Goal: Task Accomplishment & Management: Manage account settings

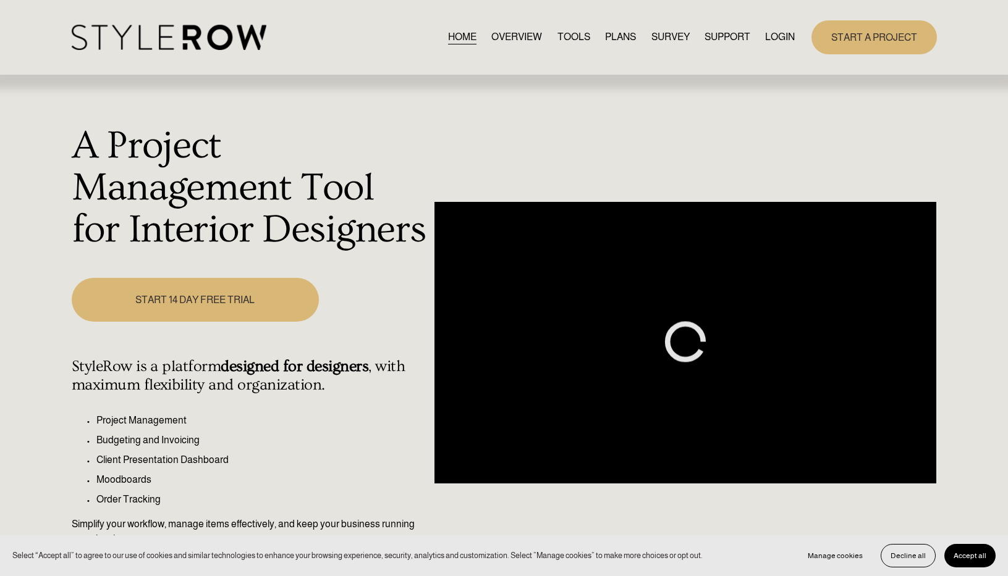
click at [778, 40] on link "LOGIN" at bounding box center [780, 37] width 30 height 17
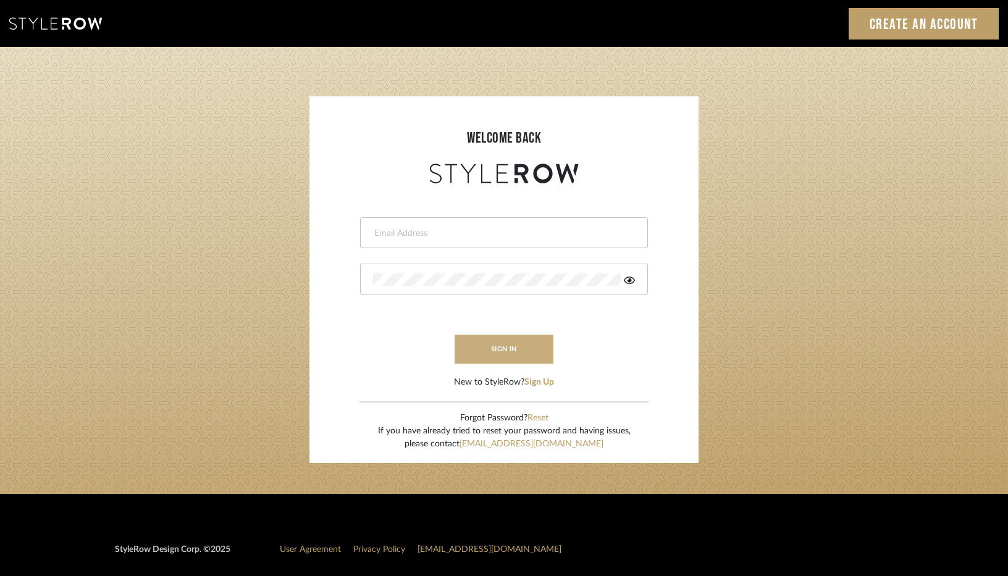
type input "designassist@grandcaribebelize.com"
click at [505, 352] on button "sign in" at bounding box center [504, 349] width 99 height 29
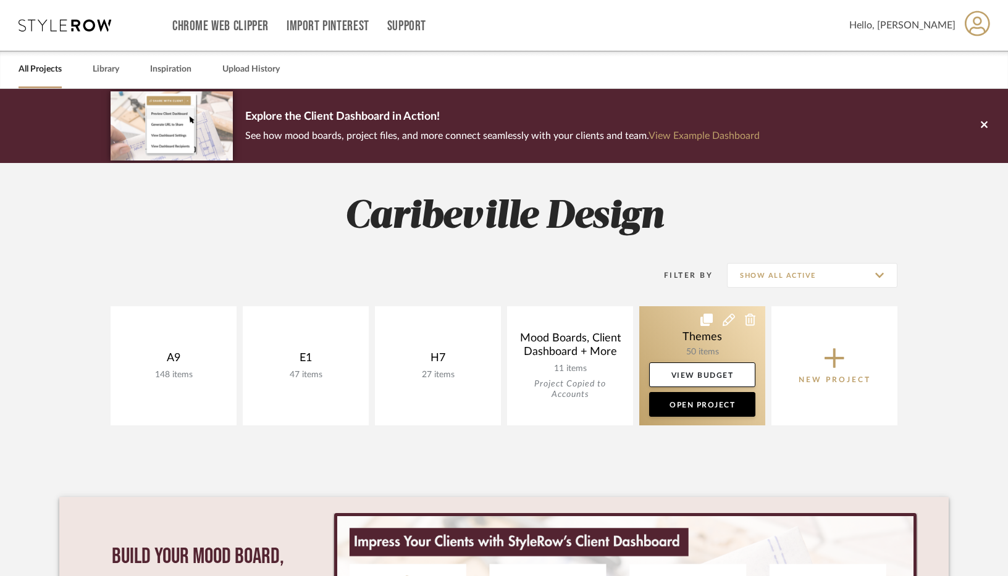
click at [702, 347] on link at bounding box center [702, 365] width 126 height 119
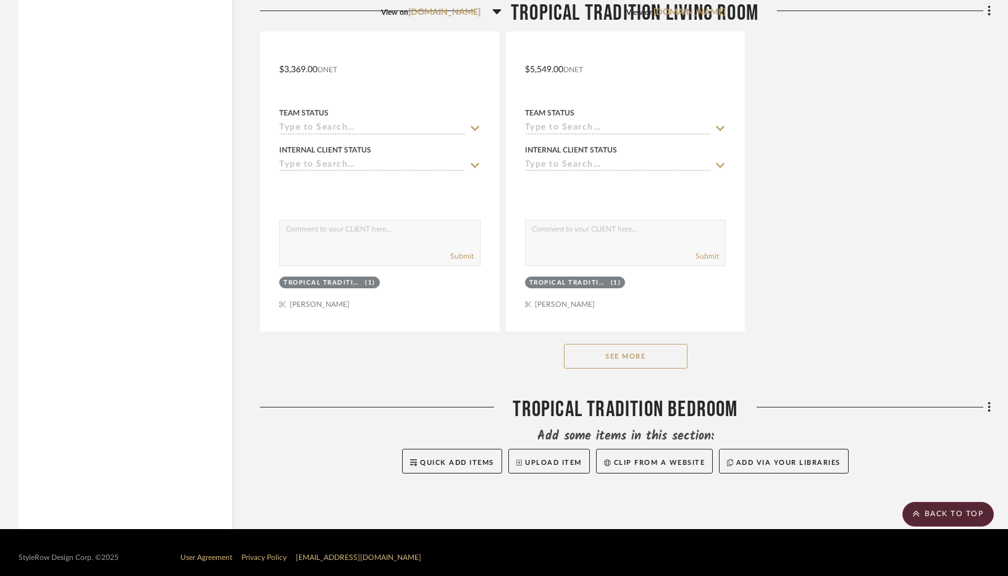
scroll to position [8906, 0]
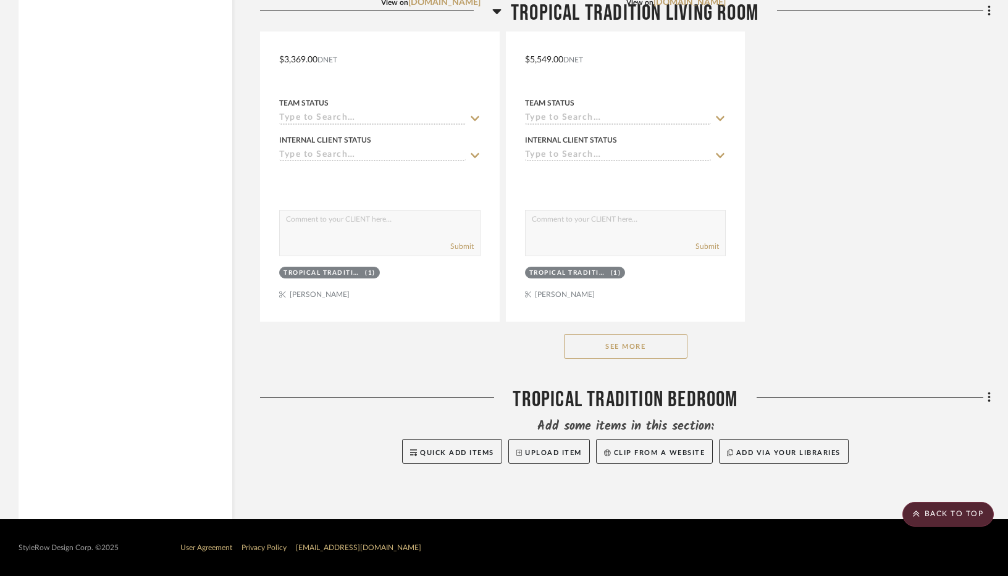
click at [646, 348] on button "See More" at bounding box center [626, 346] width 124 height 25
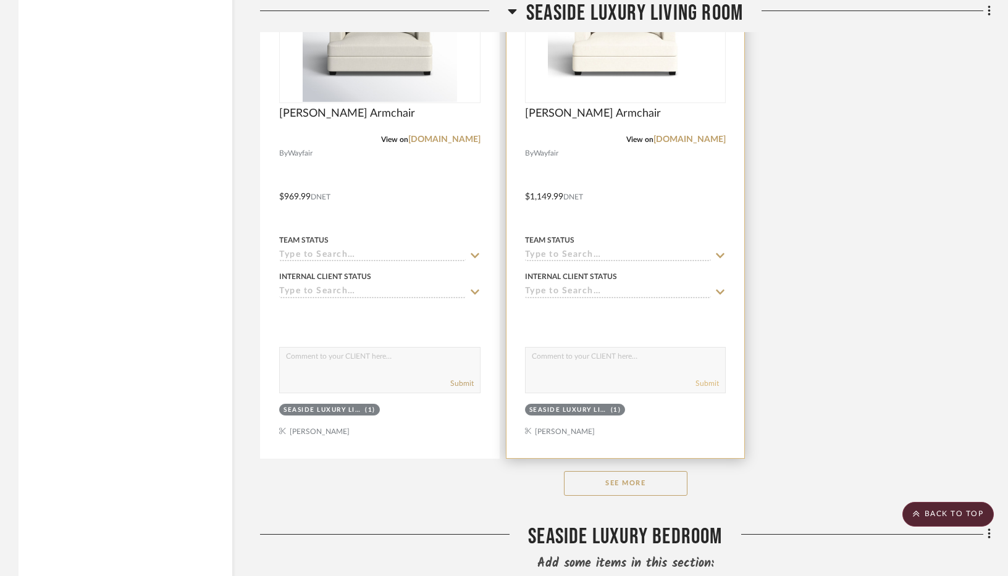
scroll to position [6868, 0]
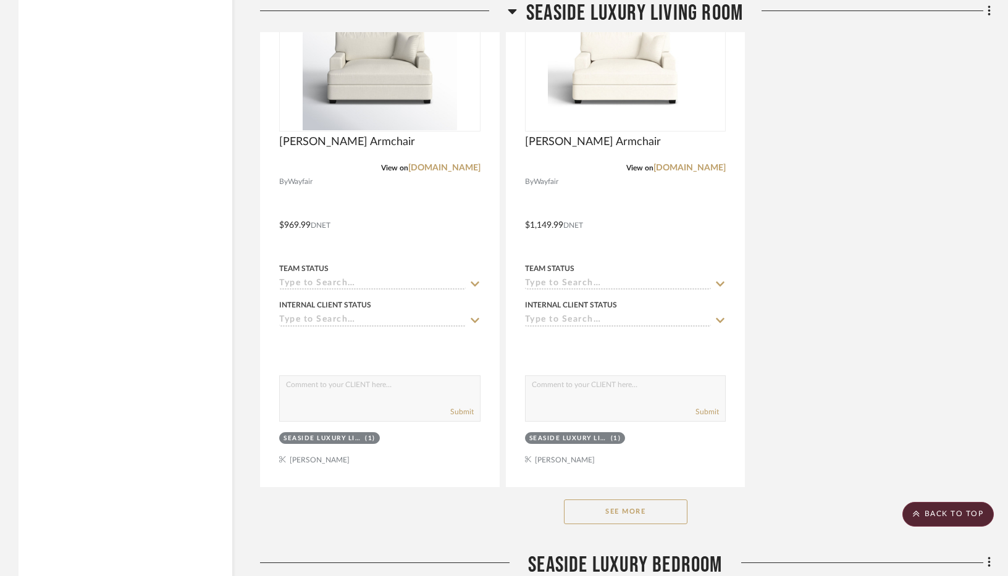
click at [581, 506] on button "See More" at bounding box center [626, 512] width 124 height 25
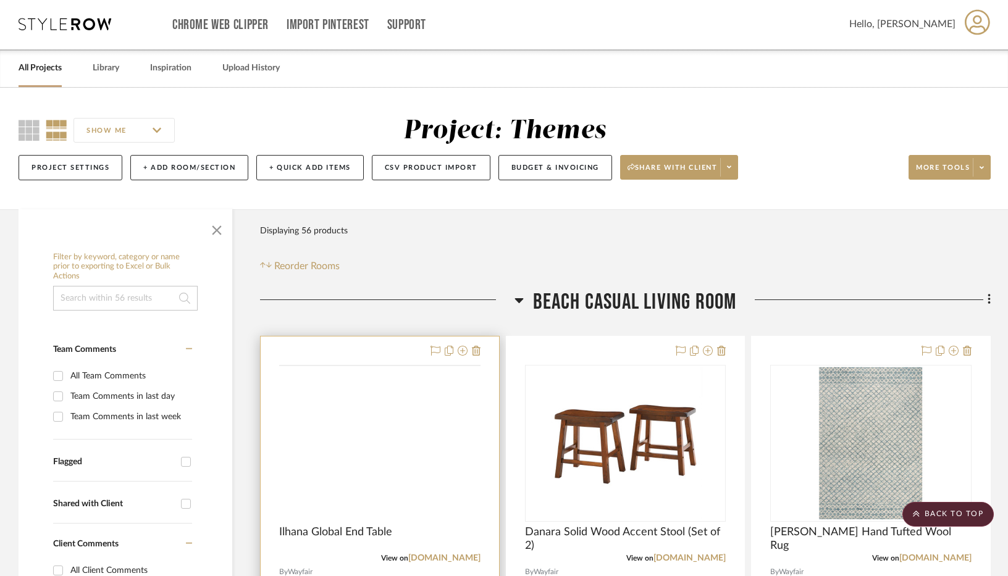
scroll to position [0, 0]
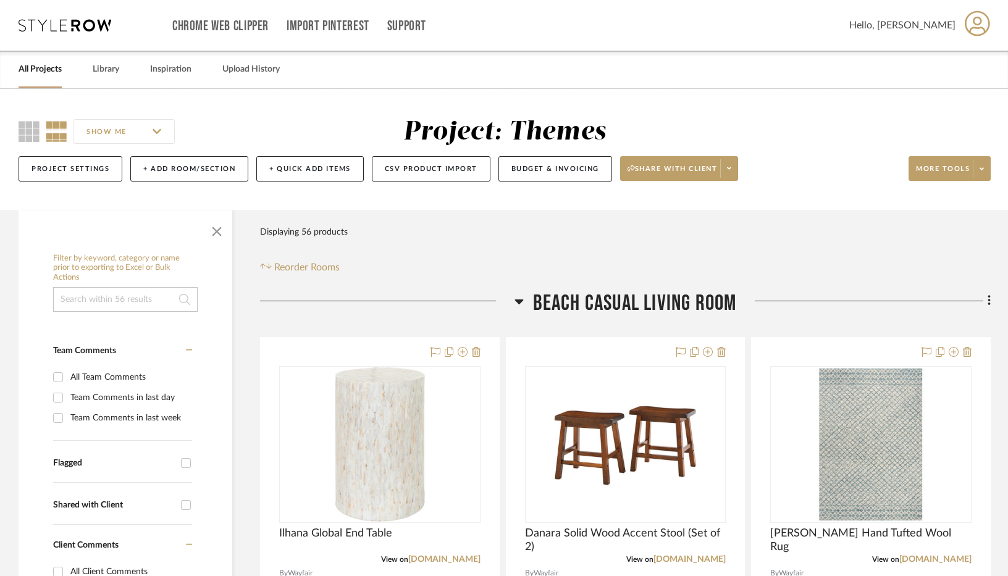
click at [49, 67] on link "All Projects" at bounding box center [40, 69] width 43 height 17
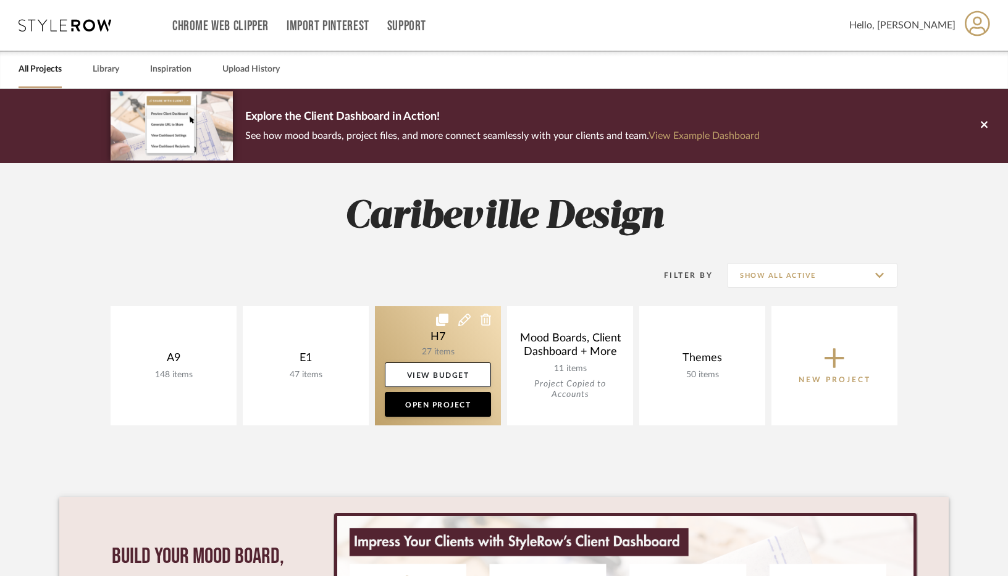
click at [458, 352] on link at bounding box center [438, 365] width 126 height 119
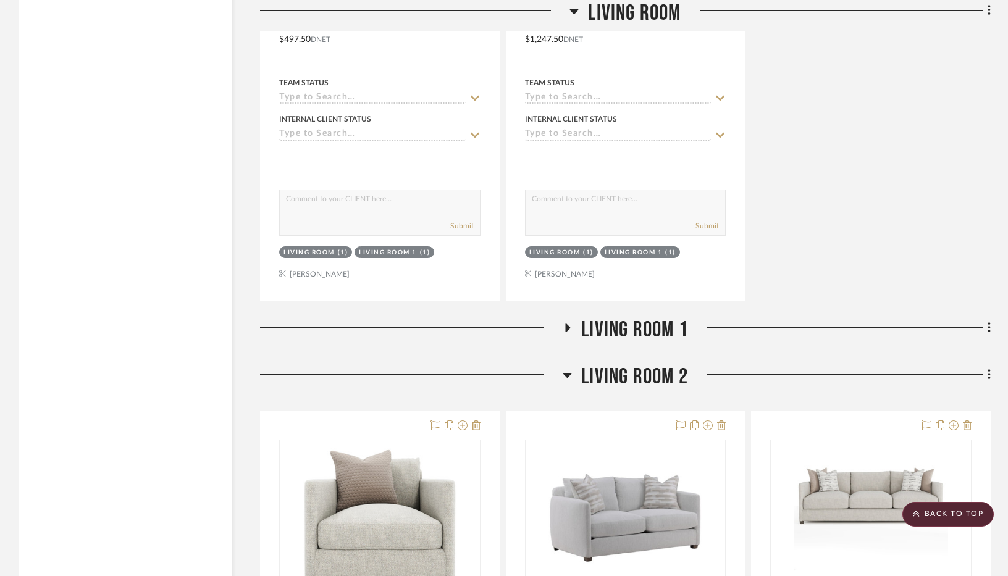
scroll to position [2348, 0]
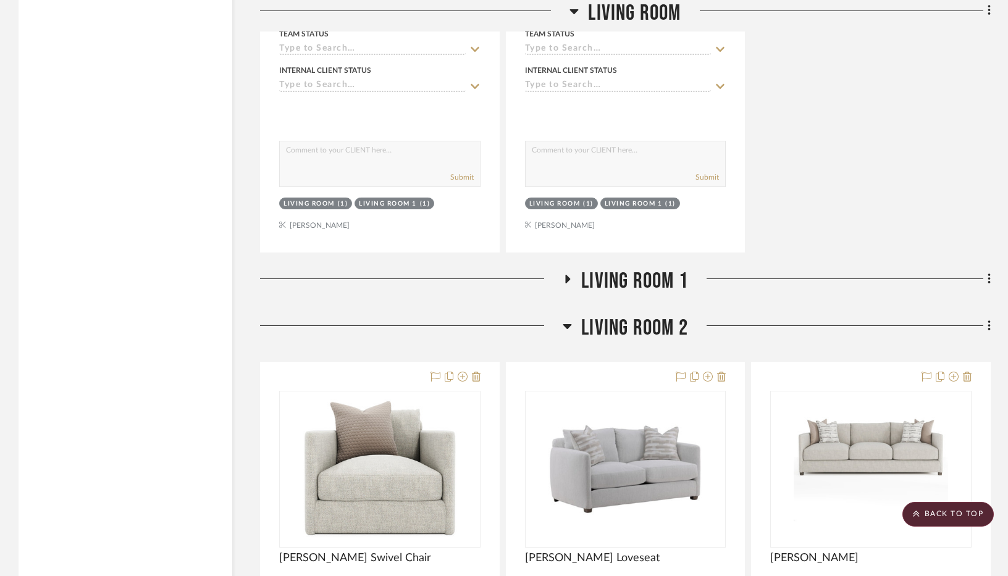
click at [561, 277] on icon at bounding box center [567, 278] width 15 height 9
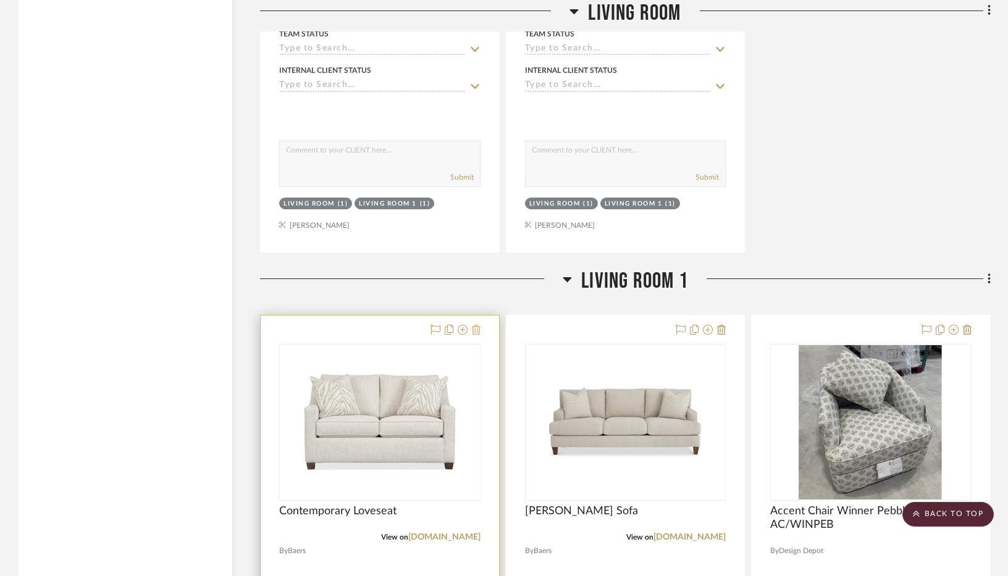
click at [476, 334] on icon at bounding box center [476, 330] width 9 height 10
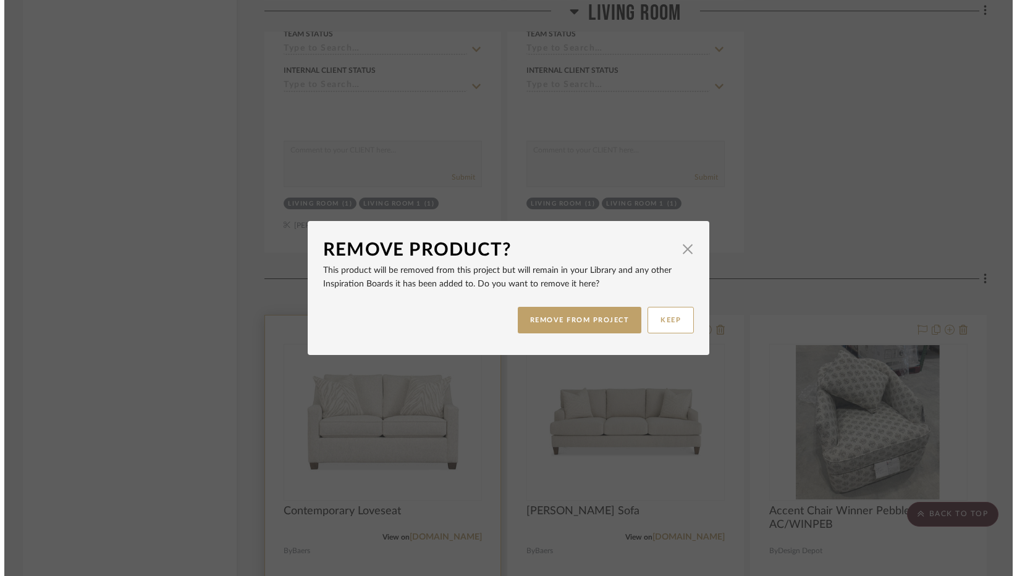
scroll to position [0, 0]
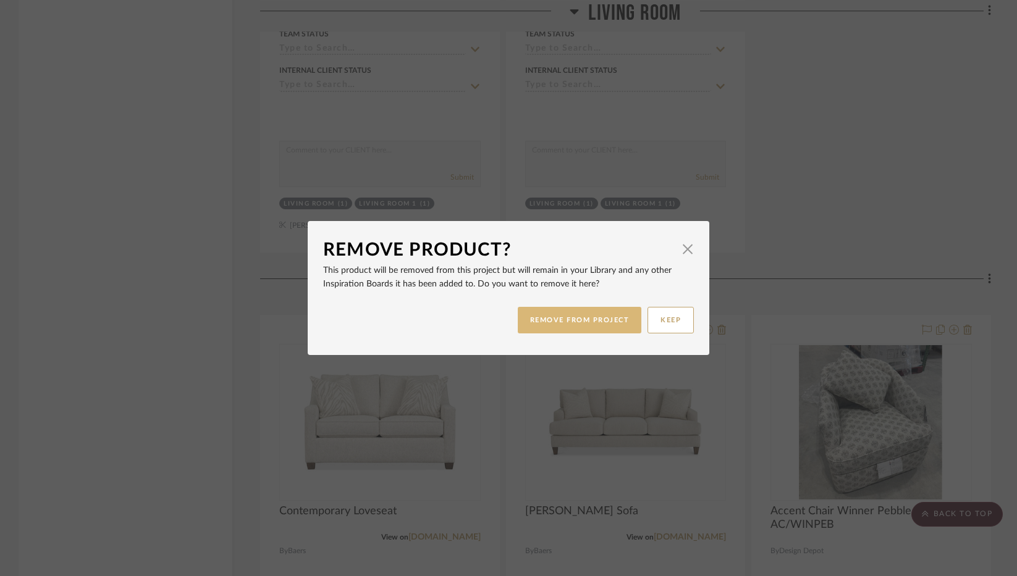
click at [542, 324] on button "REMOVE FROM PROJECT" at bounding box center [580, 320] width 124 height 27
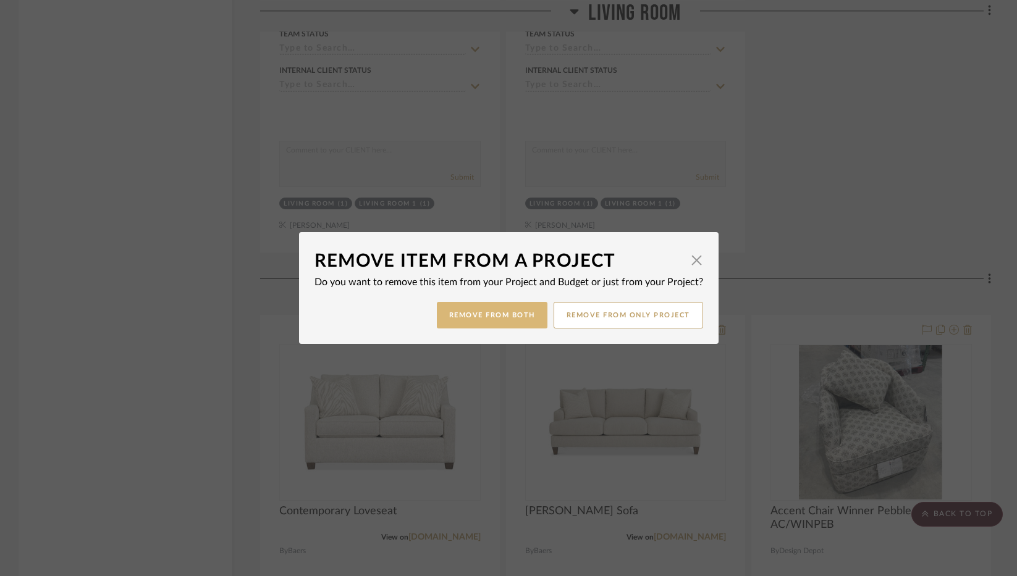
click at [504, 317] on button "Remove from Both" at bounding box center [492, 315] width 111 height 27
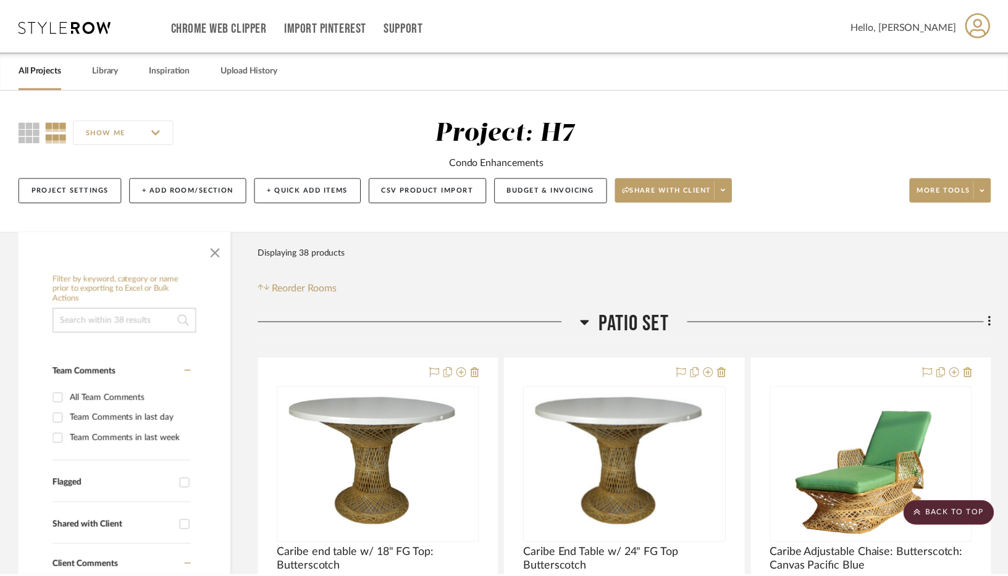
scroll to position [2348, 0]
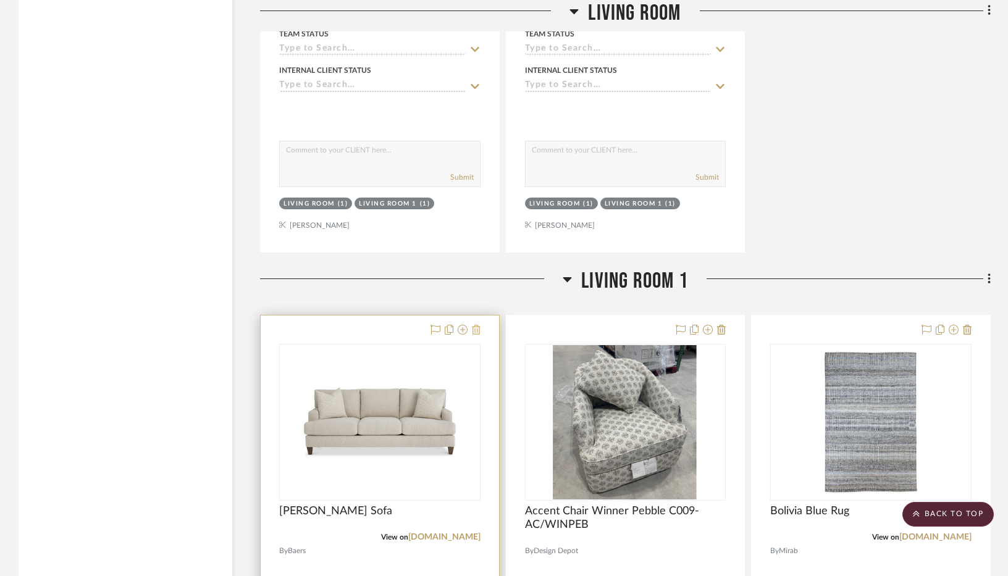
click at [479, 331] on icon at bounding box center [476, 330] width 9 height 10
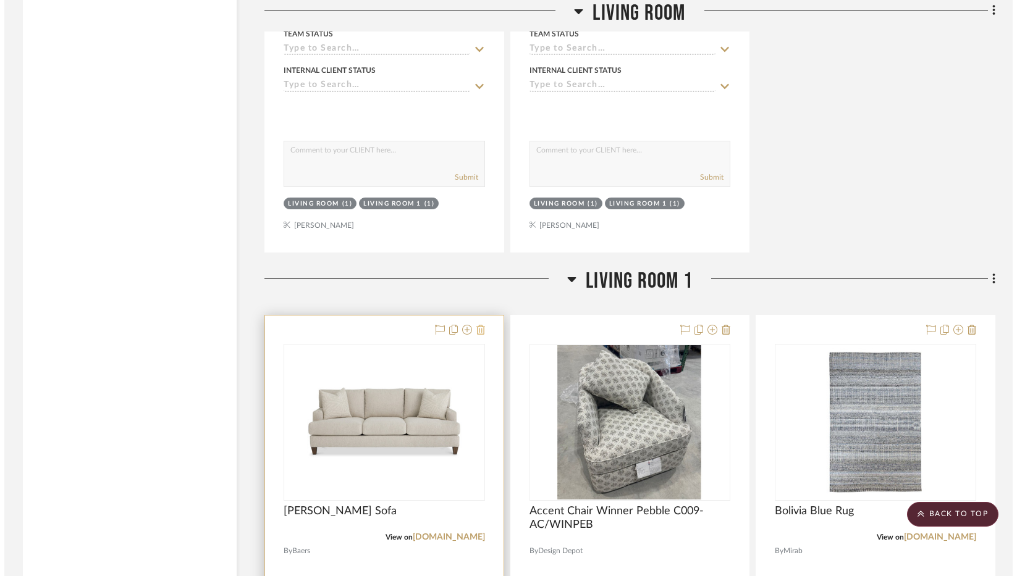
scroll to position [0, 0]
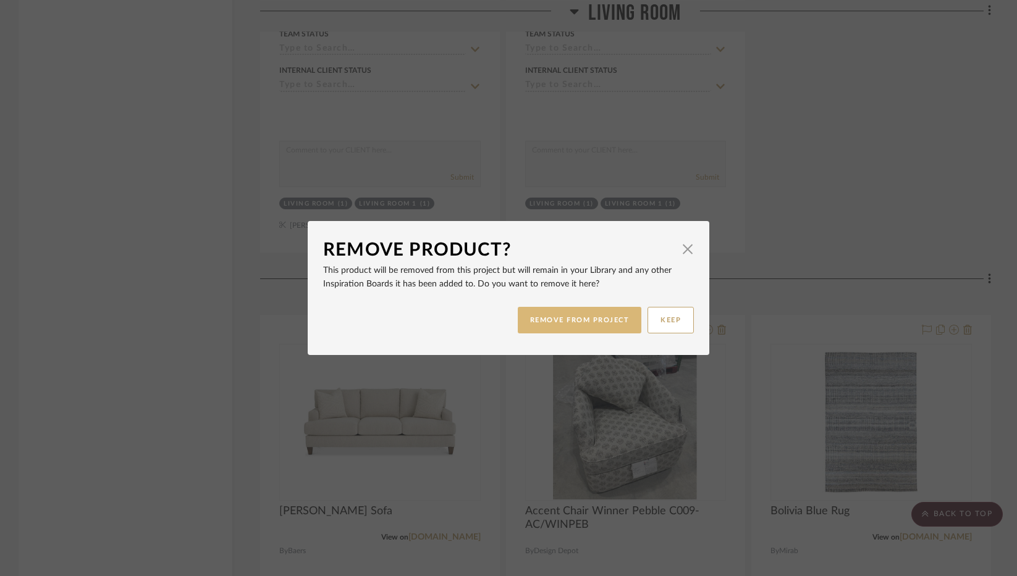
click at [615, 323] on button "REMOVE FROM PROJECT" at bounding box center [580, 320] width 124 height 27
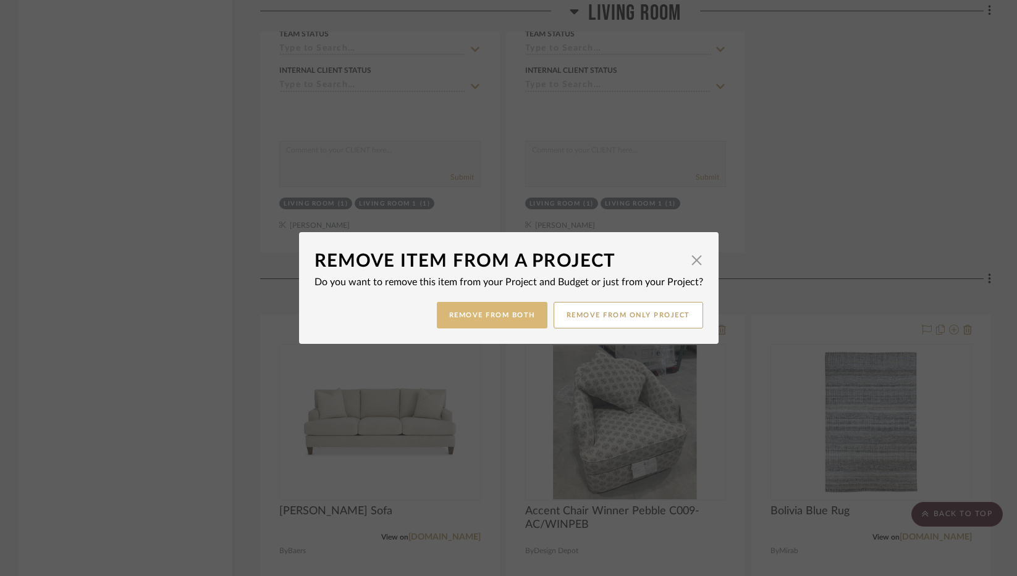
click at [494, 322] on button "Remove from Both" at bounding box center [492, 315] width 111 height 27
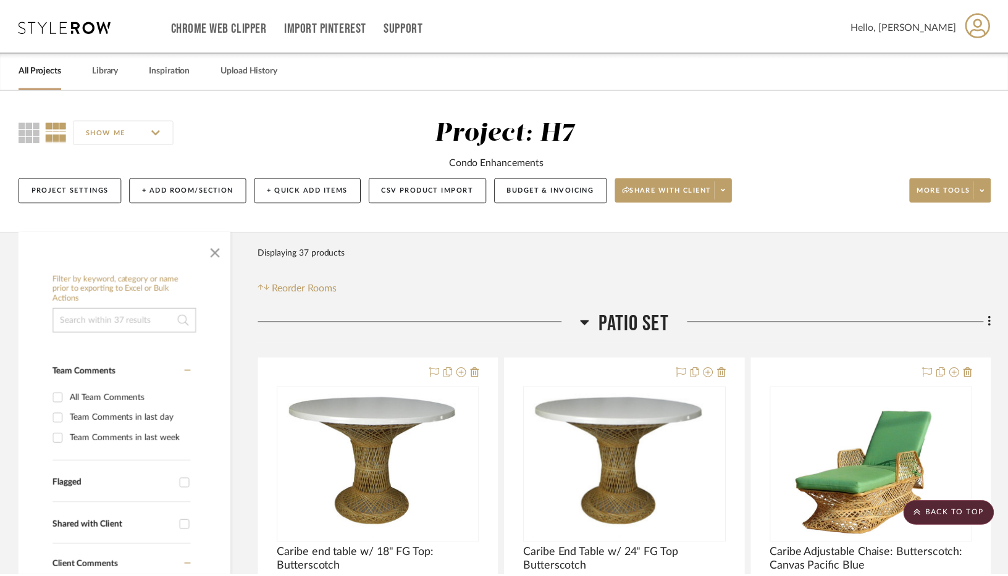
scroll to position [2348, 0]
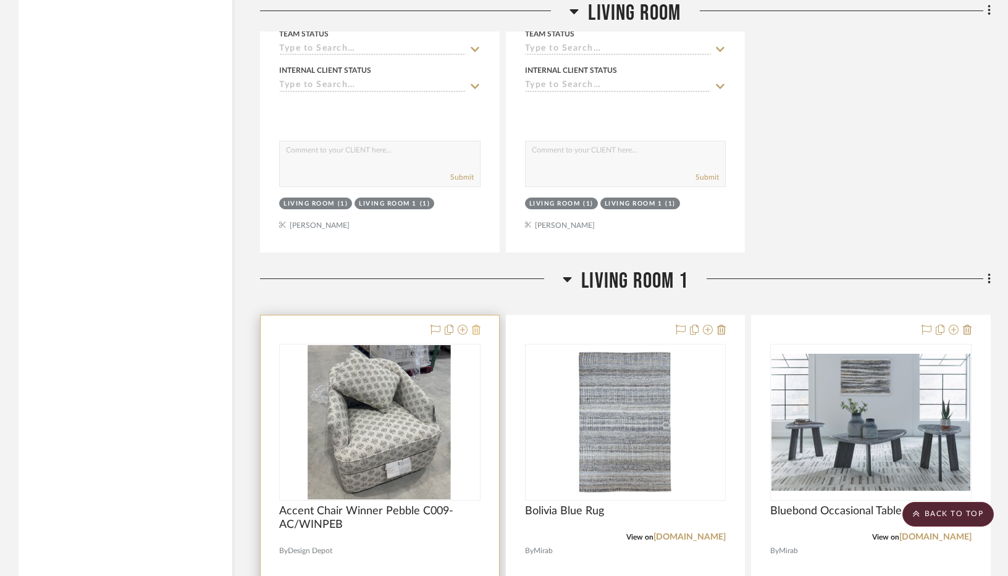
click at [720, 330] on icon at bounding box center [721, 330] width 9 height 10
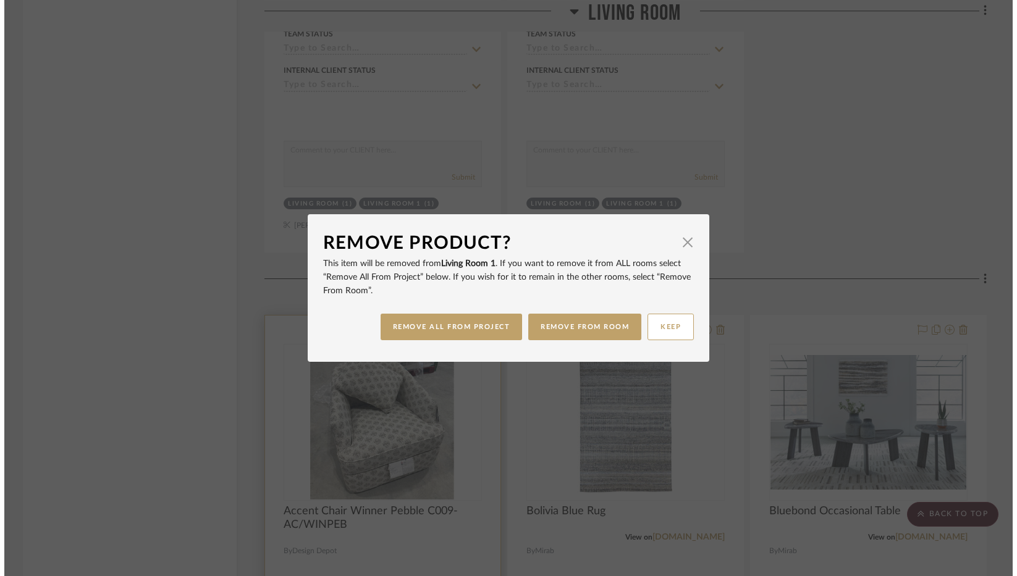
scroll to position [0, 0]
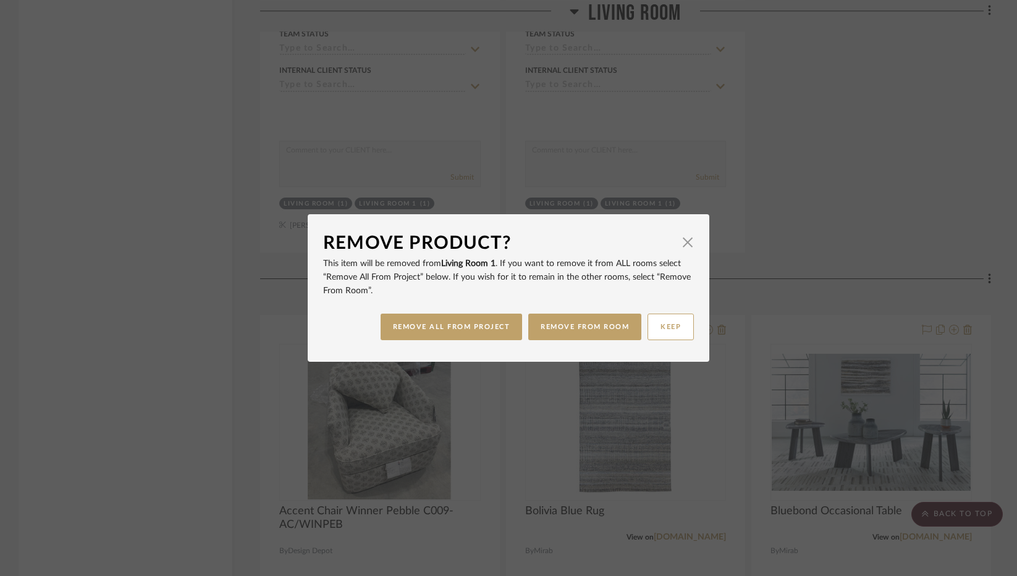
click at [819, 245] on div "Remove Product? × This item will be removed from Living Room 1 . If you want to…" at bounding box center [508, 288] width 1017 height 576
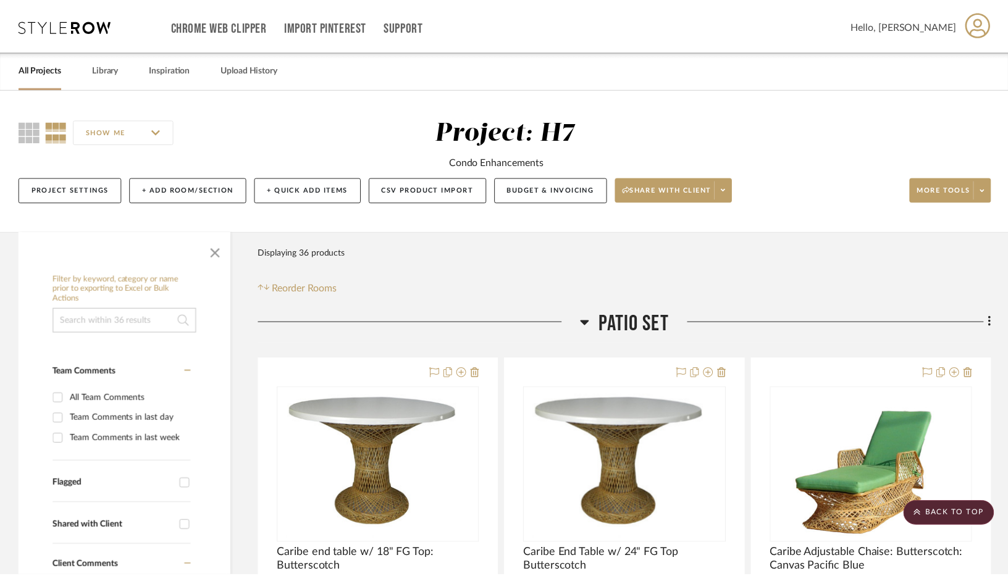
scroll to position [2348, 0]
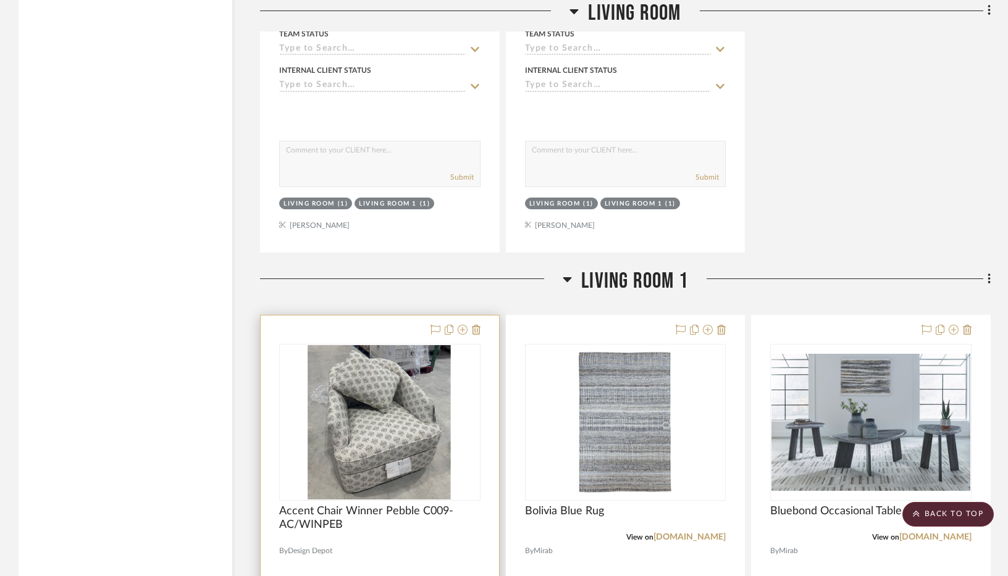
click at [471, 329] on div at bounding box center [453, 330] width 54 height 15
click at [476, 329] on icon at bounding box center [476, 330] width 9 height 10
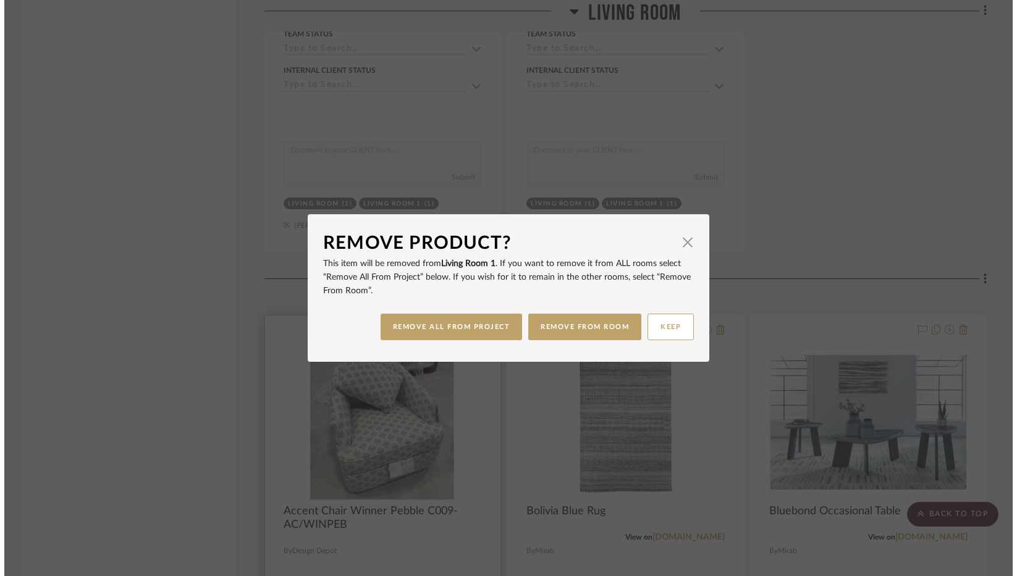
scroll to position [0, 0]
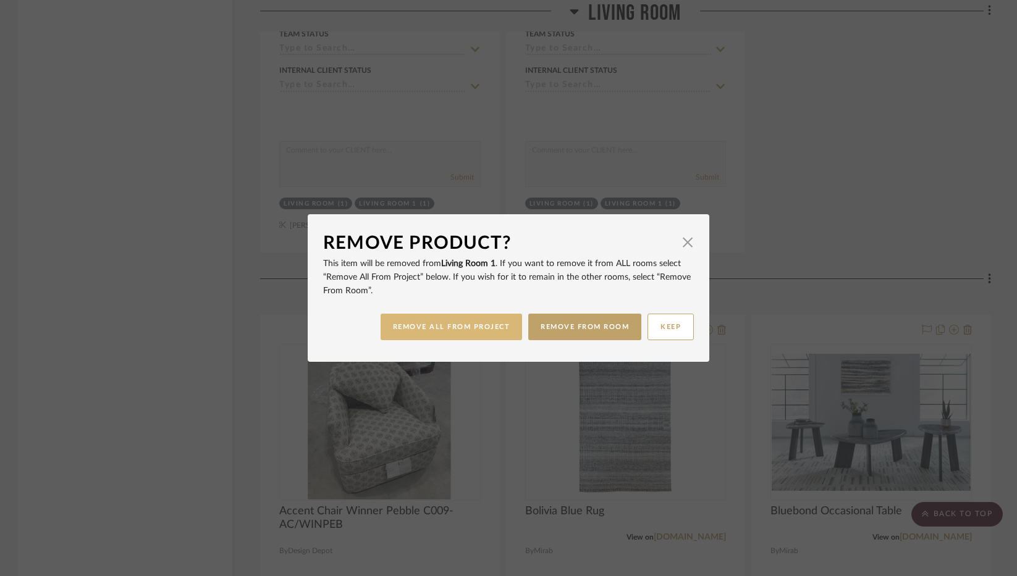
click at [494, 325] on button "REMOVE ALL FROM PROJECT" at bounding box center [452, 327] width 142 height 27
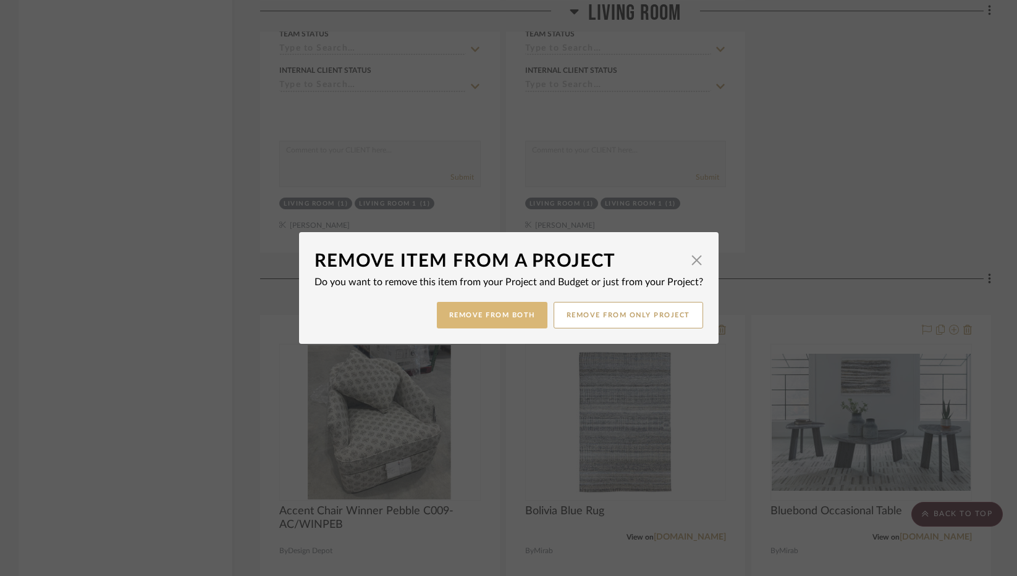
click at [495, 327] on button "Remove from Both" at bounding box center [492, 315] width 111 height 27
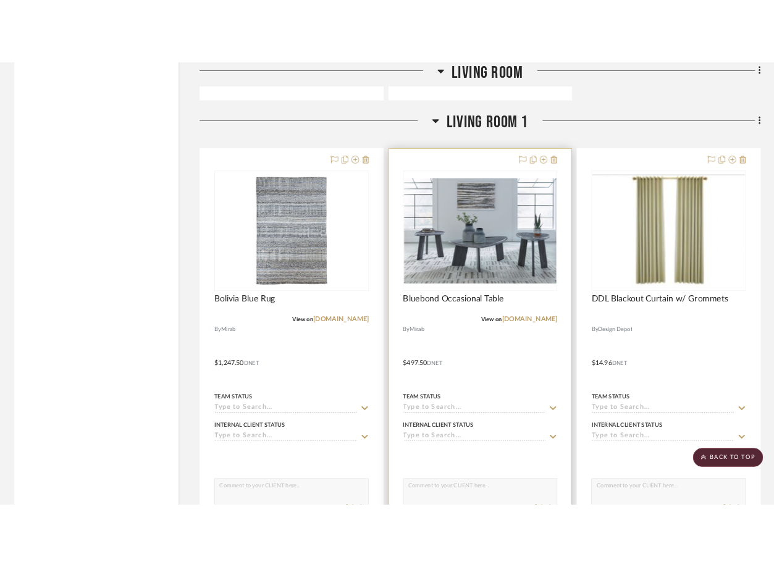
scroll to position [2409, 0]
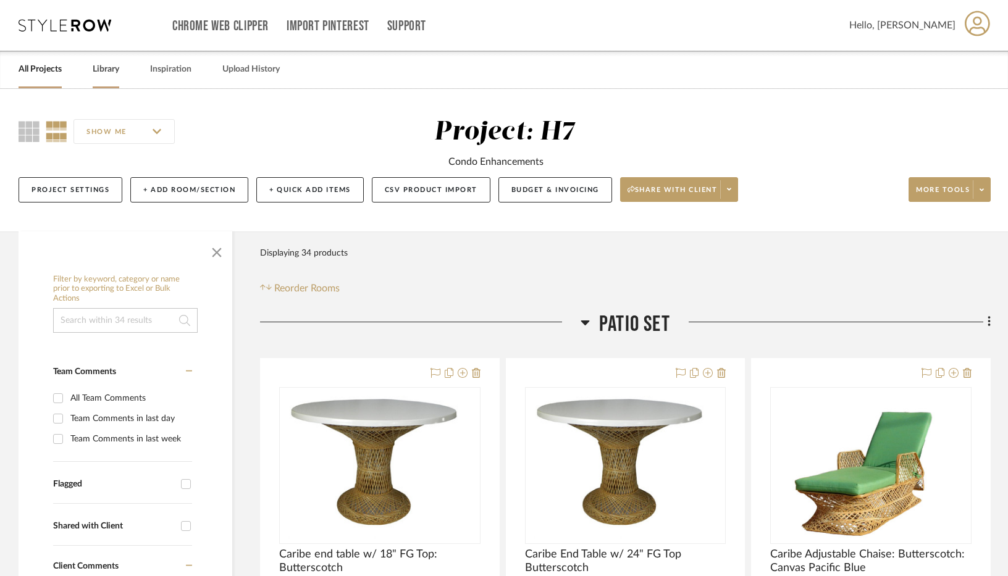
click at [117, 69] on link "Library" at bounding box center [106, 69] width 27 height 17
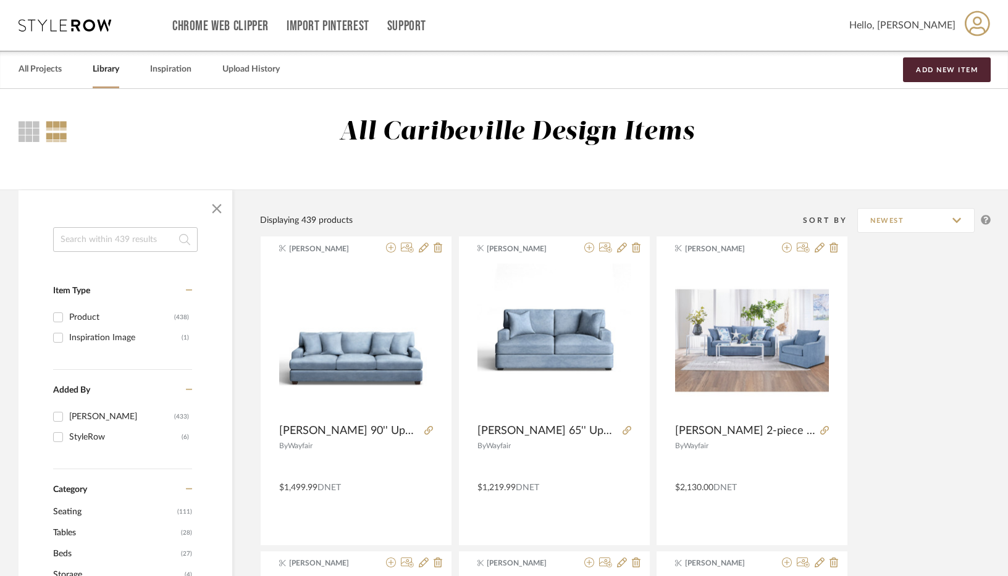
click at [153, 239] on input at bounding box center [125, 239] width 145 height 25
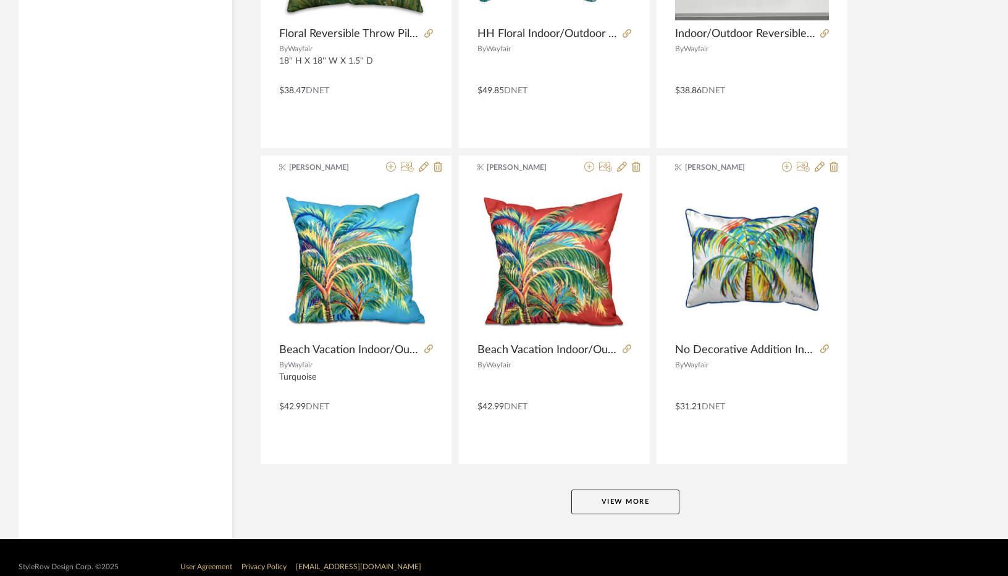
scroll to position [2944, 0]
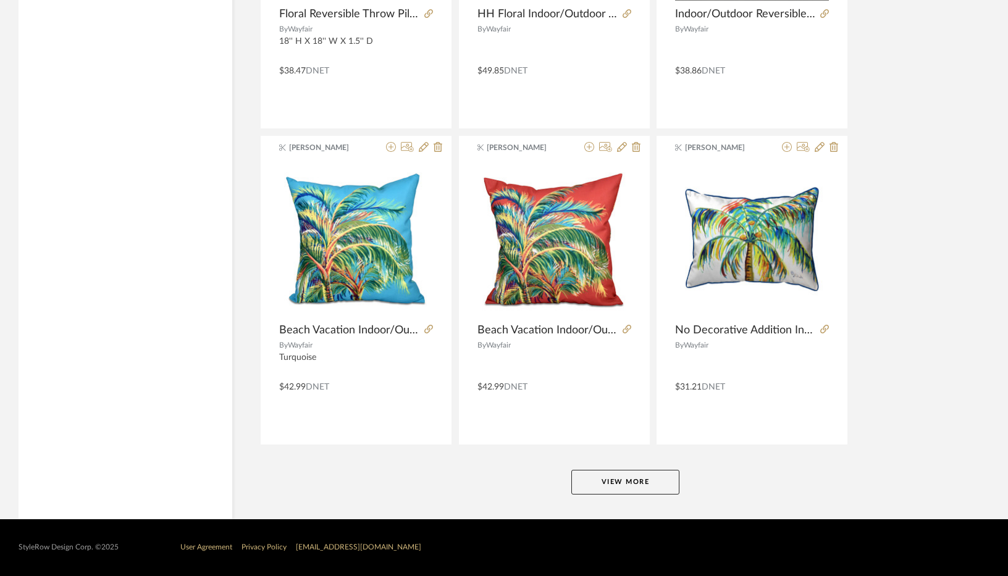
click at [637, 474] on button "View More" at bounding box center [625, 482] width 108 height 25
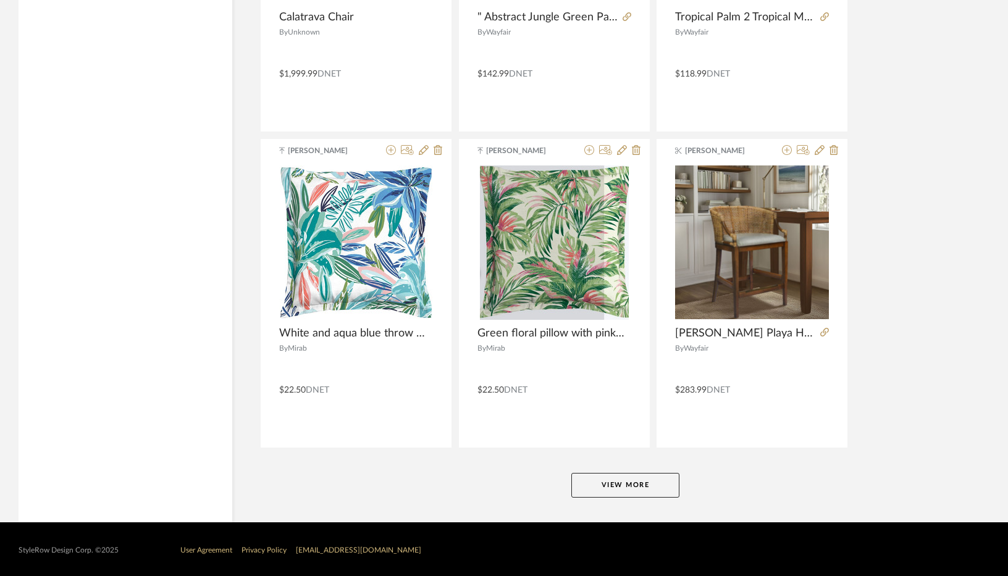
scroll to position [6104, 0]
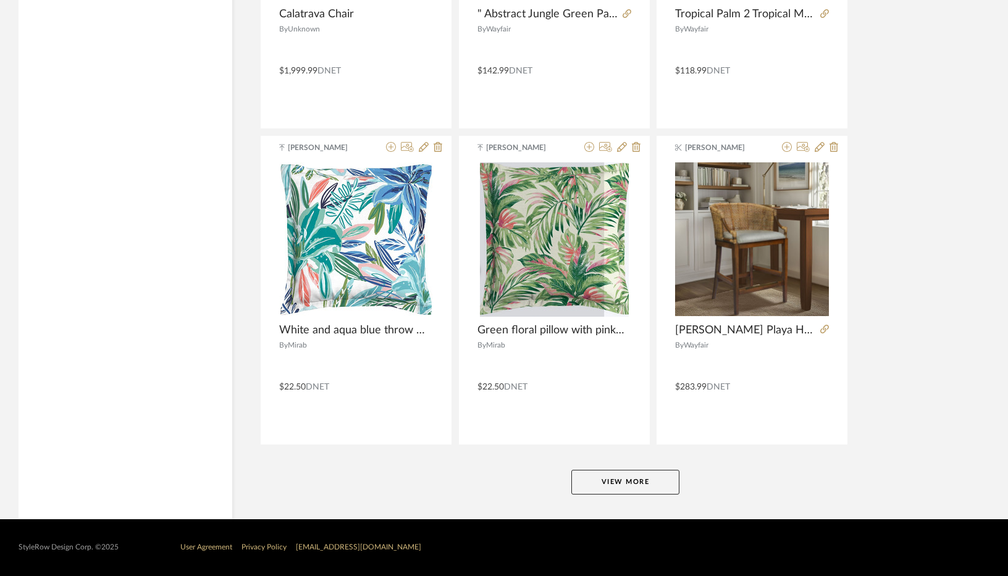
click at [643, 491] on button "View More" at bounding box center [625, 482] width 108 height 25
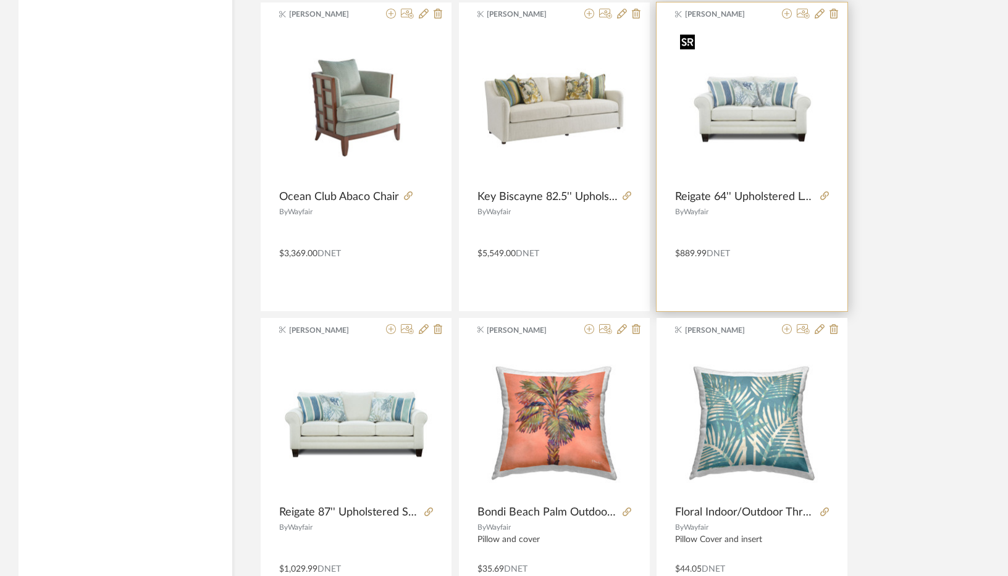
scroll to position [4992, 0]
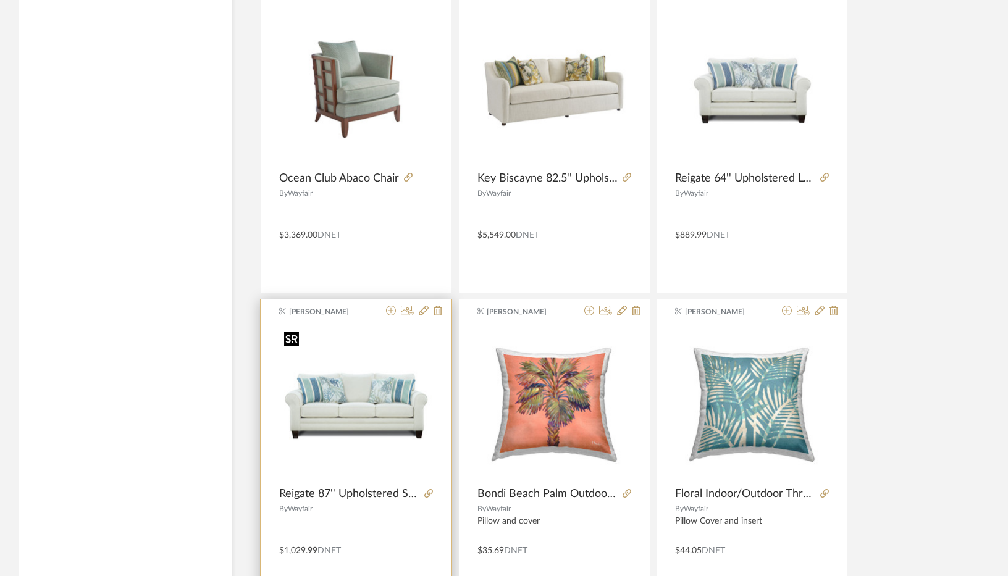
click at [342, 395] on img "0" at bounding box center [356, 404] width 154 height 154
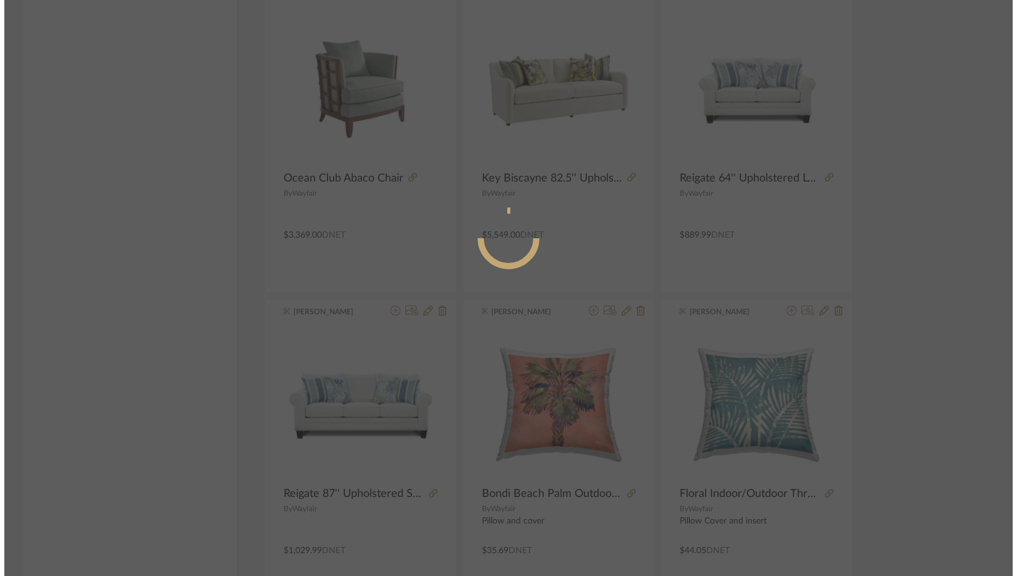
scroll to position [0, 0]
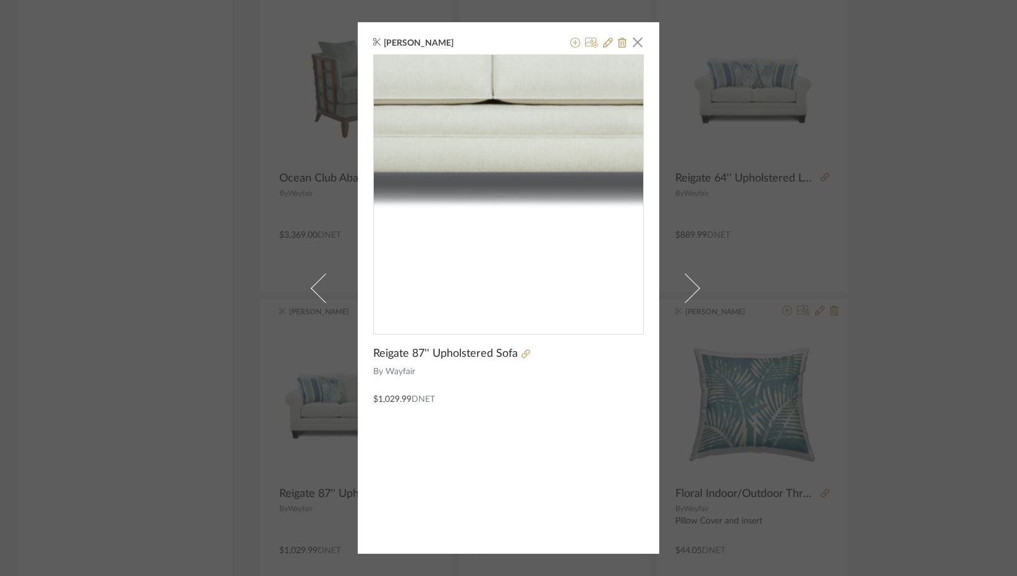
click at [479, 243] on img "0" at bounding box center [508, 189] width 269 height 269
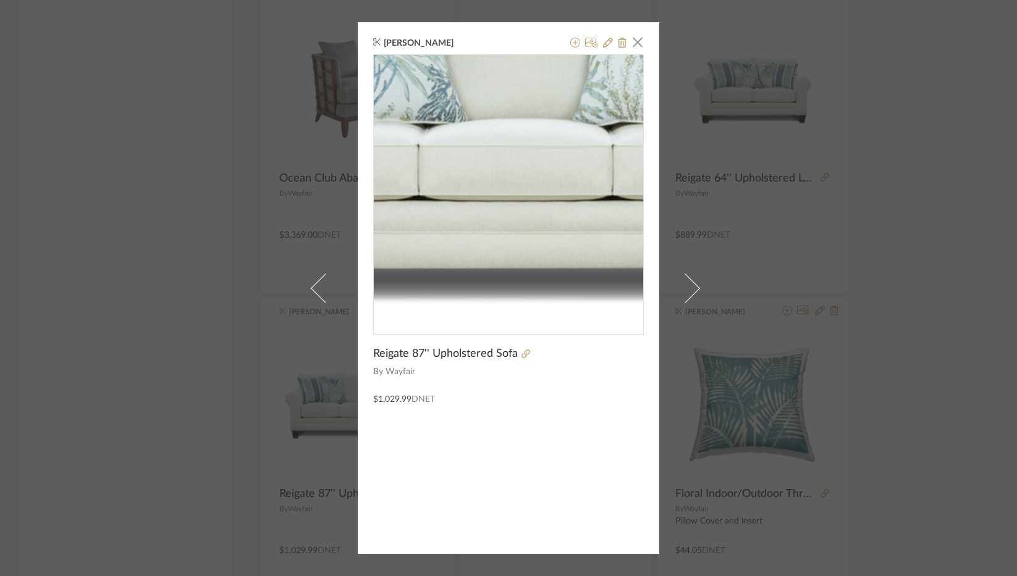
drag, startPoint x: 469, startPoint y: 273, endPoint x: 504, endPoint y: 211, distance: 71.3
click at [504, 211] on img "0" at bounding box center [508, 189] width 269 height 269
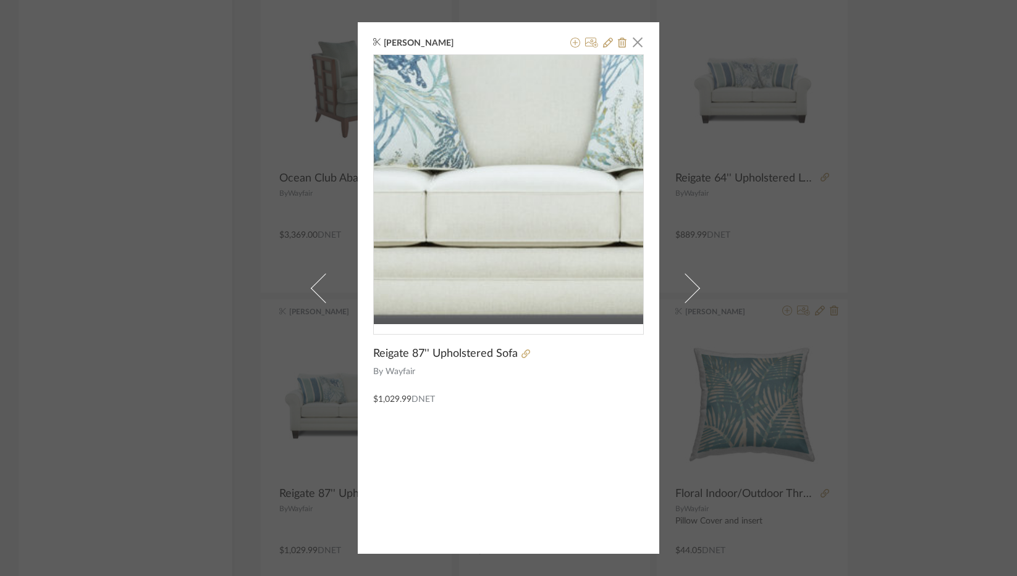
drag, startPoint x: 503, startPoint y: 219, endPoint x: 501, endPoint y: 195, distance: 24.2
click at [501, 195] on img "0" at bounding box center [508, 189] width 269 height 269
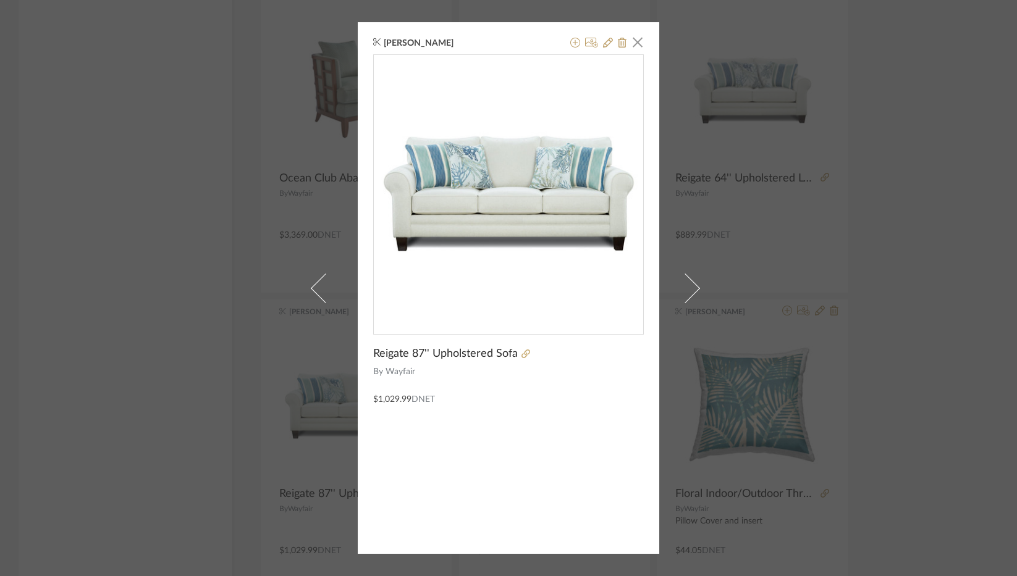
drag, startPoint x: 492, startPoint y: 454, endPoint x: 426, endPoint y: 196, distance: 266.7
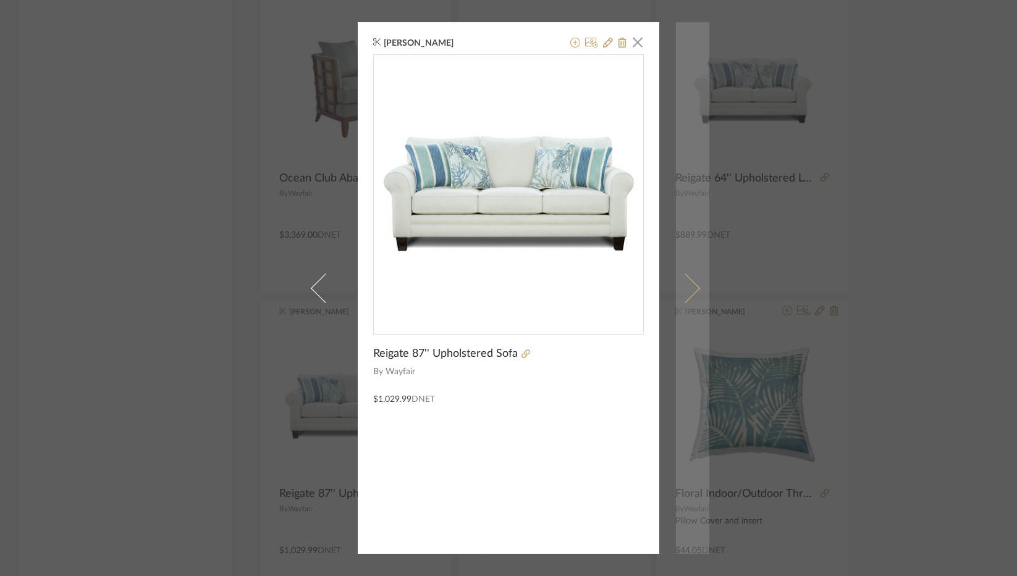
click at [689, 296] on link at bounding box center [692, 288] width 33 height 532
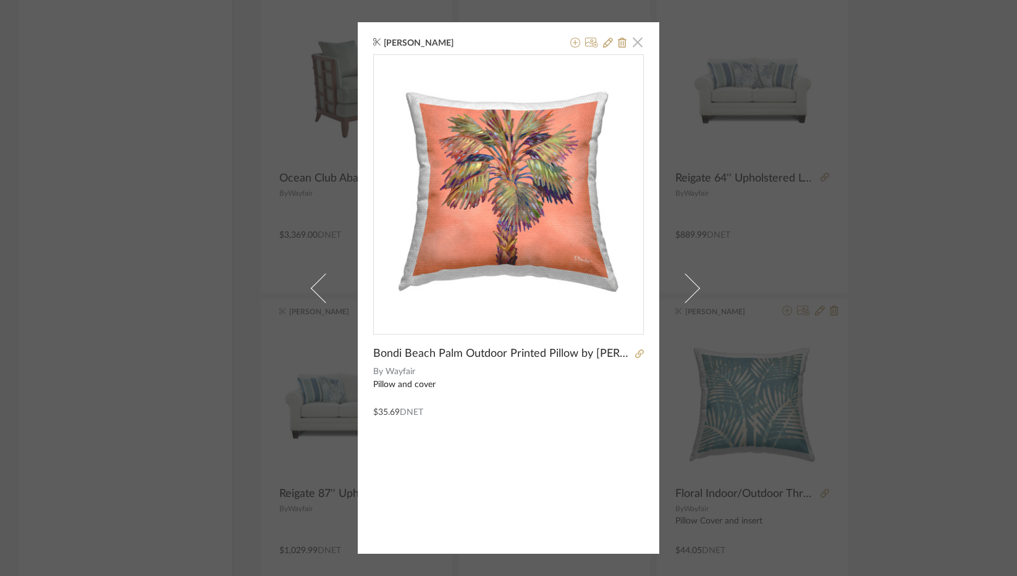
click at [638, 40] on span "button" at bounding box center [637, 42] width 25 height 25
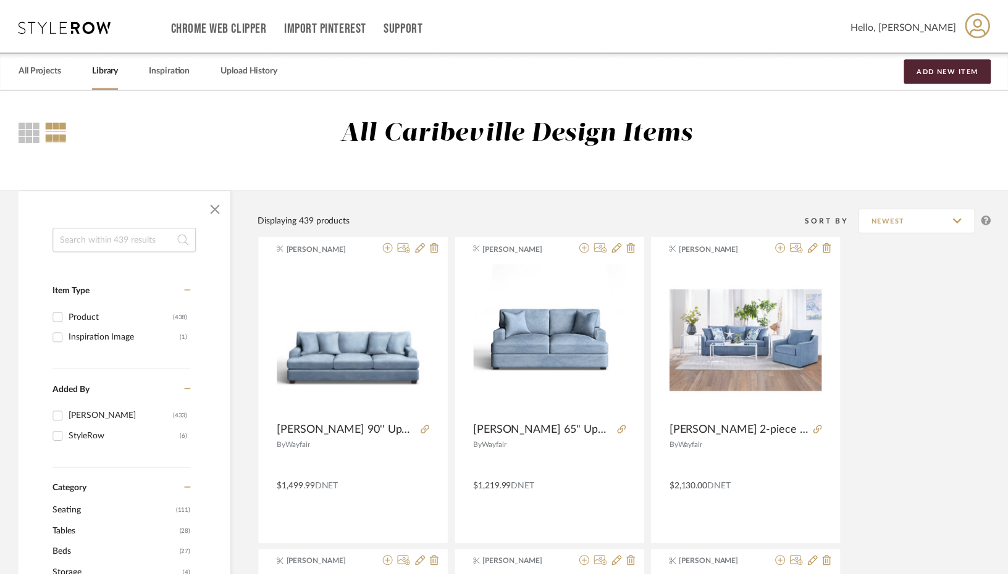
scroll to position [4992, 0]
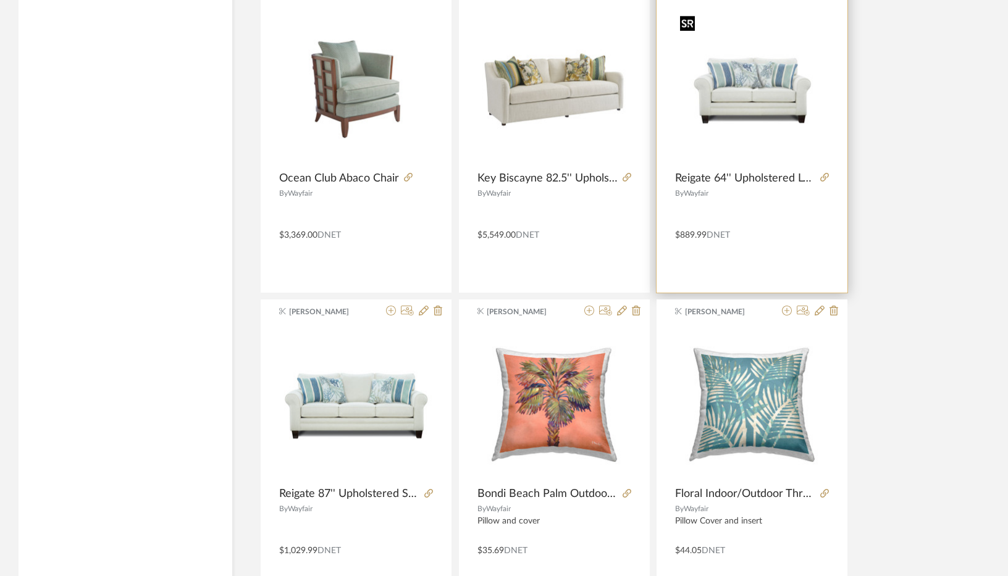
click at [754, 79] on img "0" at bounding box center [752, 88] width 154 height 154
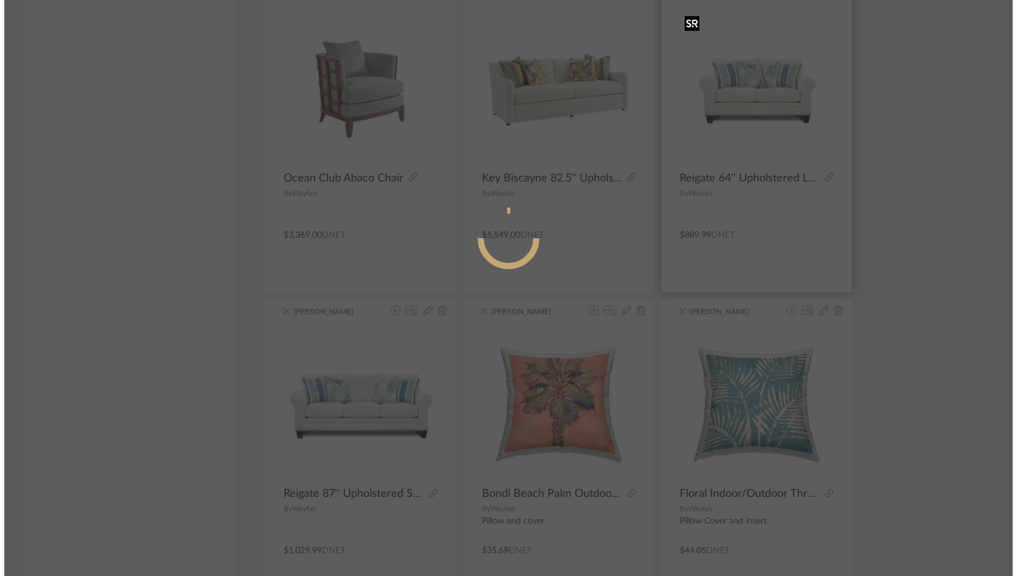
scroll to position [0, 0]
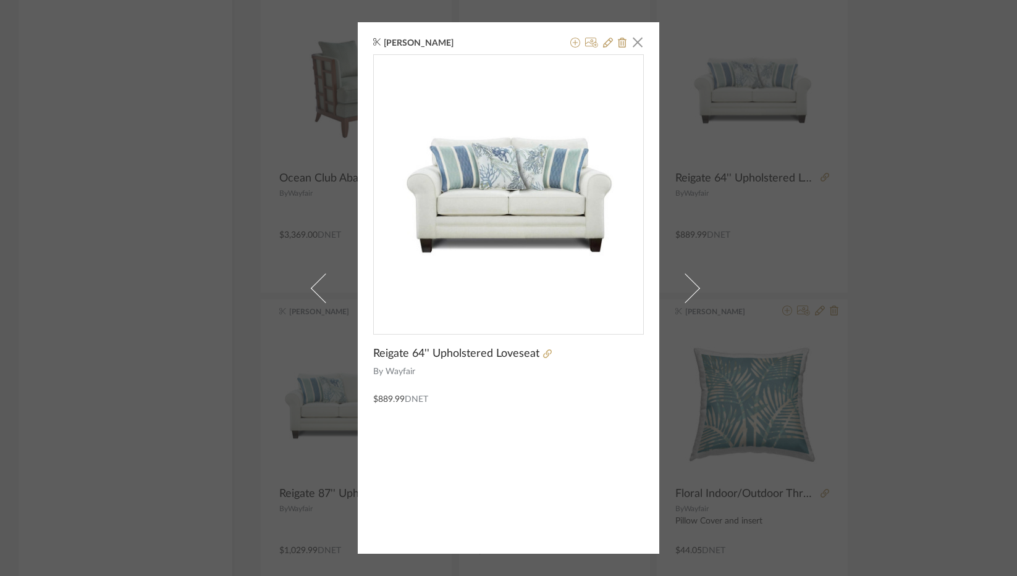
click at [782, 211] on div "Brianne Leiva × Reigate 64'' Upholstered Loveseat By Wayfair $889.99 DNET" at bounding box center [508, 288] width 1017 height 576
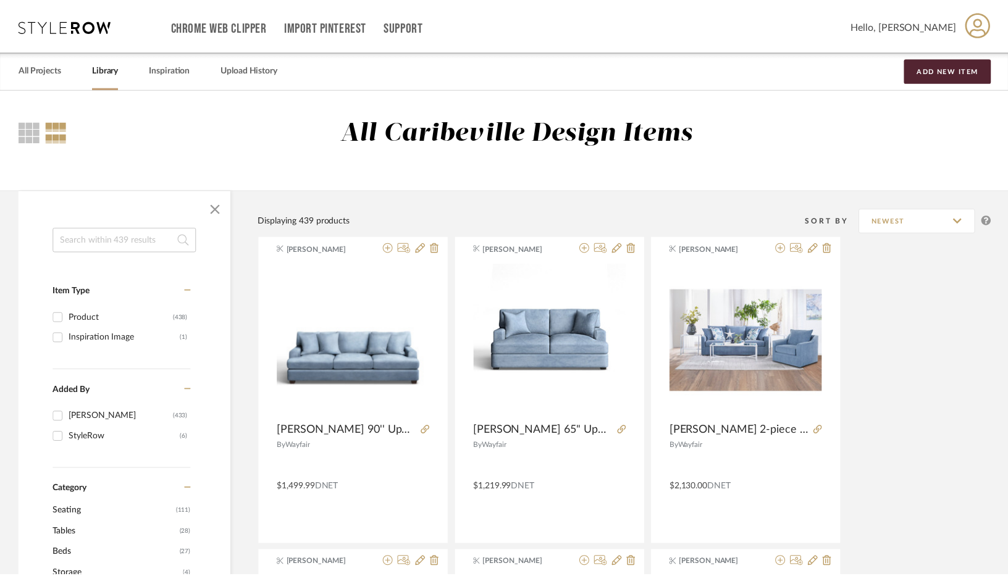
scroll to position [4992, 0]
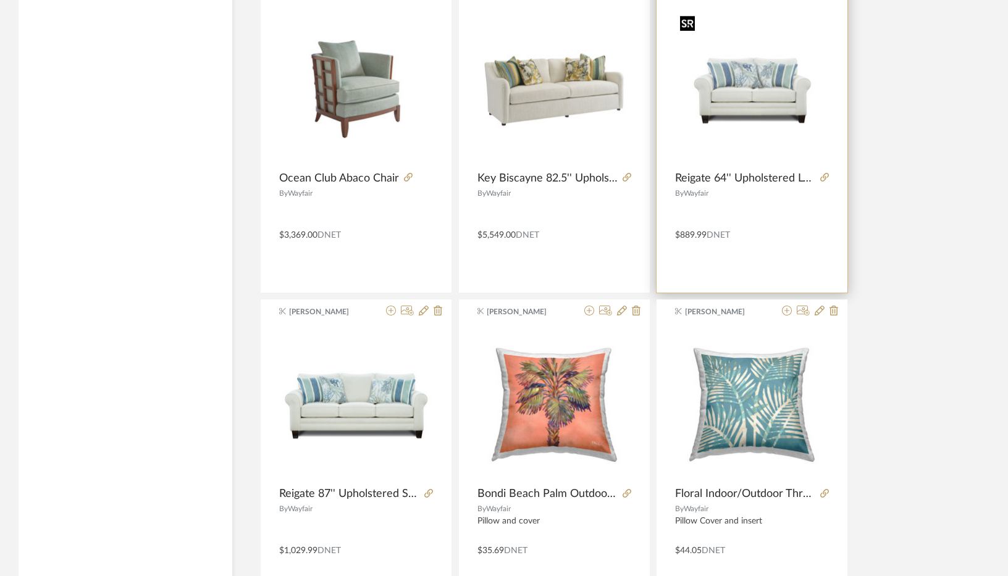
click at [730, 101] on img "0" at bounding box center [752, 88] width 154 height 154
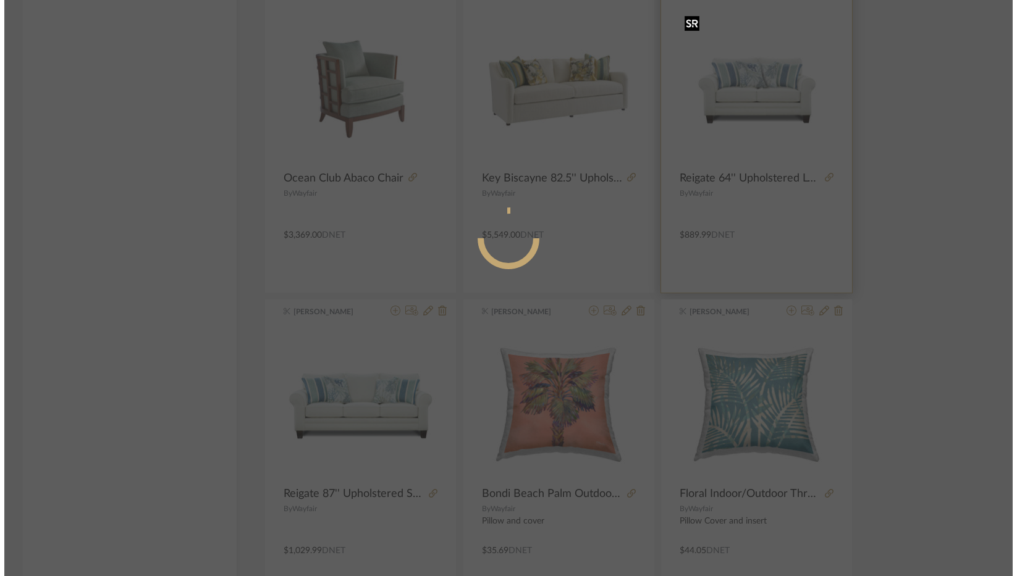
scroll to position [0, 0]
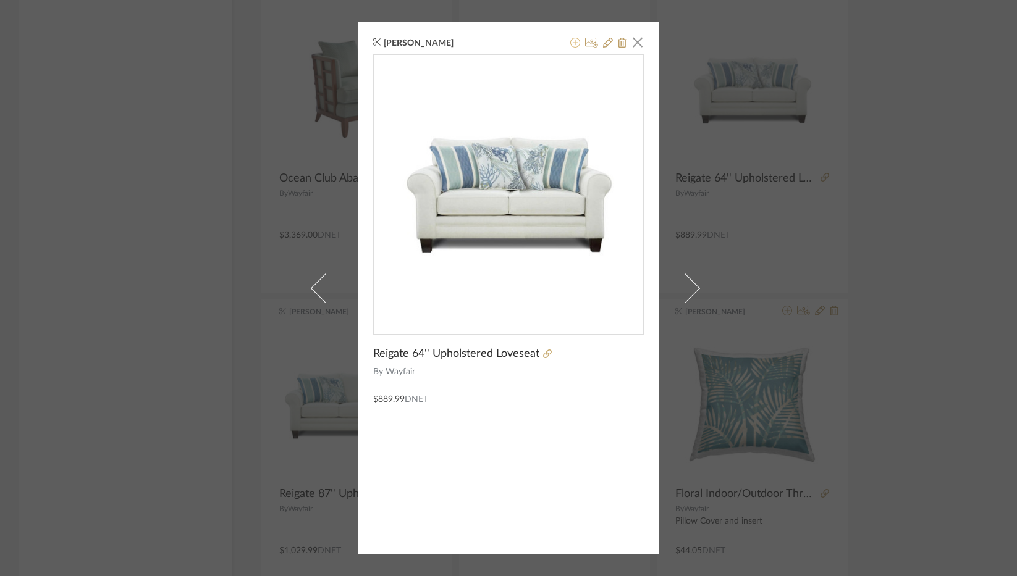
click at [573, 40] on icon at bounding box center [575, 43] width 10 height 10
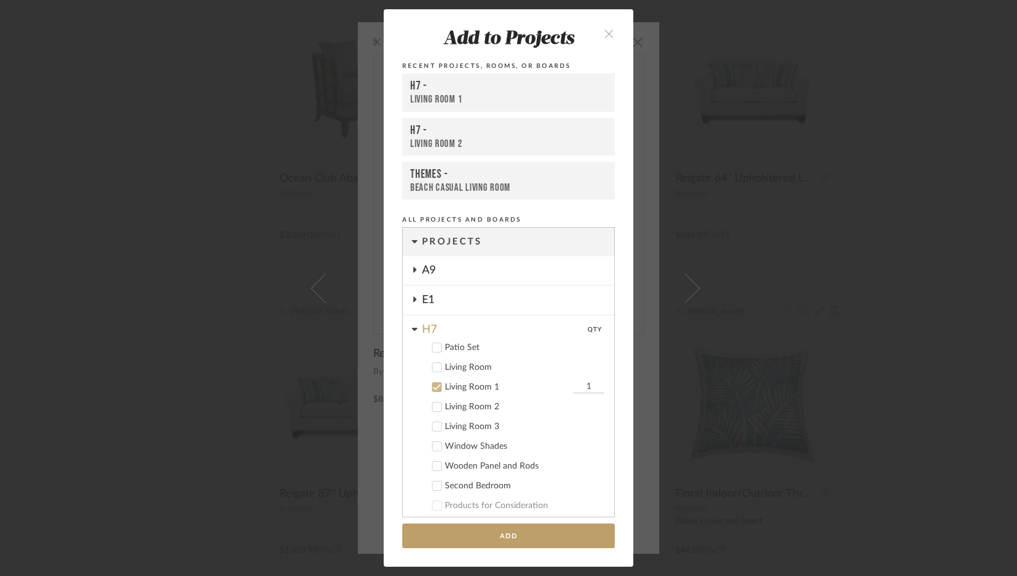
scroll to position [106, 0]
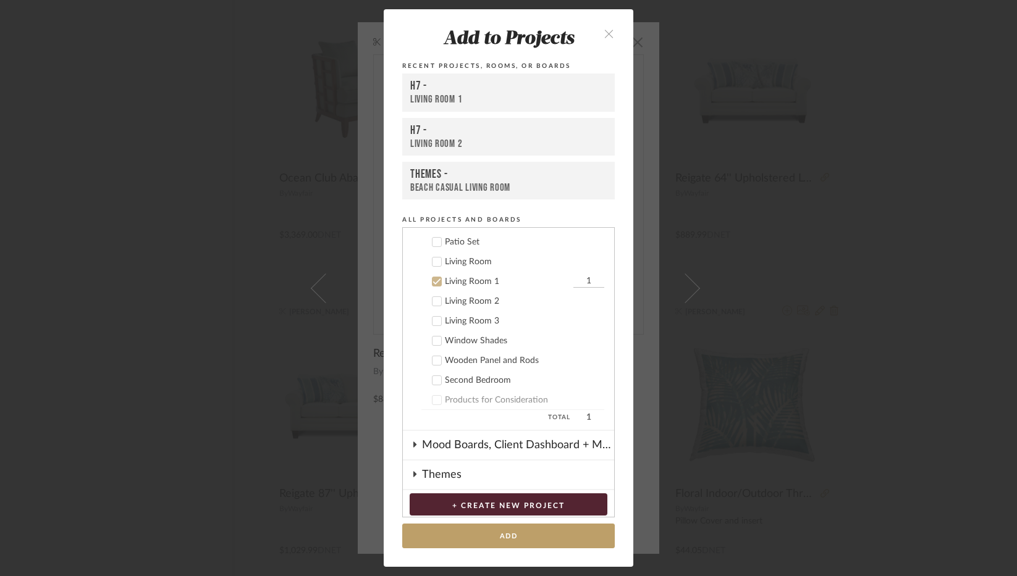
click at [463, 319] on div "Living Room 3" at bounding box center [524, 321] width 159 height 11
click at [457, 281] on div "Living Room 1" at bounding box center [507, 282] width 125 height 11
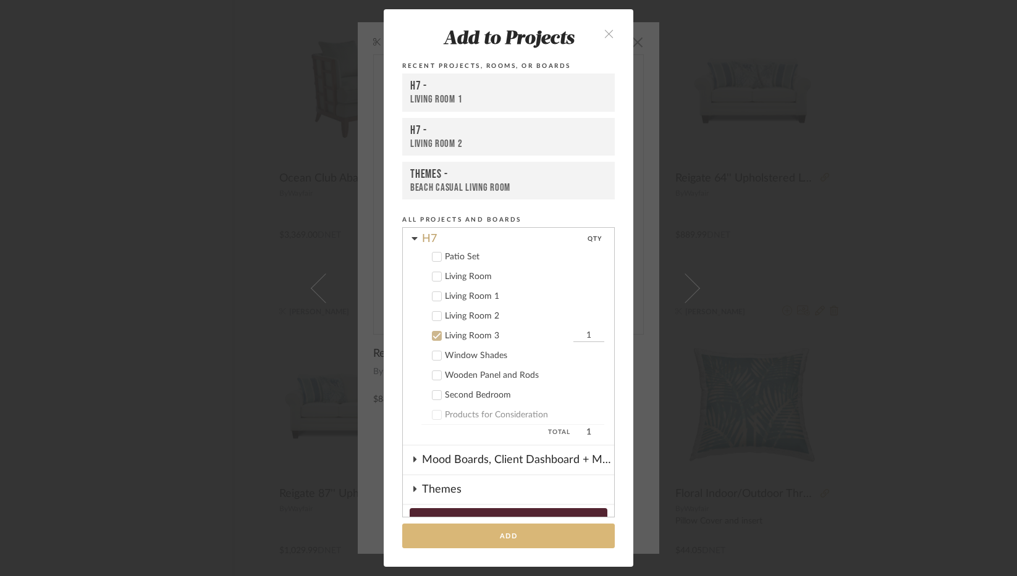
scroll to position [124, 0]
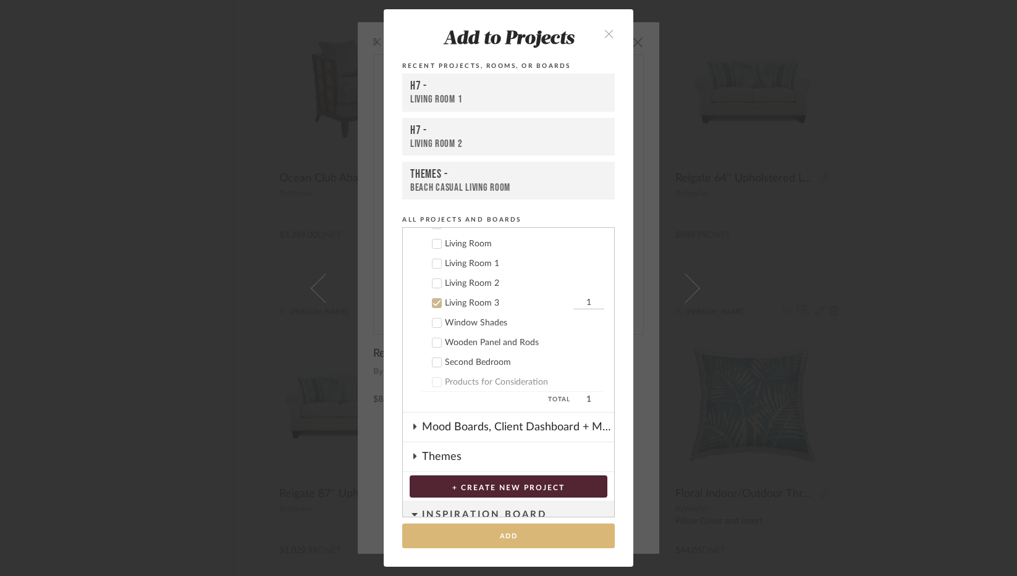
click at [520, 534] on button "Add" at bounding box center [508, 536] width 213 height 25
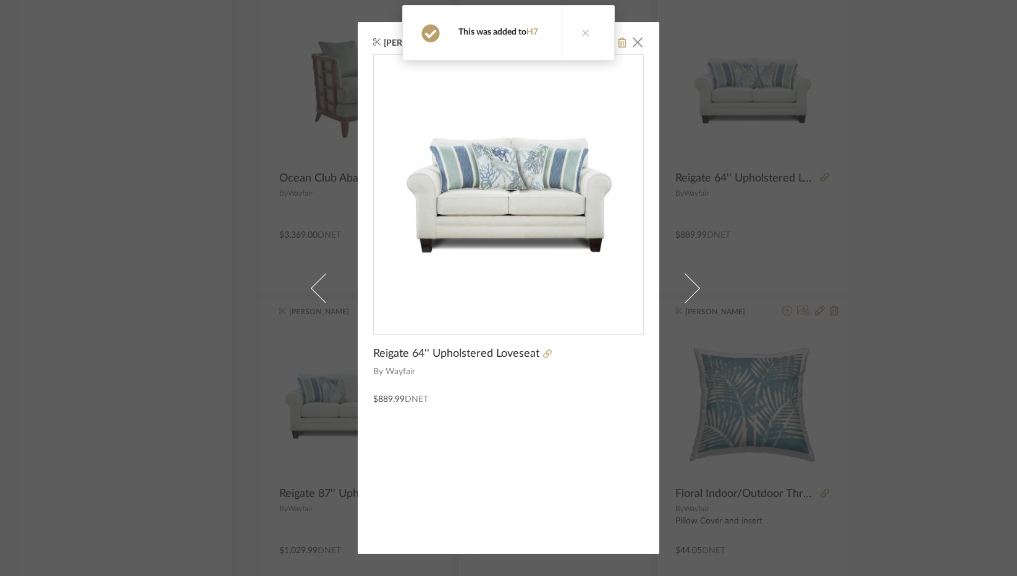
click at [586, 30] on button at bounding box center [586, 33] width 48 height 54
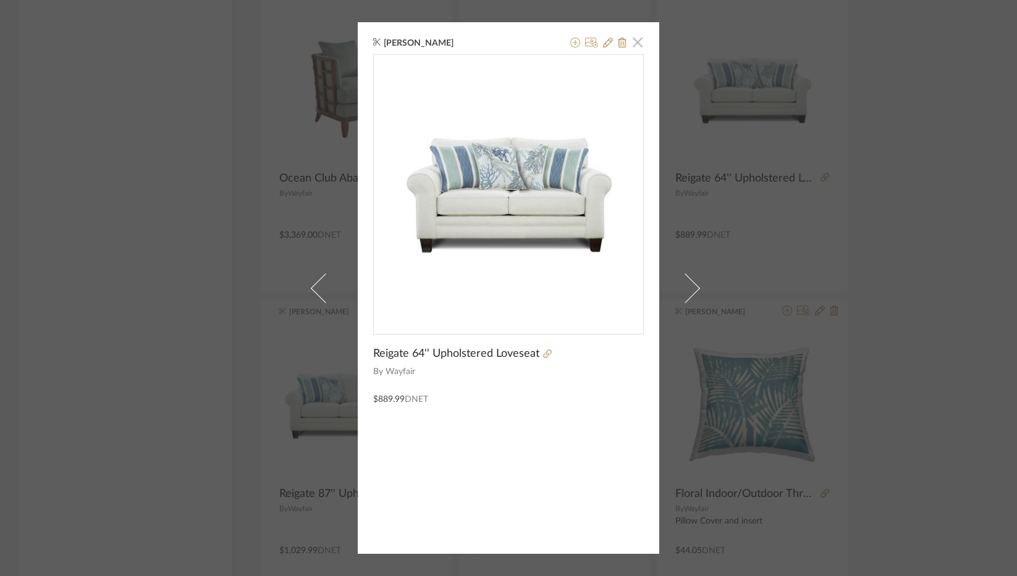
click at [638, 42] on span "button" at bounding box center [637, 42] width 25 height 25
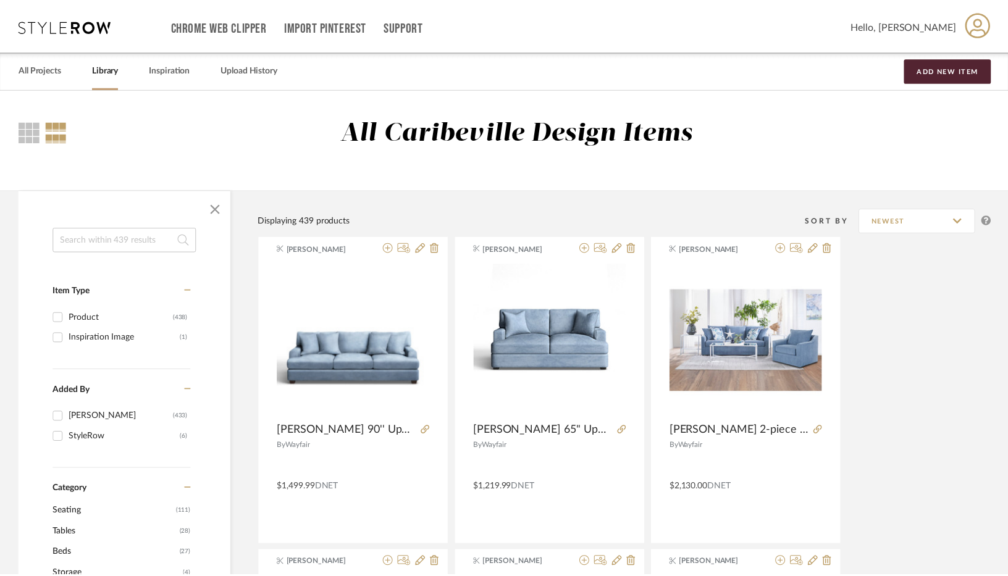
scroll to position [4992, 0]
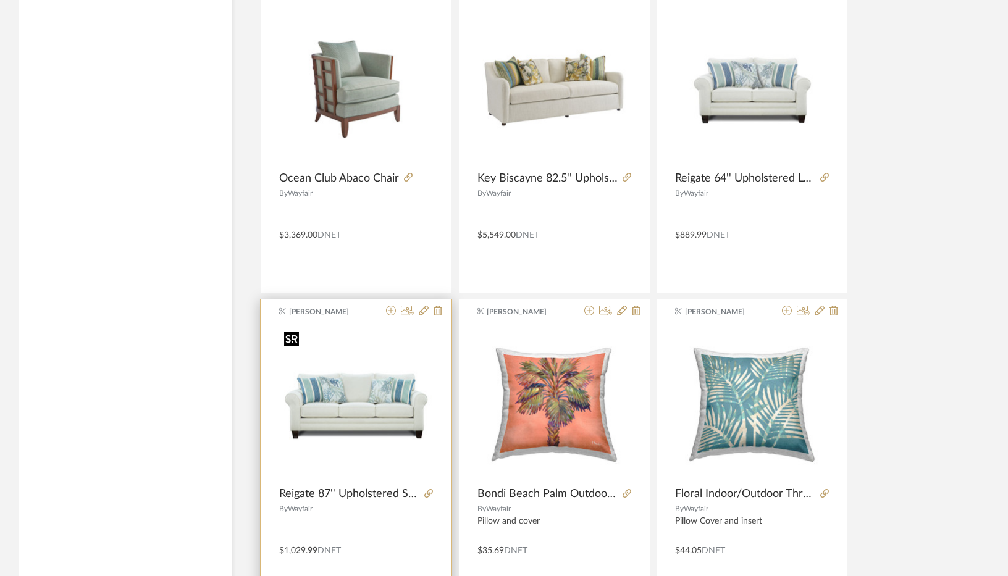
click at [369, 397] on img "0" at bounding box center [356, 404] width 154 height 154
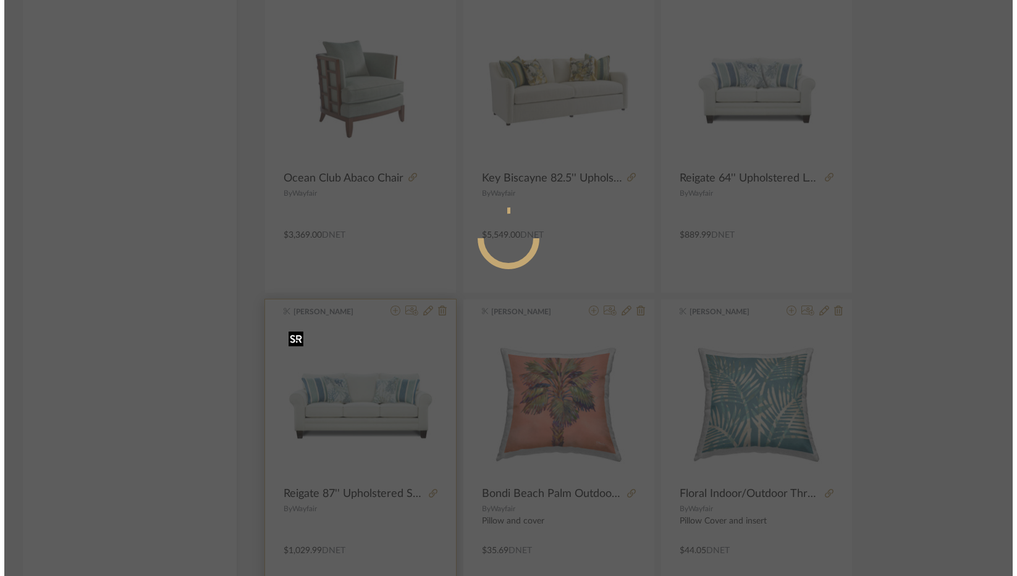
scroll to position [0, 0]
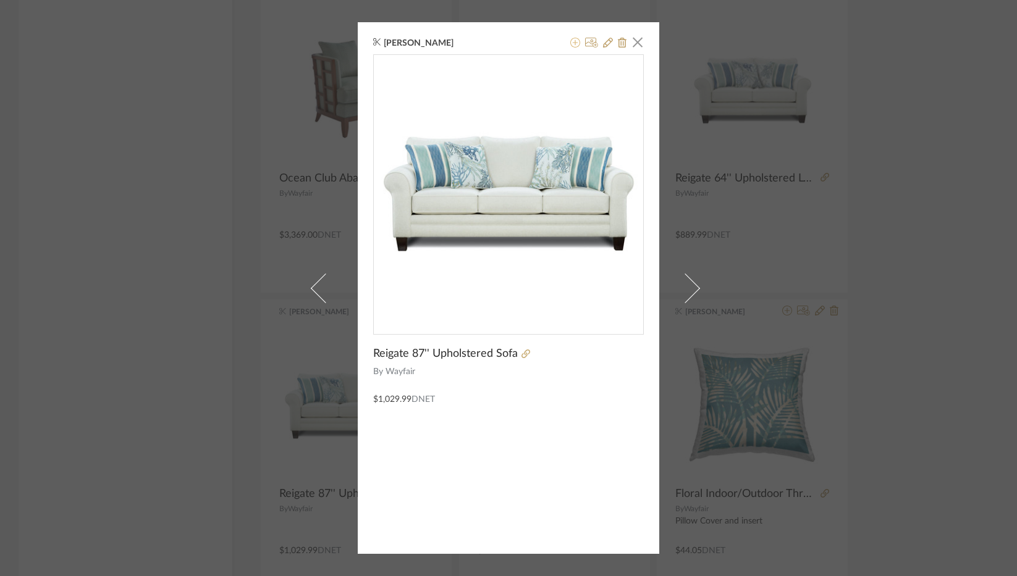
click at [572, 45] on icon at bounding box center [575, 43] width 10 height 10
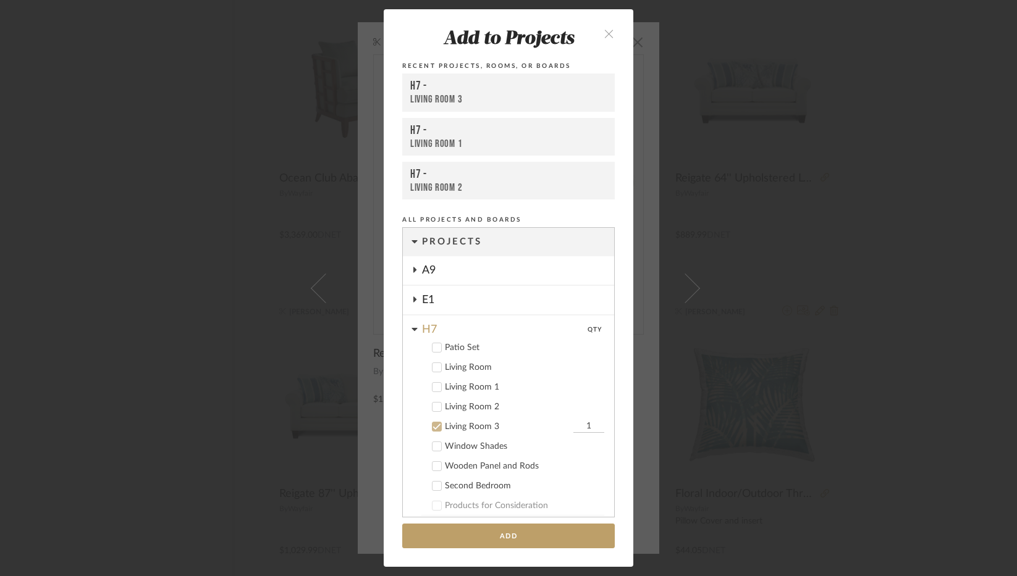
scroll to position [145, 0]
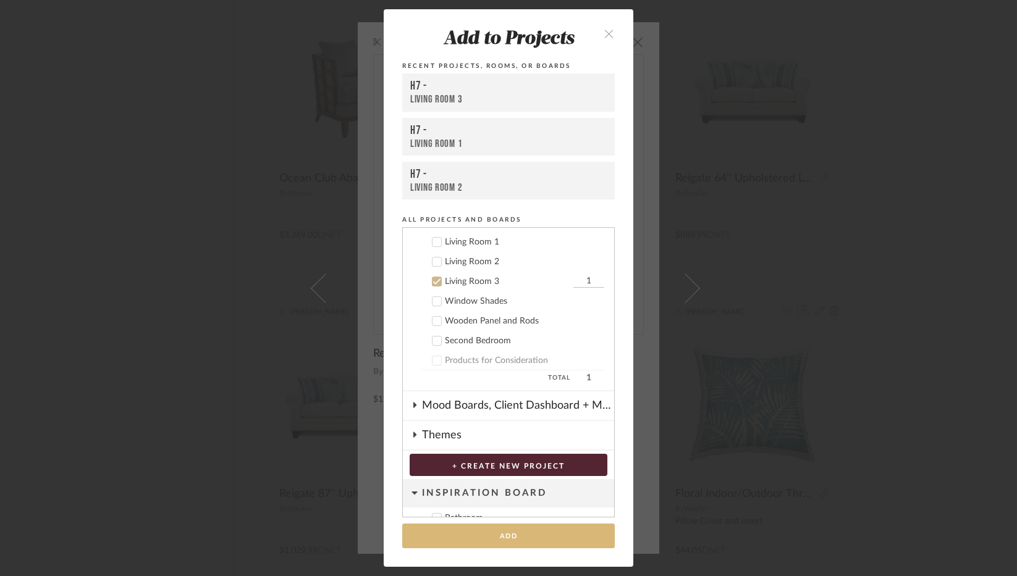
click at [516, 538] on button "Add" at bounding box center [508, 536] width 213 height 25
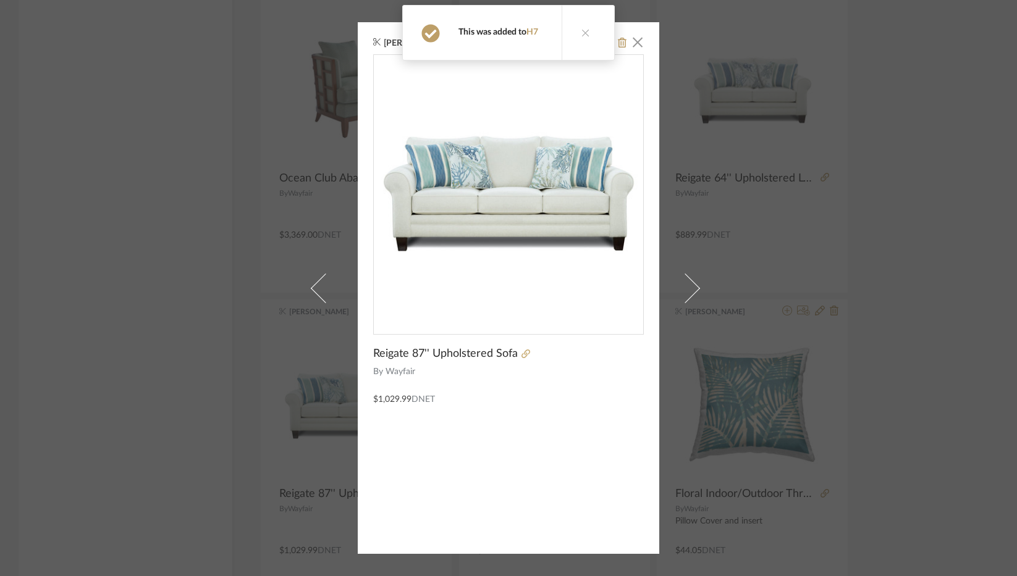
click at [782, 365] on div "Brianne Leiva × Reigate 87'' Upholstered Sofa By Wayfair $1,029.99 DNET" at bounding box center [508, 288] width 1017 height 576
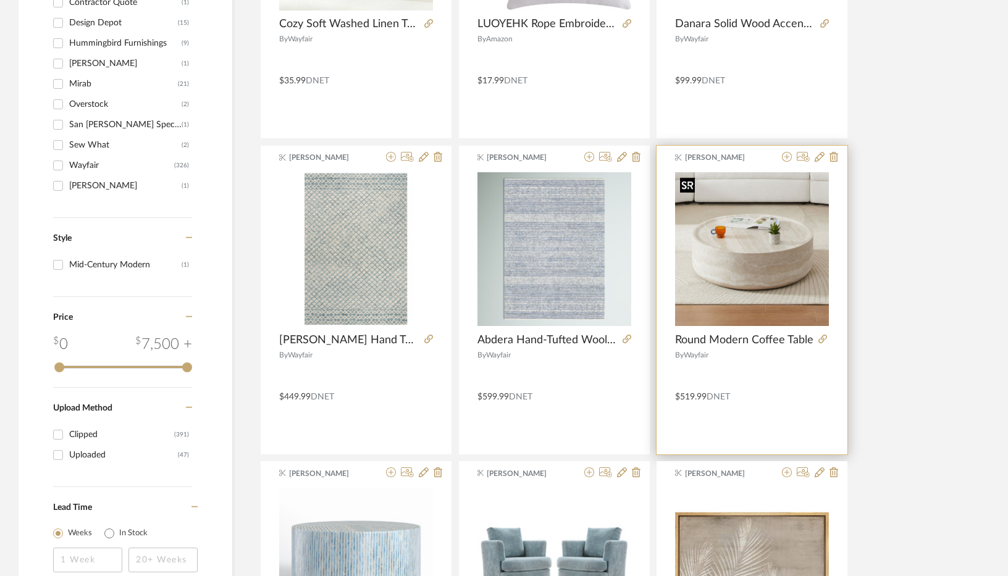
scroll to position [853, 0]
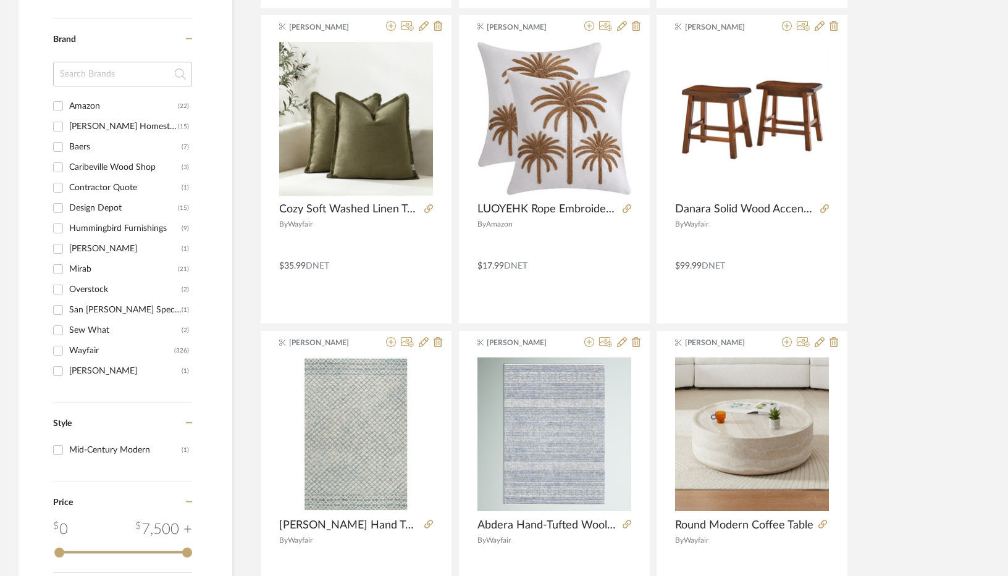
click at [132, 77] on input at bounding box center [122, 74] width 139 height 25
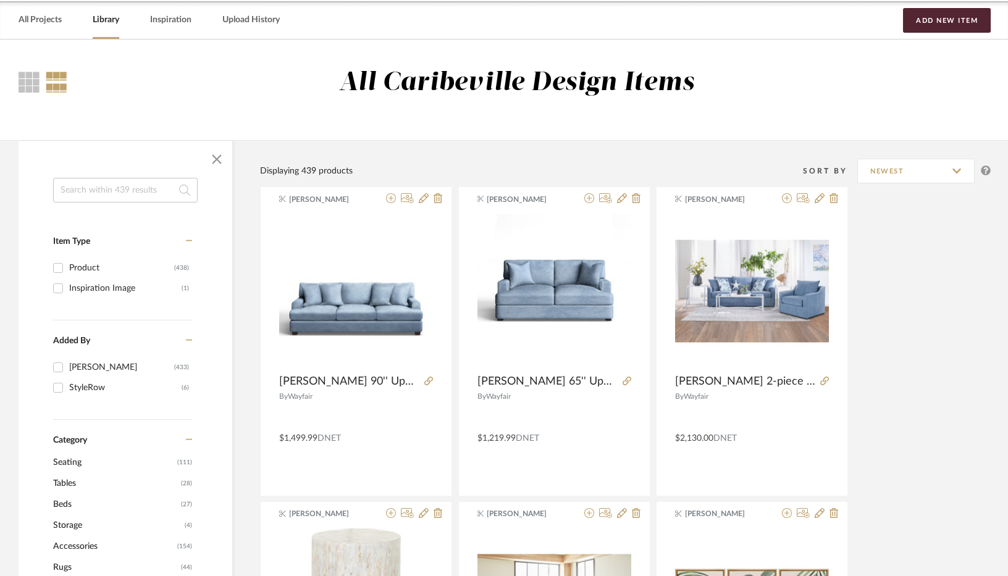
scroll to position [0, 0]
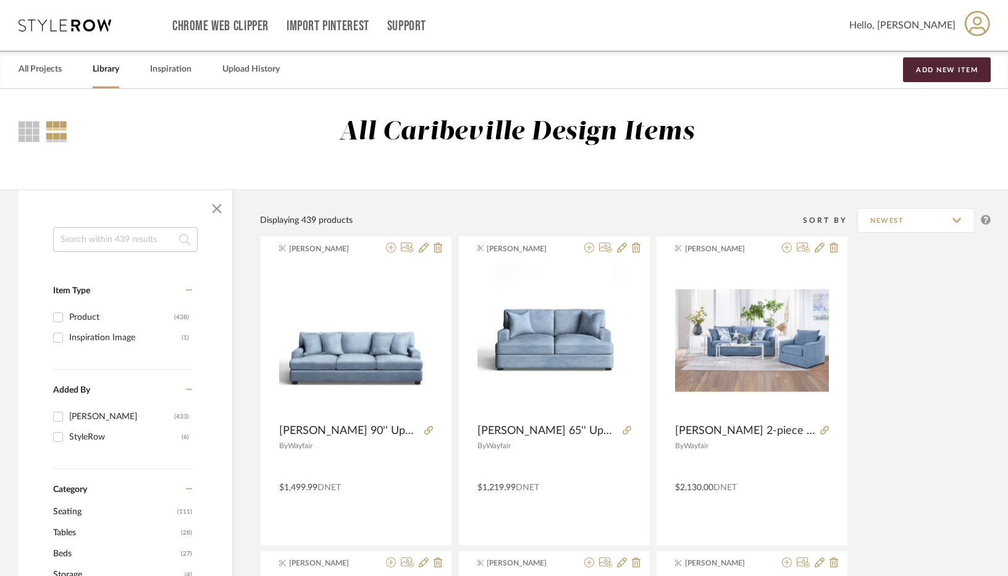
click at [108, 245] on input at bounding box center [125, 239] width 145 height 25
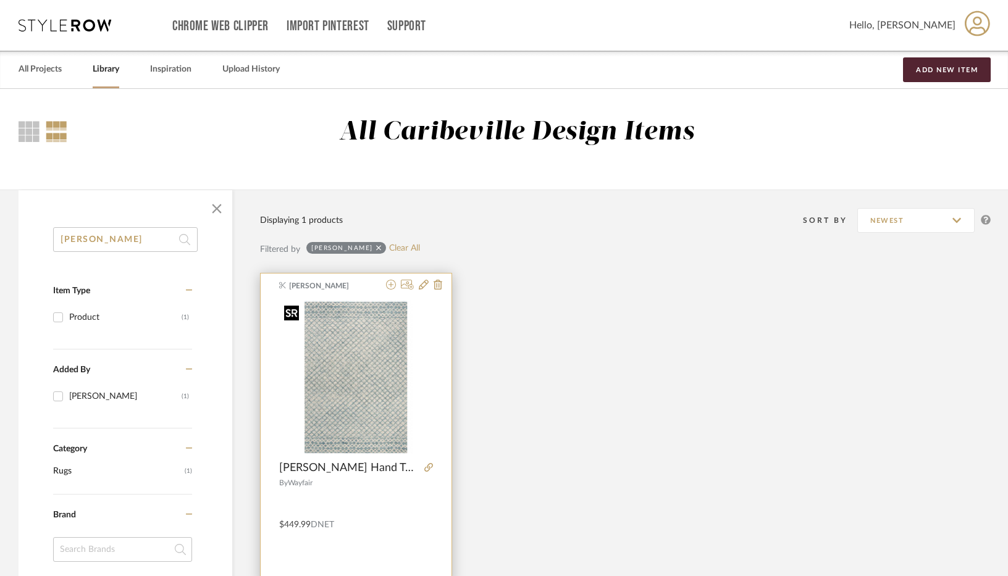
type input "costin"
click at [338, 365] on img "0" at bounding box center [356, 378] width 154 height 154
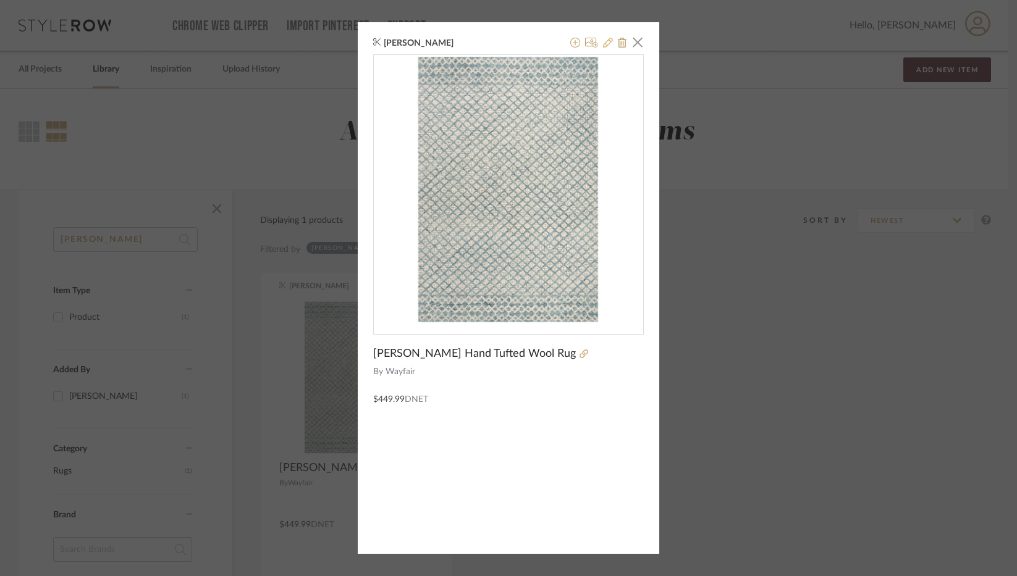
click at [603, 39] on icon at bounding box center [608, 43] width 10 height 10
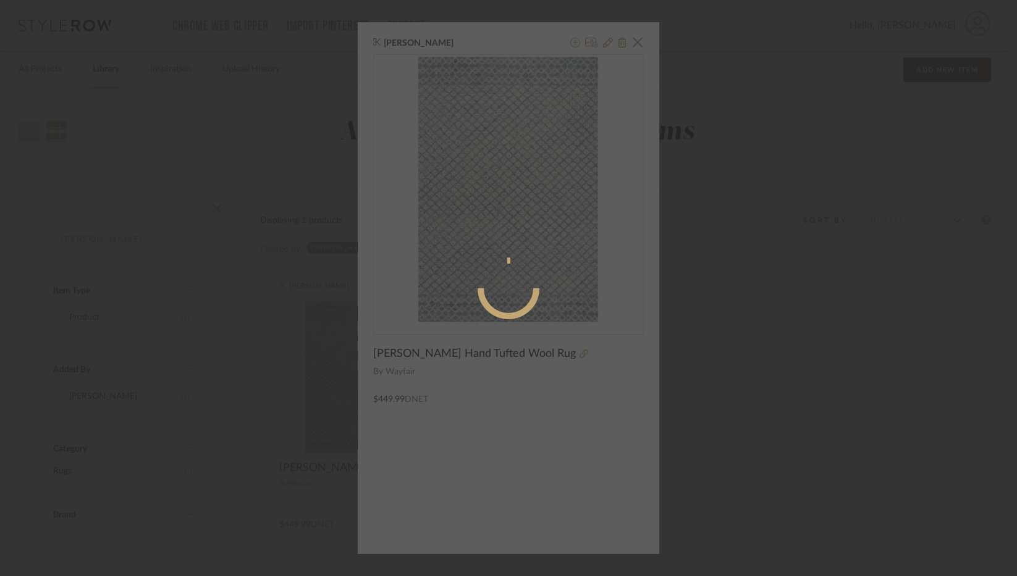
radio input "true"
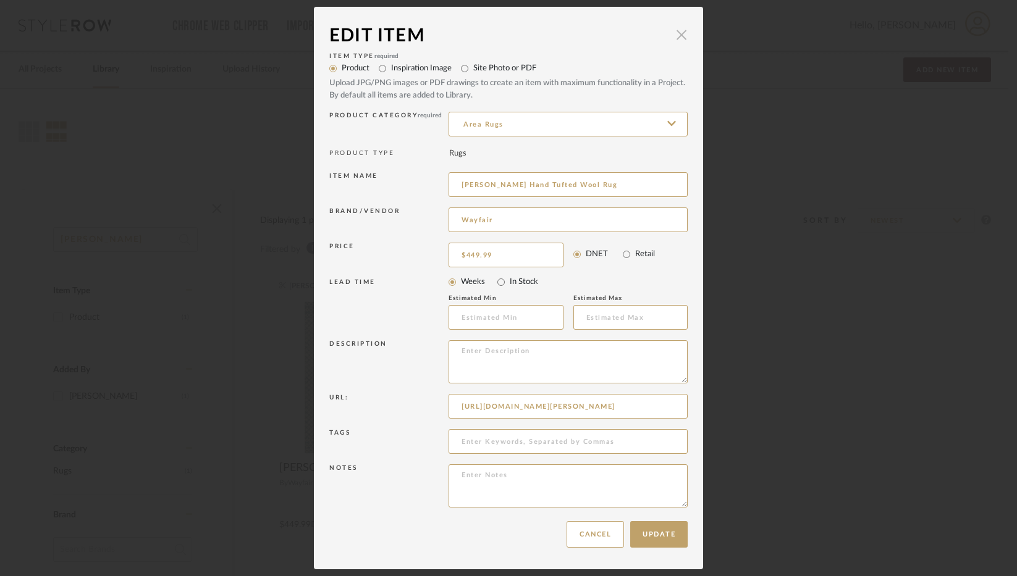
click at [678, 33] on span "button" at bounding box center [681, 34] width 25 height 25
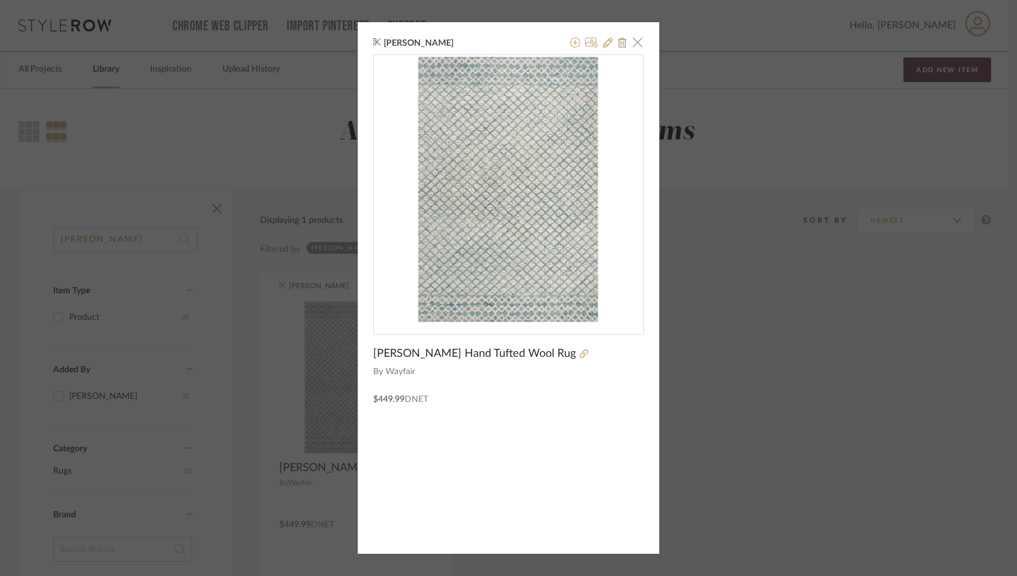
click at [634, 39] on span "button" at bounding box center [637, 42] width 25 height 25
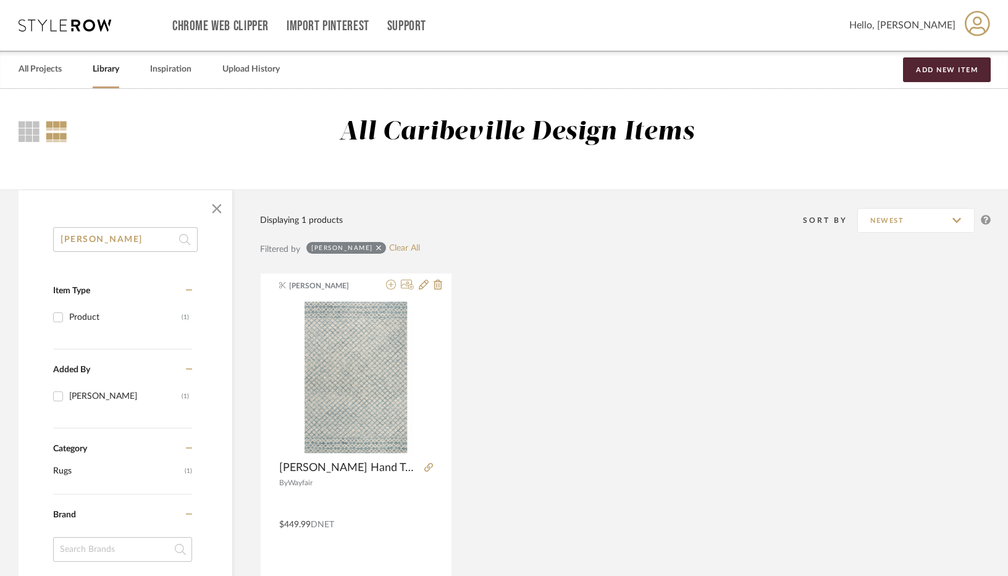
drag, startPoint x: 130, startPoint y: 250, endPoint x: 49, endPoint y: 250, distance: 81.6
click at [49, 250] on div "costin Item Type Product (1) Added By Brianne Leiva (1) Category Rugs (1) Brand…" at bounding box center [126, 564] width 214 height 674
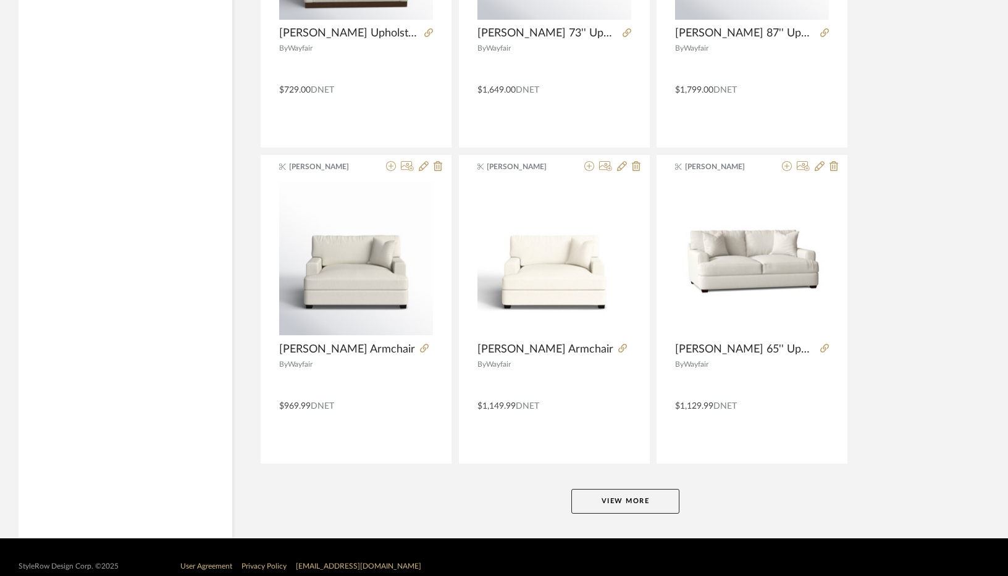
scroll to position [3576, 0]
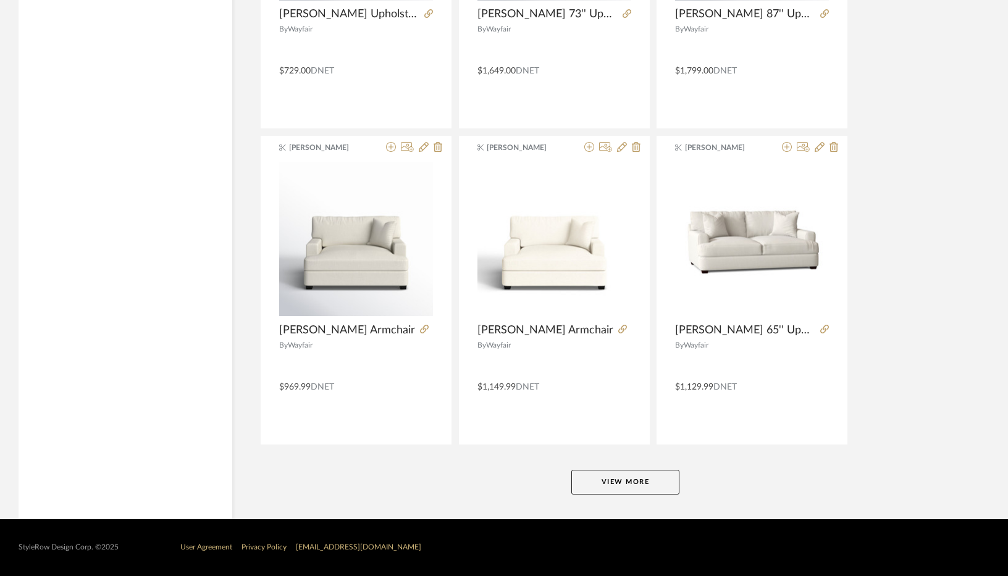
click at [665, 478] on button "View More" at bounding box center [625, 482] width 108 height 25
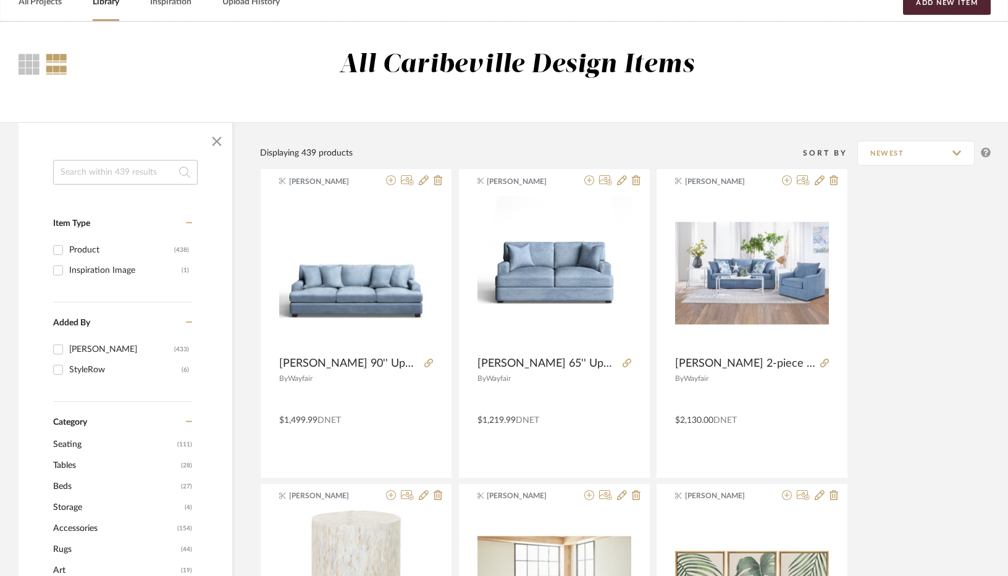
scroll to position [0, 0]
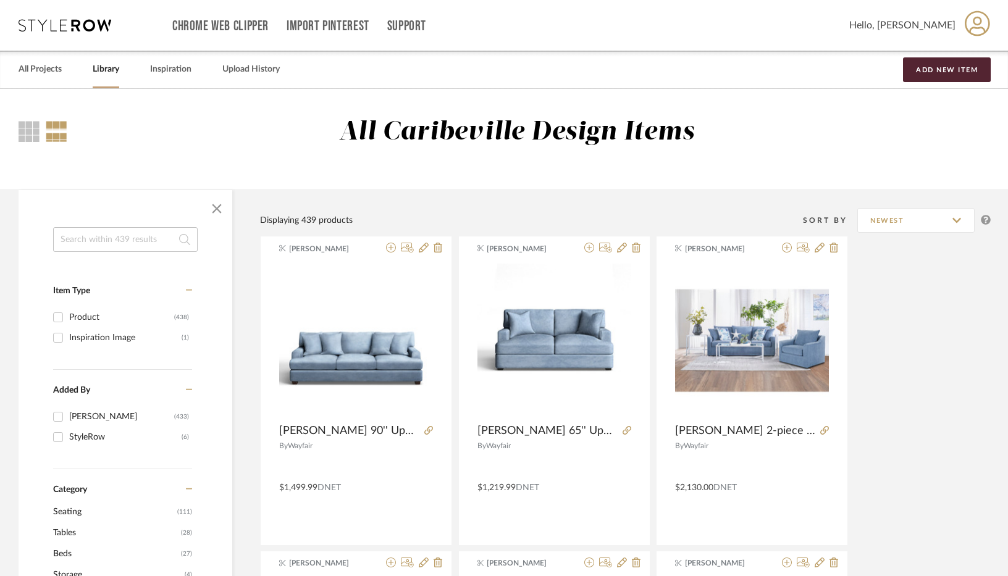
click at [65, 240] on input at bounding box center [125, 239] width 145 height 25
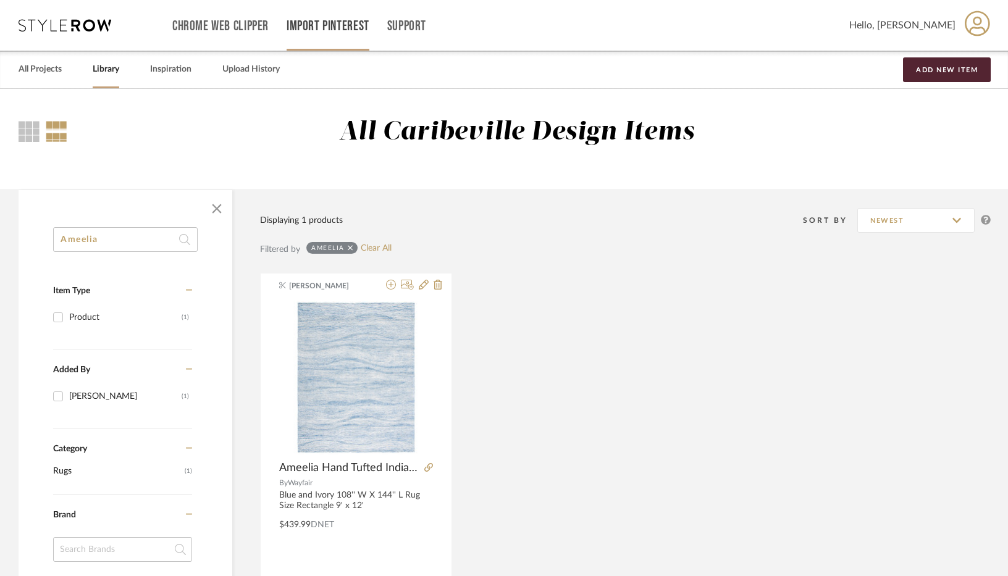
type input "Ameelia"
drag, startPoint x: 177, startPoint y: 241, endPoint x: 49, endPoint y: 240, distance: 127.9
click at [49, 240] on div "Ameelia Item Type Product (1) Added By Brianne Leiva (1) Category Rugs (1) Bran…" at bounding box center [126, 564] width 214 height 674
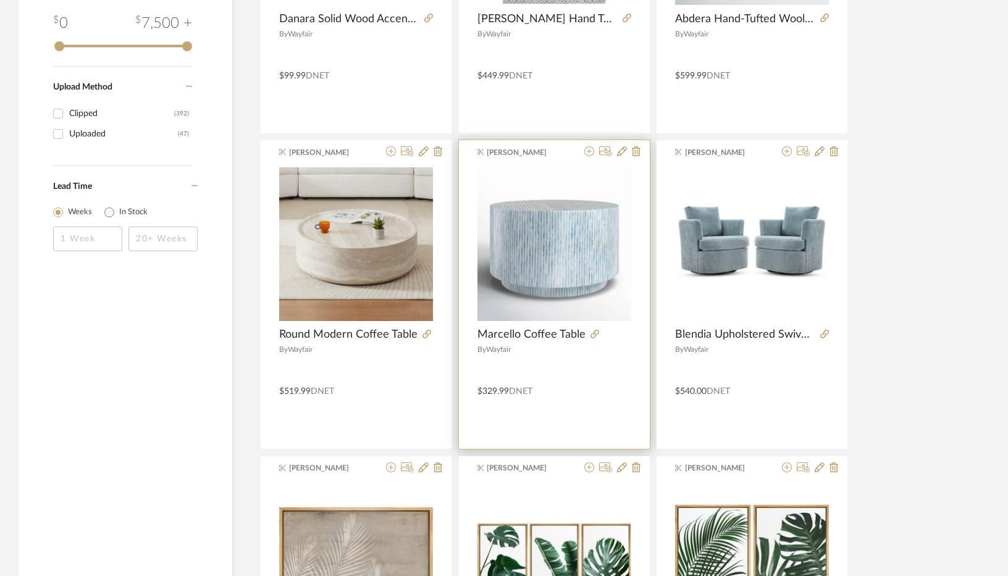
scroll to position [1545, 0]
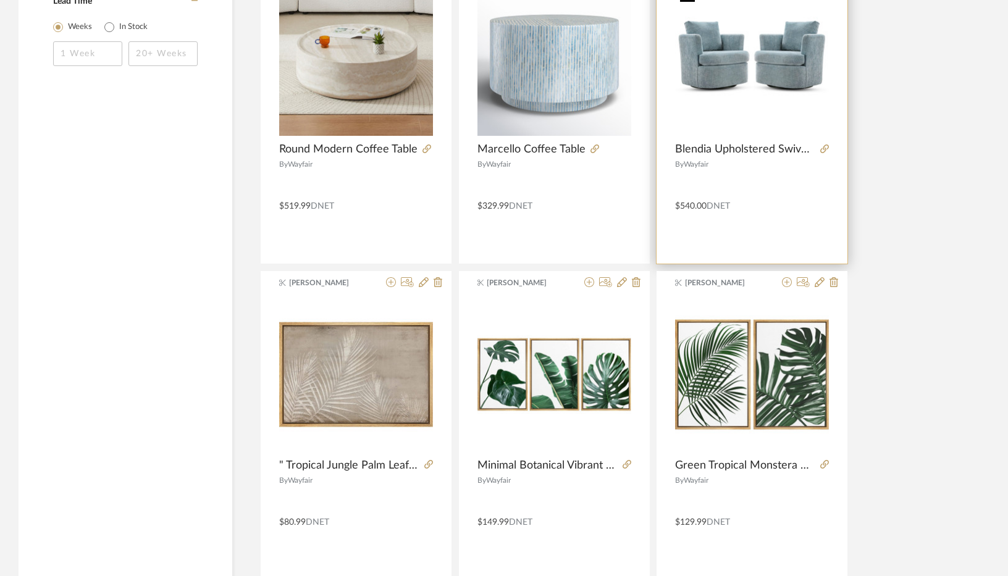
click at [0, 0] on img at bounding box center [0, 0] width 0 height 0
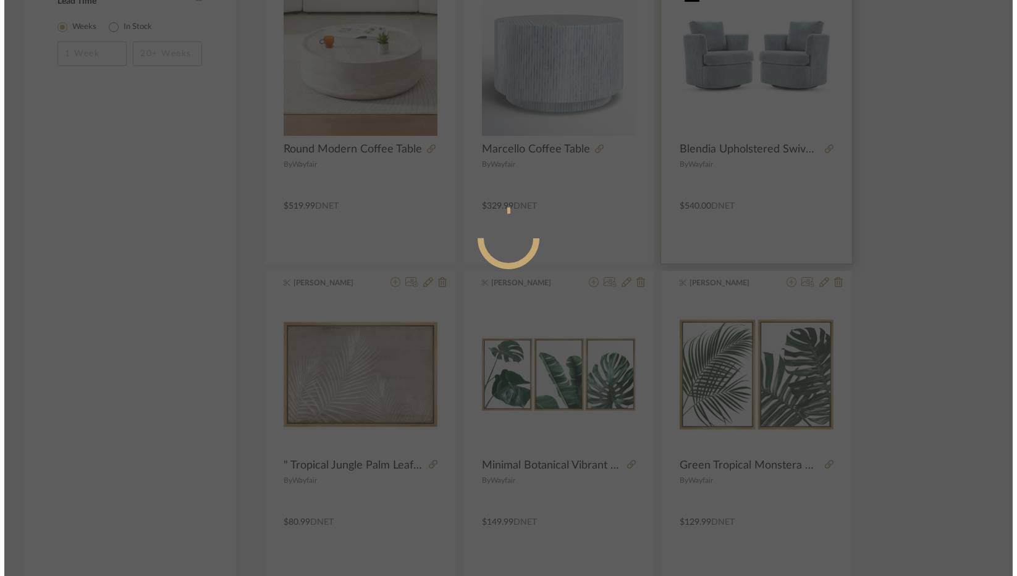
scroll to position [0, 0]
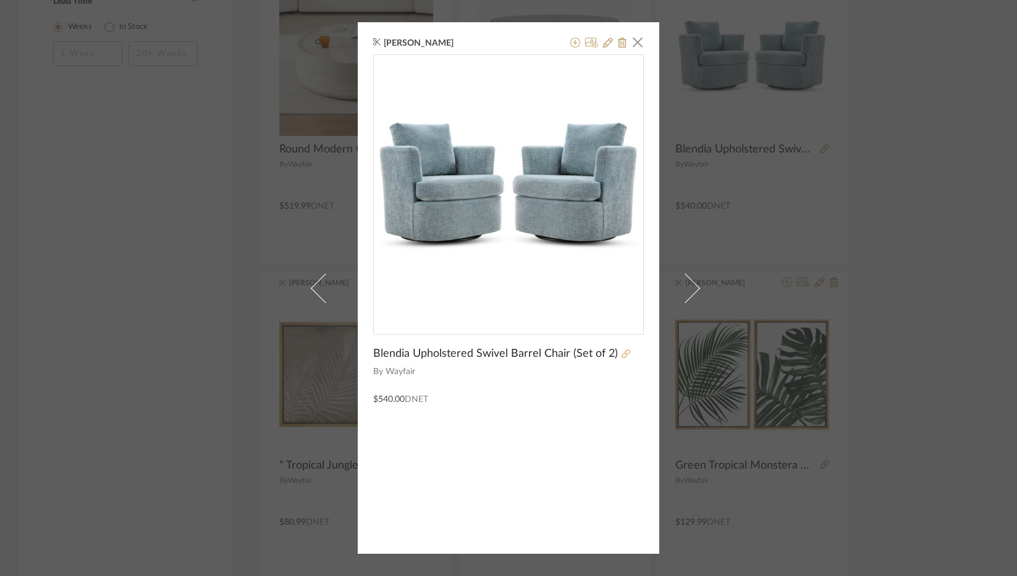
click at [622, 352] on icon at bounding box center [626, 354] width 9 height 9
click at [633, 54] on div "Brianne Leiva × Blendia Upholstered Swivel Barrel Chair (Set of 2) By Wayfair $…" at bounding box center [508, 288] width 301 height 532
click at [641, 40] on div "Brianne Leiva × Blendia Upholstered Swivel Barrel Chair (Set of 2) By Wayfair $…" at bounding box center [508, 288] width 301 height 532
click at [633, 49] on span "button" at bounding box center [637, 42] width 25 height 25
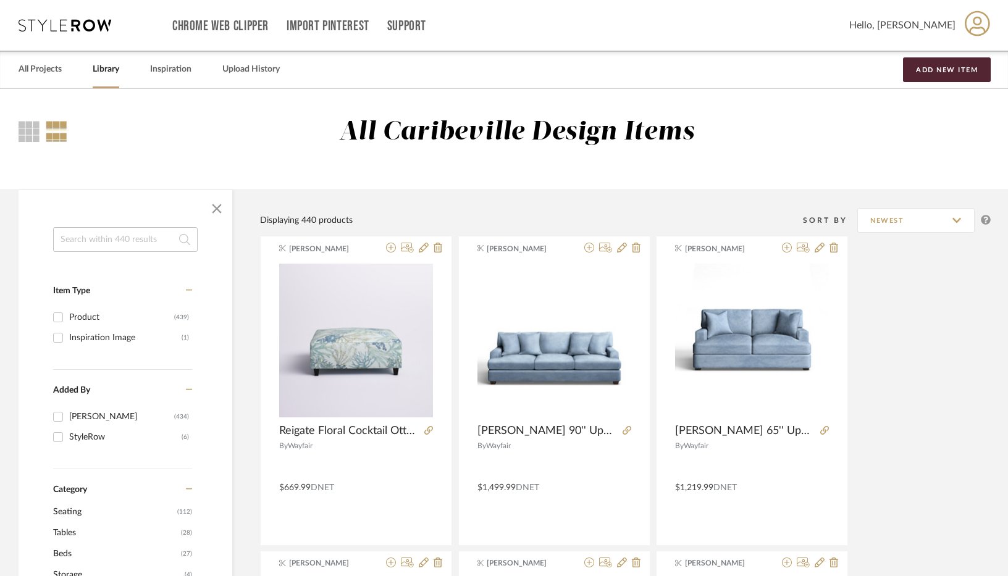
click at [72, 232] on input at bounding box center [125, 239] width 145 height 25
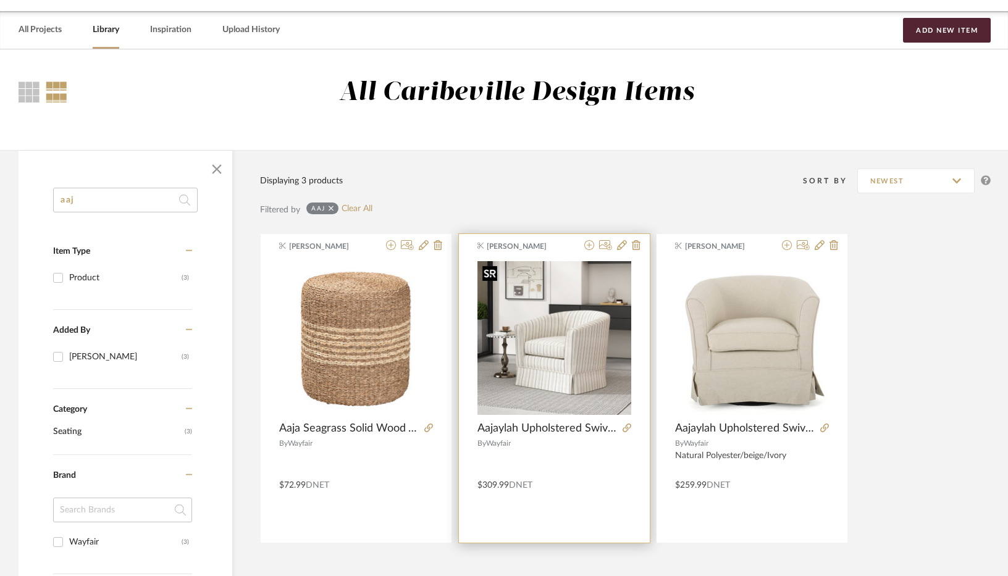
scroll to position [62, 0]
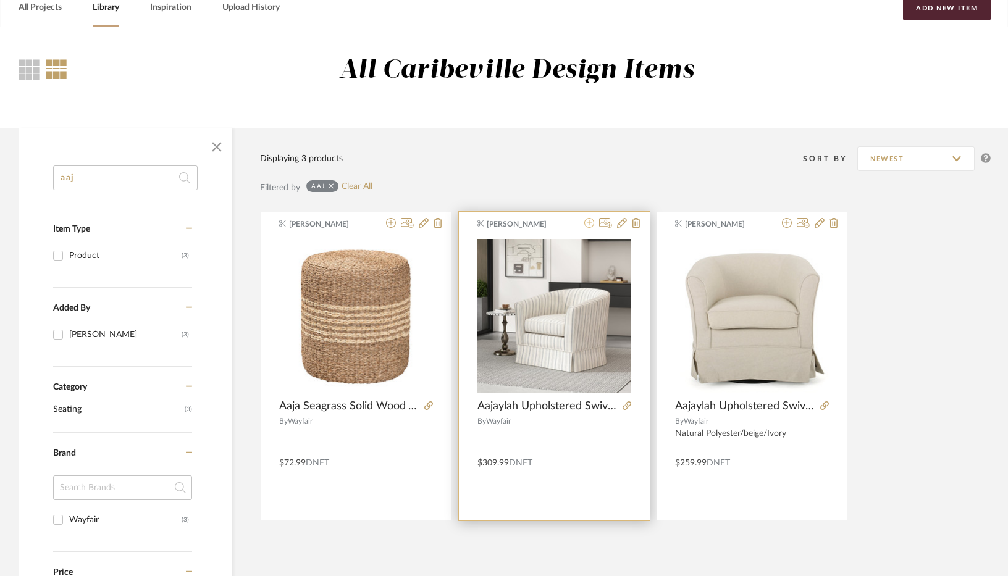
type input "aaj"
click at [588, 224] on icon at bounding box center [589, 223] width 10 height 10
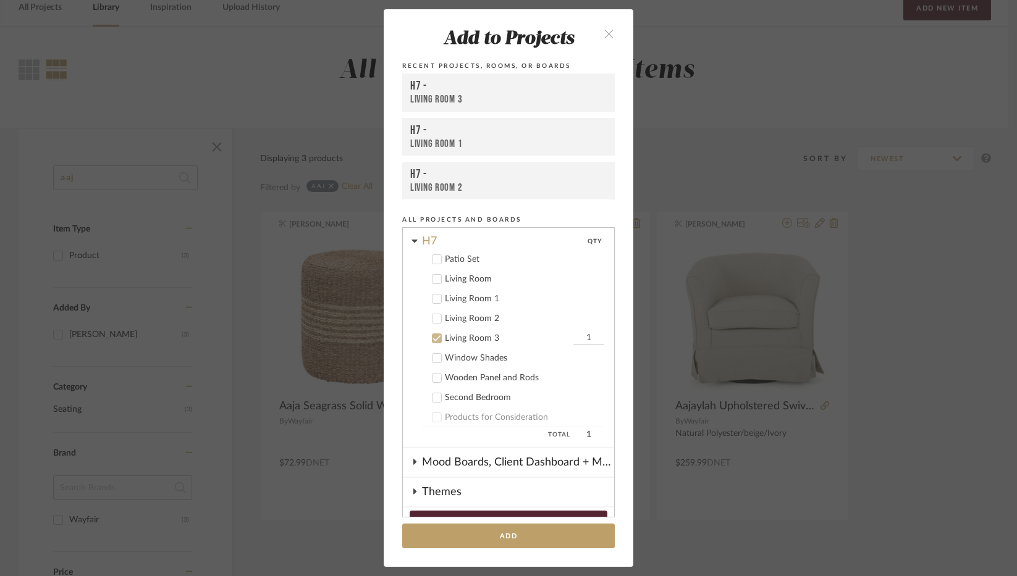
scroll to position [22, 0]
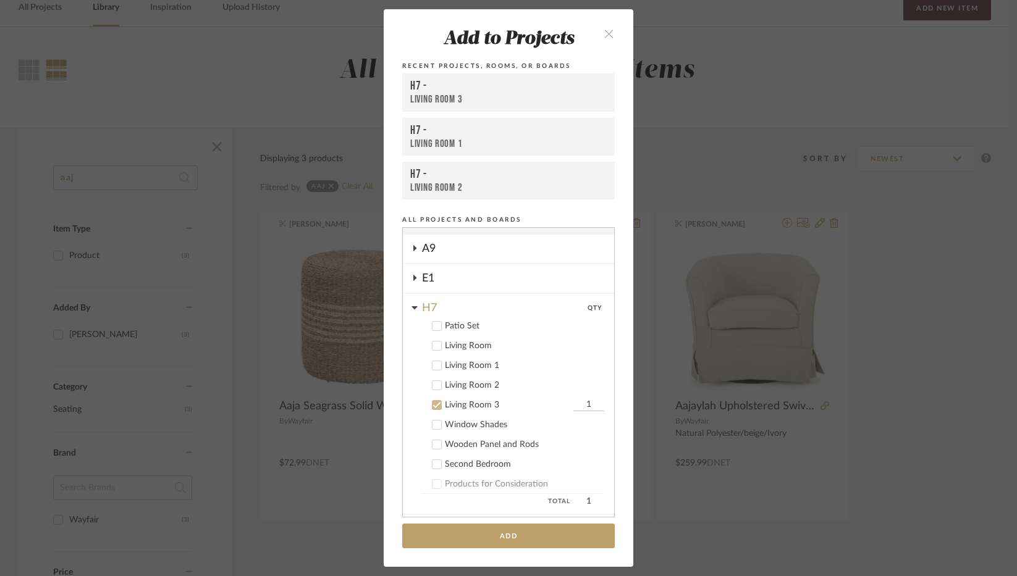
click at [460, 361] on div "Living Room 1" at bounding box center [524, 366] width 159 height 11
click at [467, 345] on div "Living Room" at bounding box center [524, 346] width 159 height 11
click at [467, 365] on div "Living Room 1" at bounding box center [507, 366] width 125 height 11
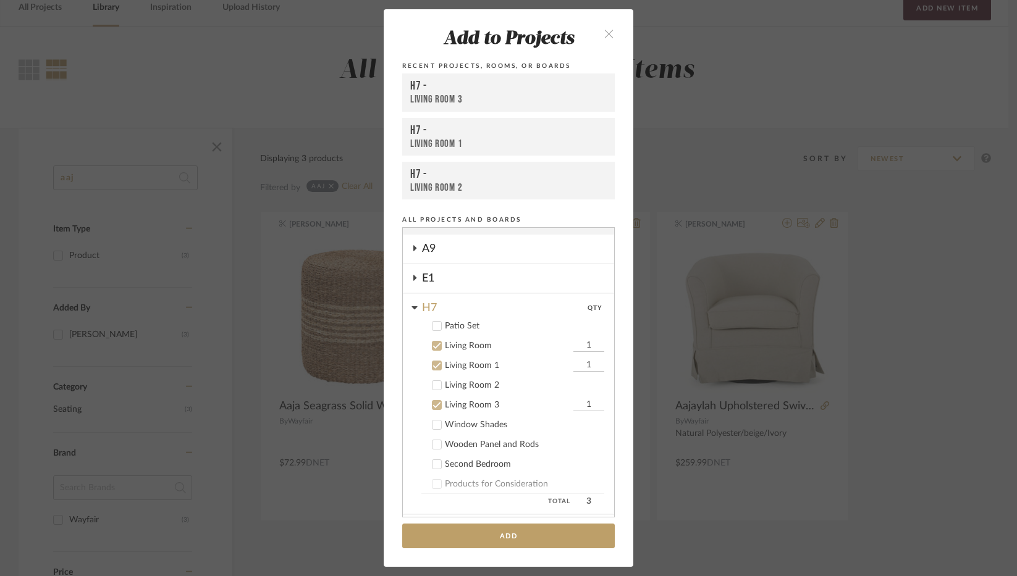
click at [454, 403] on div "Living Room 3" at bounding box center [507, 405] width 125 height 11
click at [492, 537] on button "Add" at bounding box center [508, 536] width 213 height 25
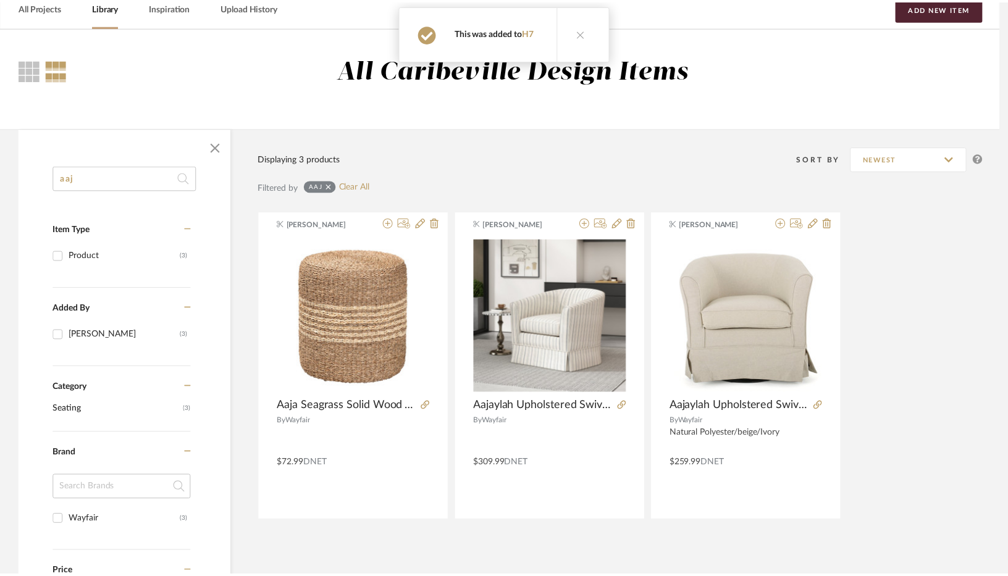
scroll to position [62, 0]
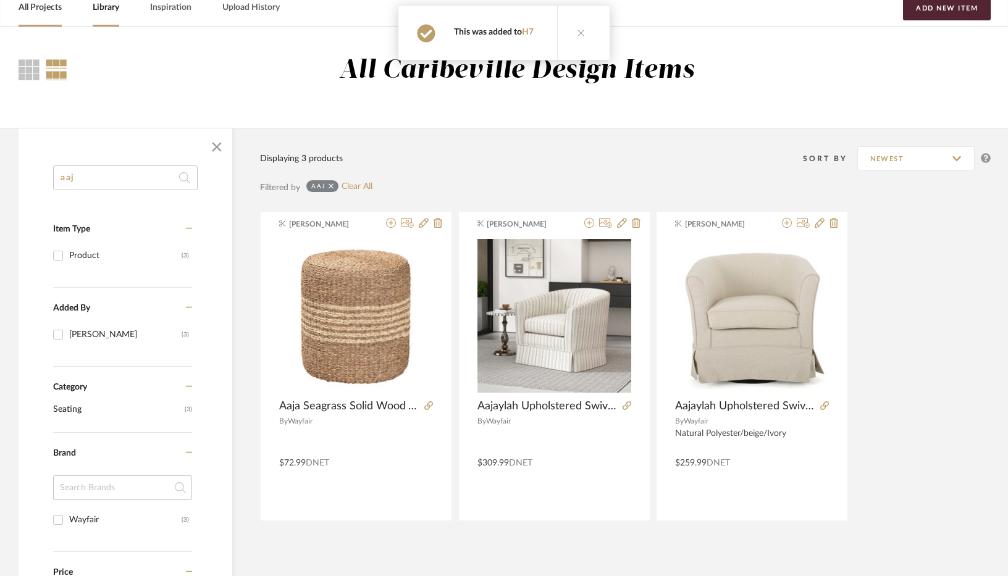
click at [44, 14] on link "All Projects" at bounding box center [40, 7] width 43 height 17
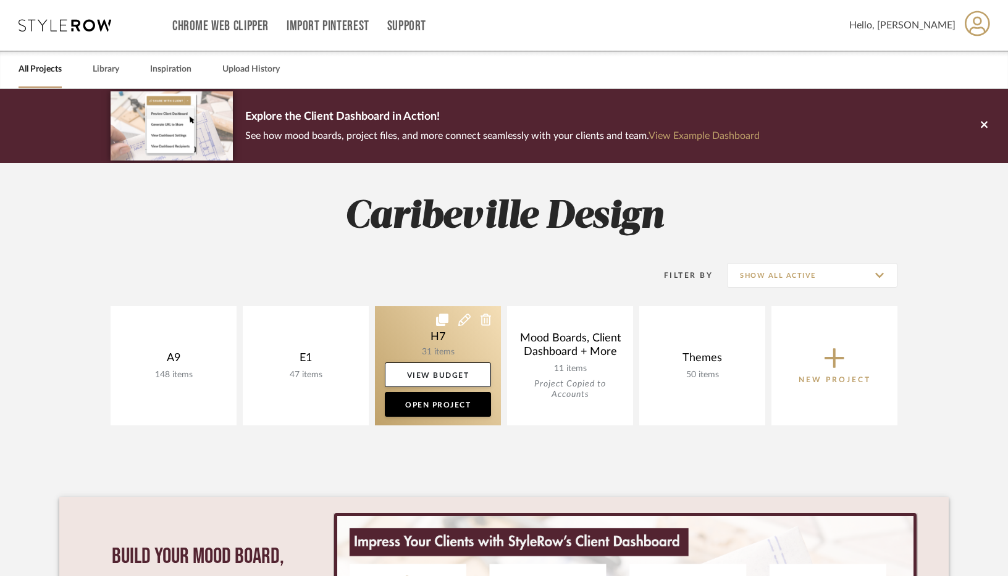
click at [409, 334] on link at bounding box center [438, 365] width 126 height 119
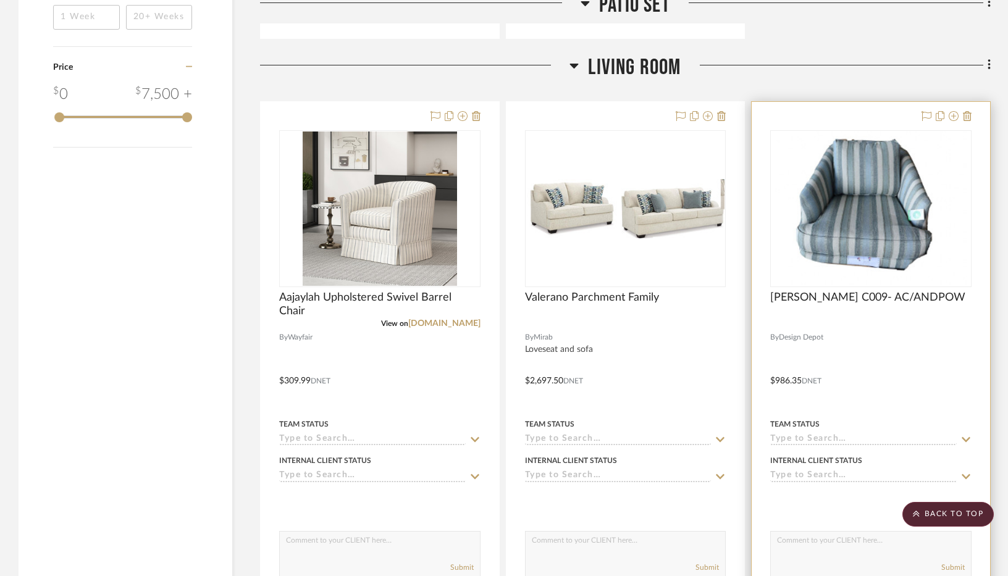
scroll to position [1483, 0]
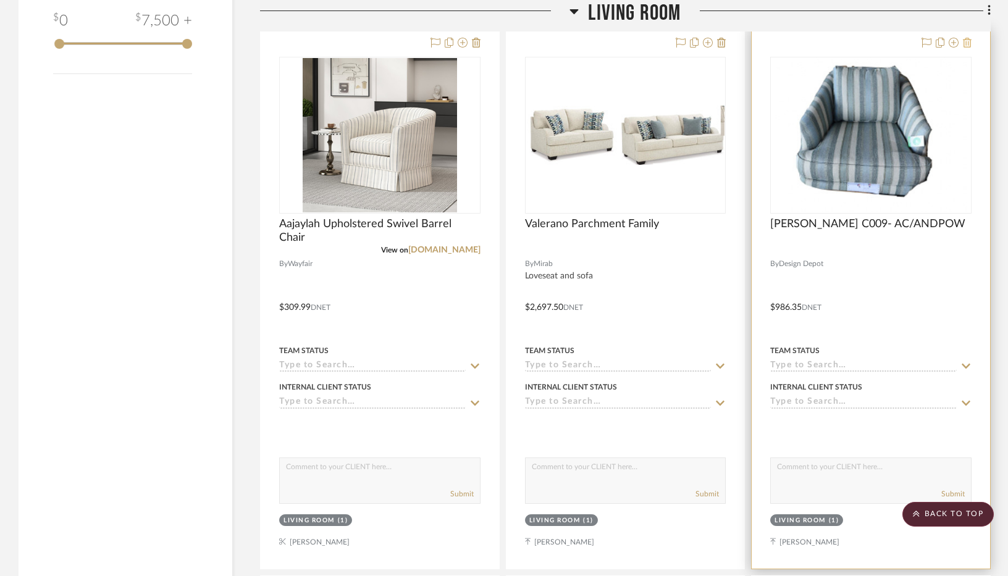
click at [782, 44] on icon at bounding box center [967, 43] width 9 height 10
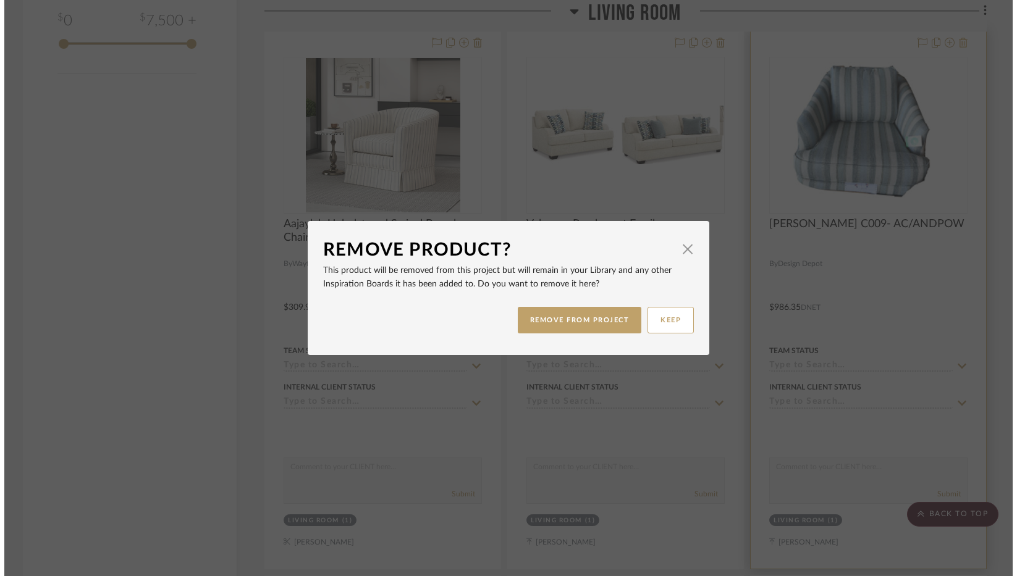
scroll to position [0, 0]
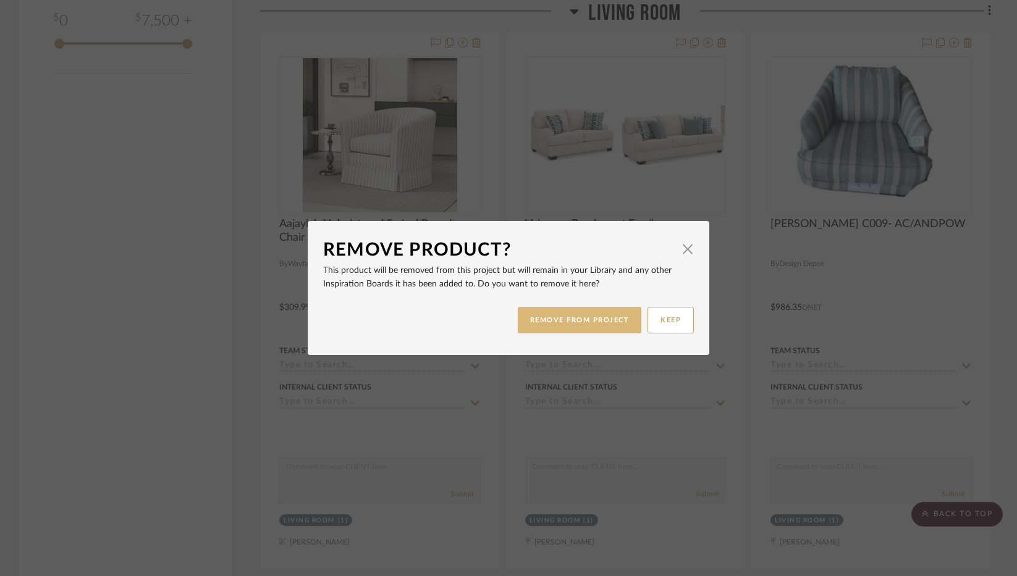
click at [570, 321] on button "REMOVE FROM PROJECT" at bounding box center [580, 320] width 124 height 27
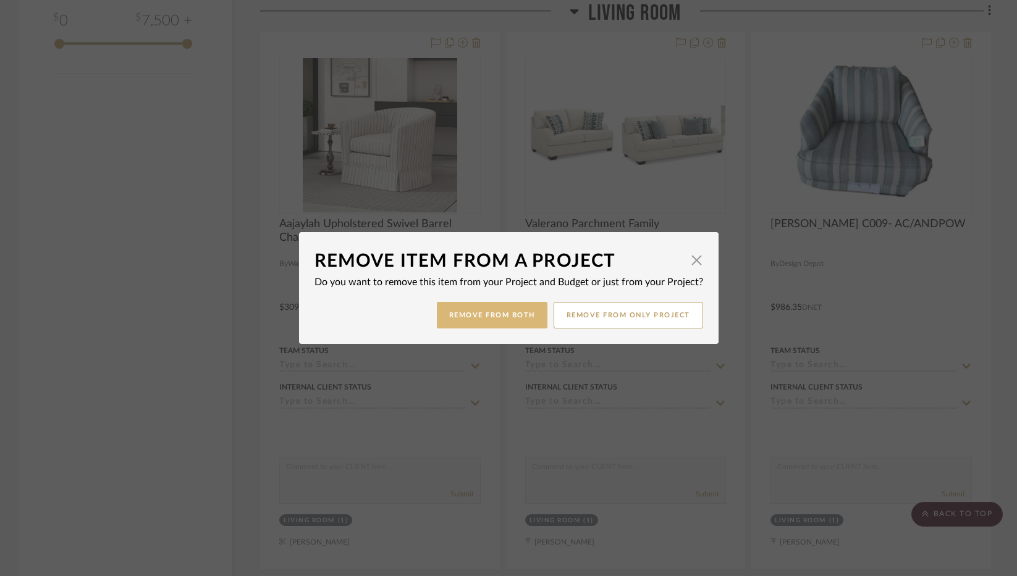
click at [505, 322] on button "Remove from Both" at bounding box center [492, 315] width 111 height 27
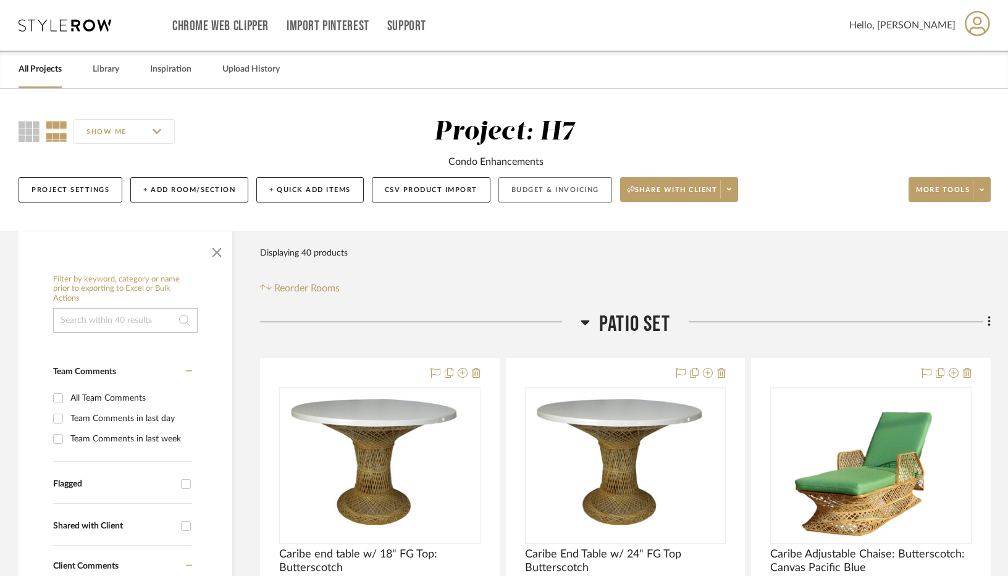
click at [578, 193] on button "Budget & Invoicing" at bounding box center [556, 189] width 114 height 25
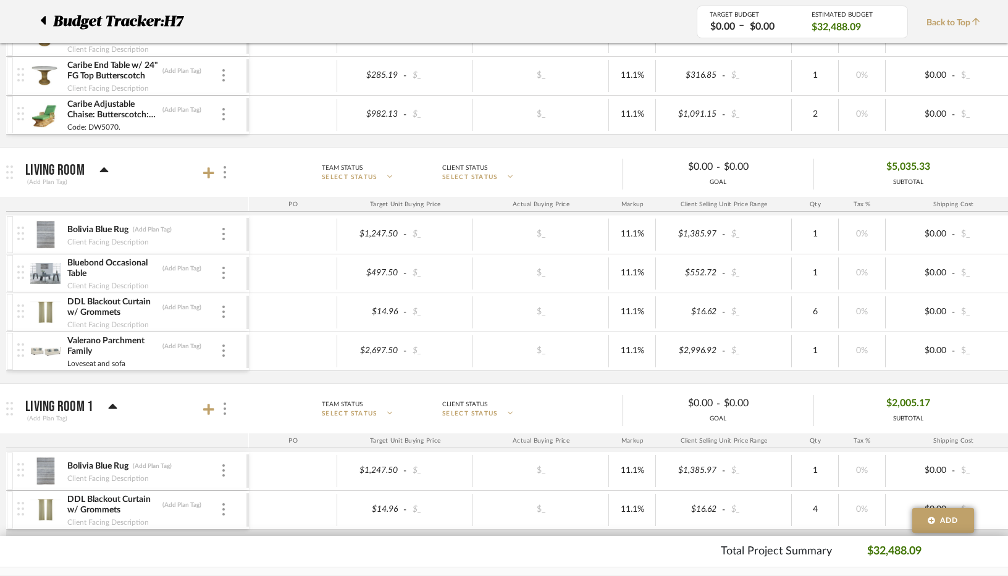
scroll to position [432, 0]
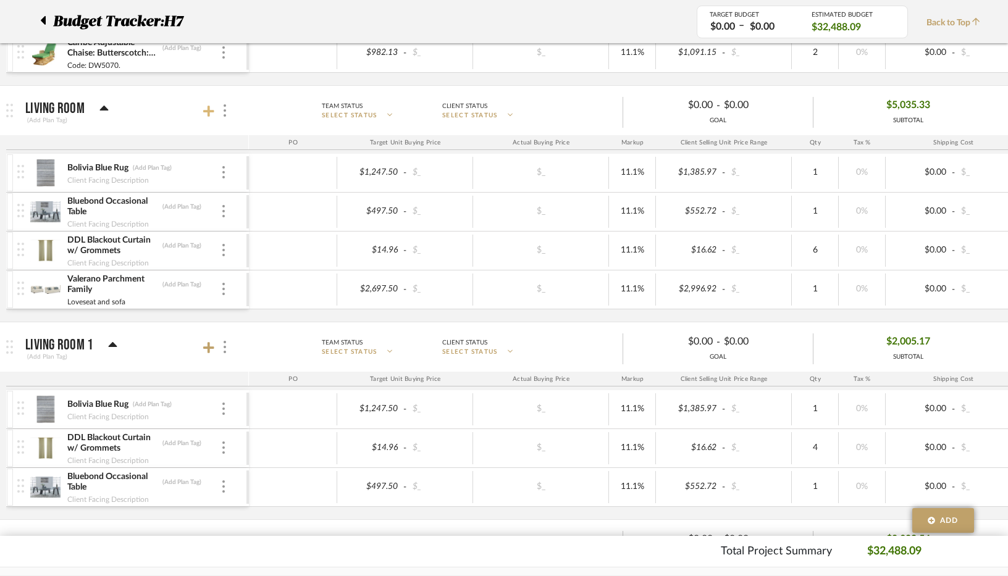
click at [205, 116] on icon at bounding box center [208, 111] width 11 height 12
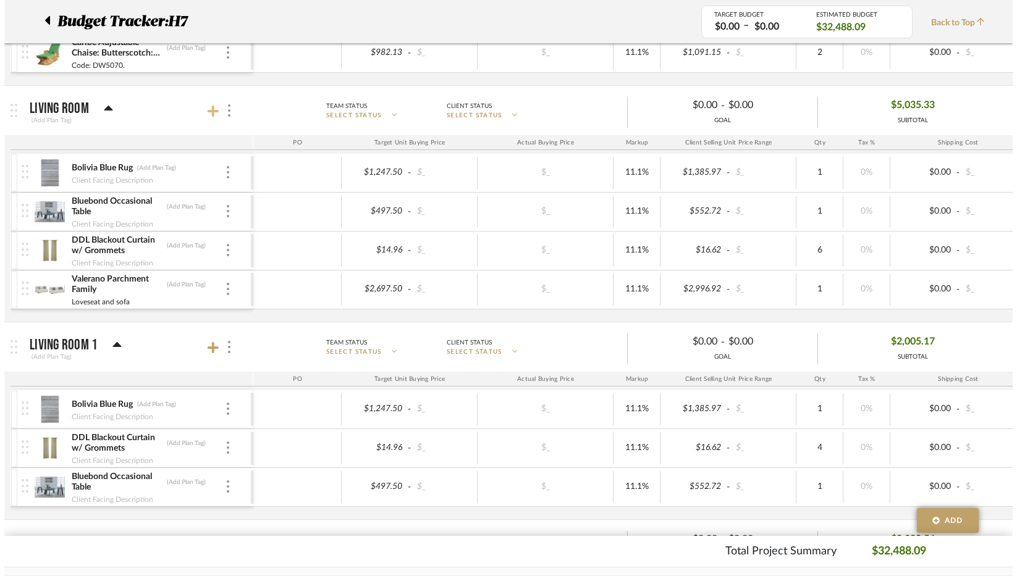
scroll to position [0, 0]
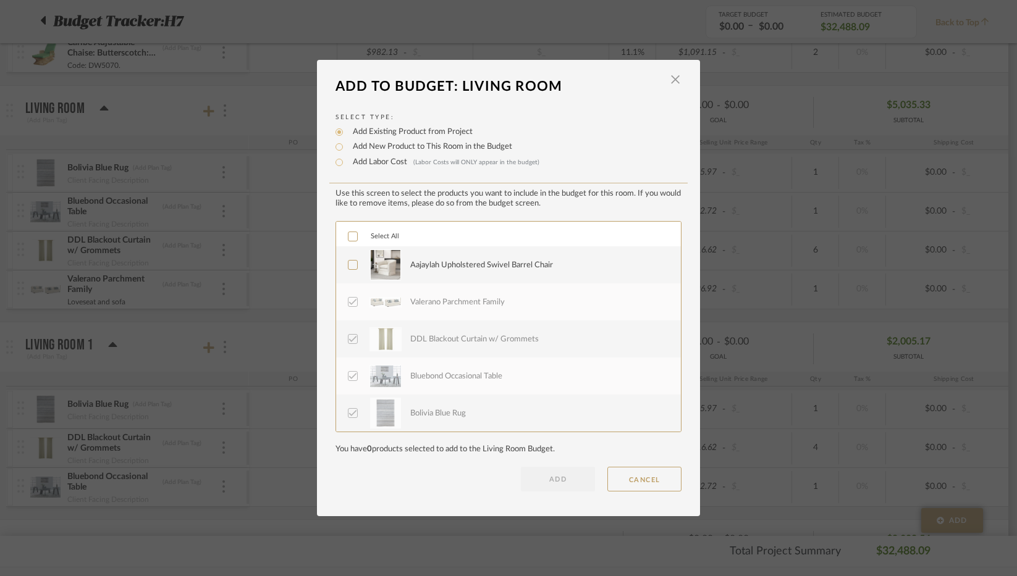
click at [469, 272] on div "Aajaylah Upholstered Swivel Barrel Chair" at bounding box center [538, 265] width 256 height 31
click at [542, 479] on button "ADD" at bounding box center [558, 479] width 74 height 25
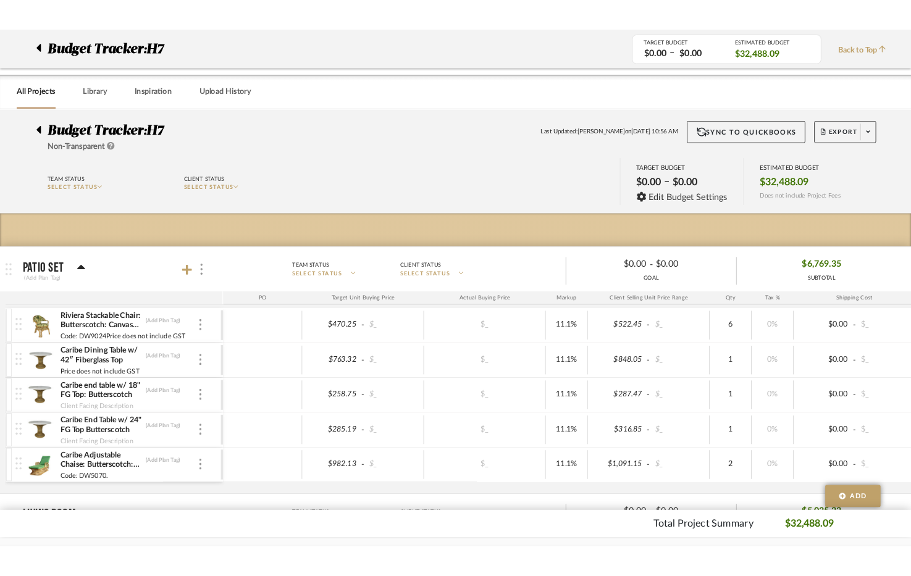
scroll to position [432, 0]
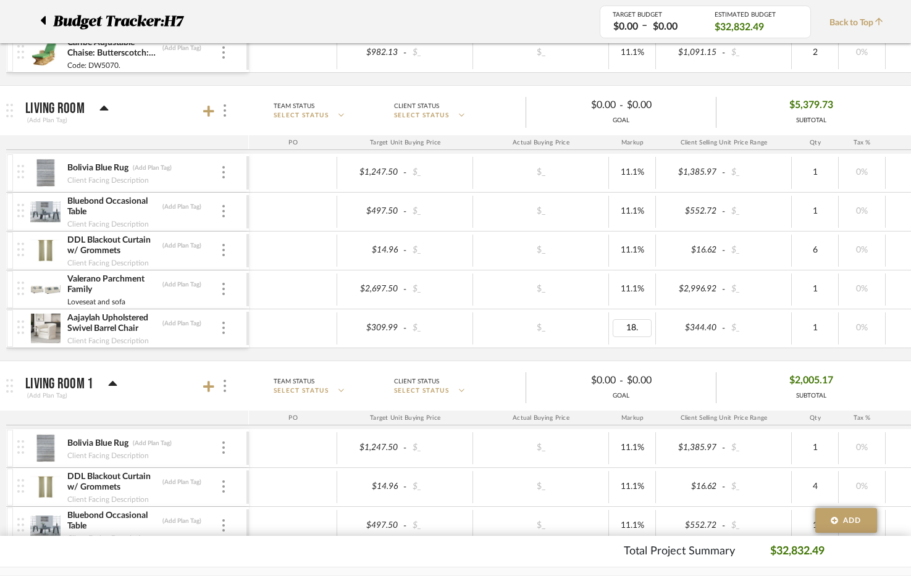
type input "18.5"
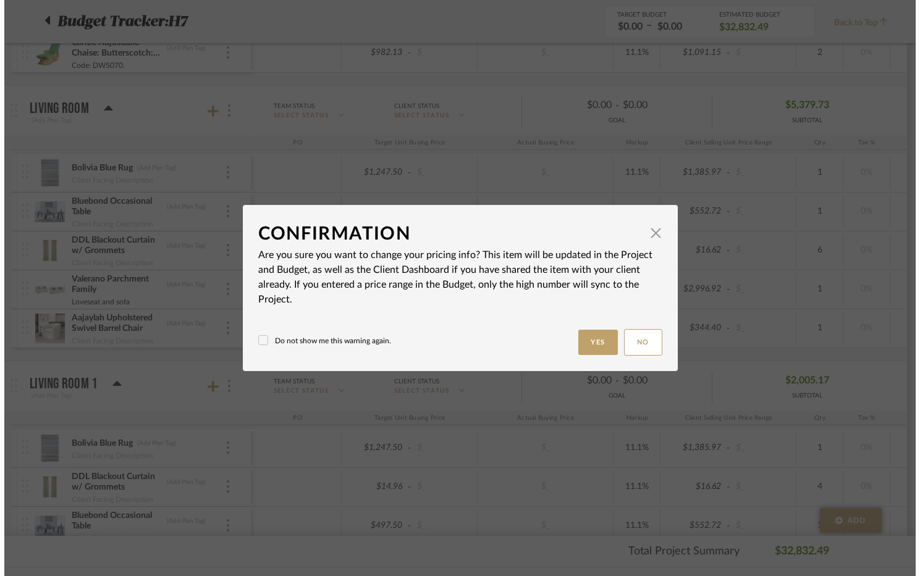
scroll to position [0, 0]
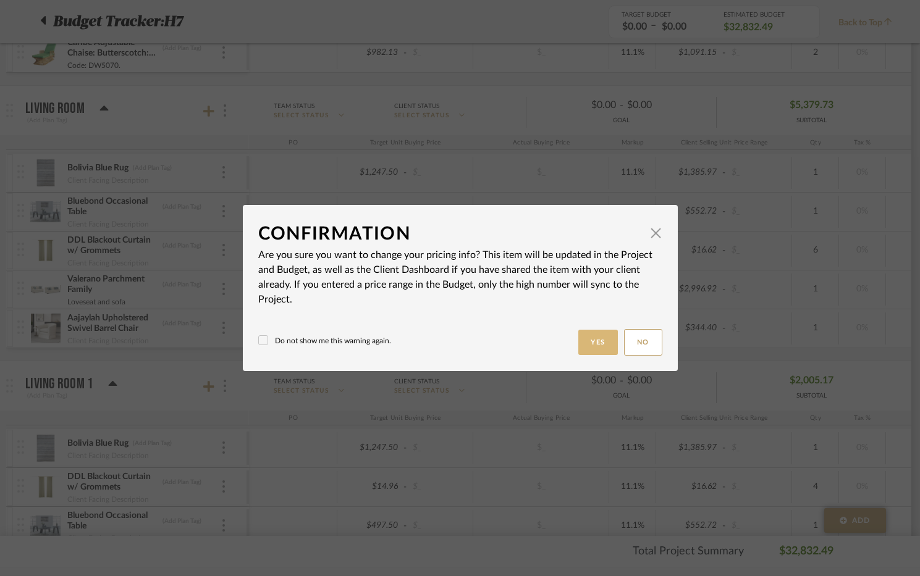
click at [593, 340] on button "Yes" at bounding box center [598, 342] width 40 height 25
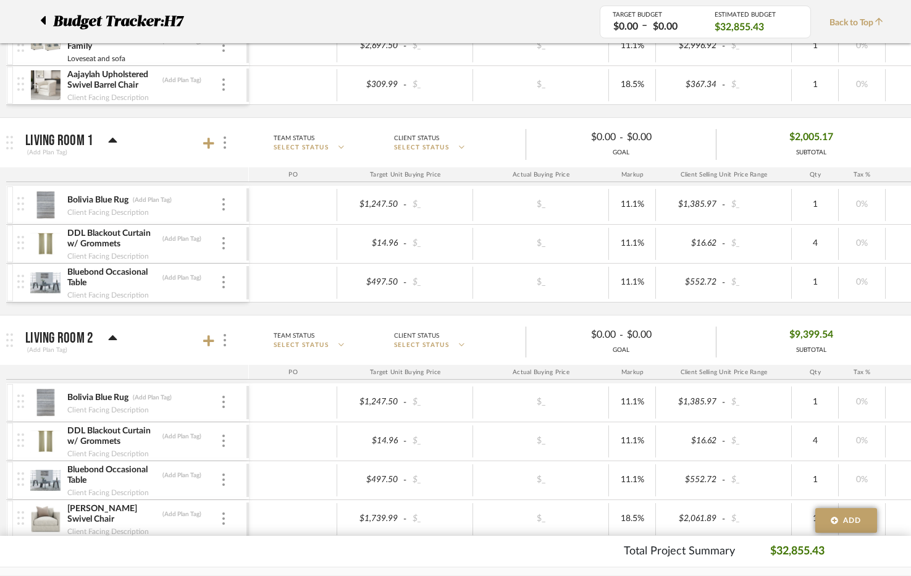
scroll to position [680, 0]
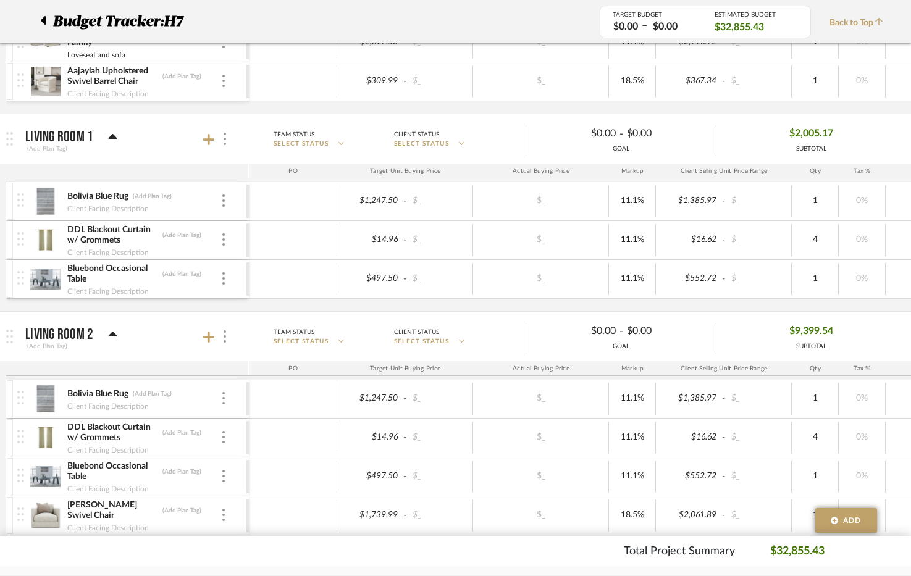
click at [206, 132] on div at bounding box center [216, 139] width 27 height 17
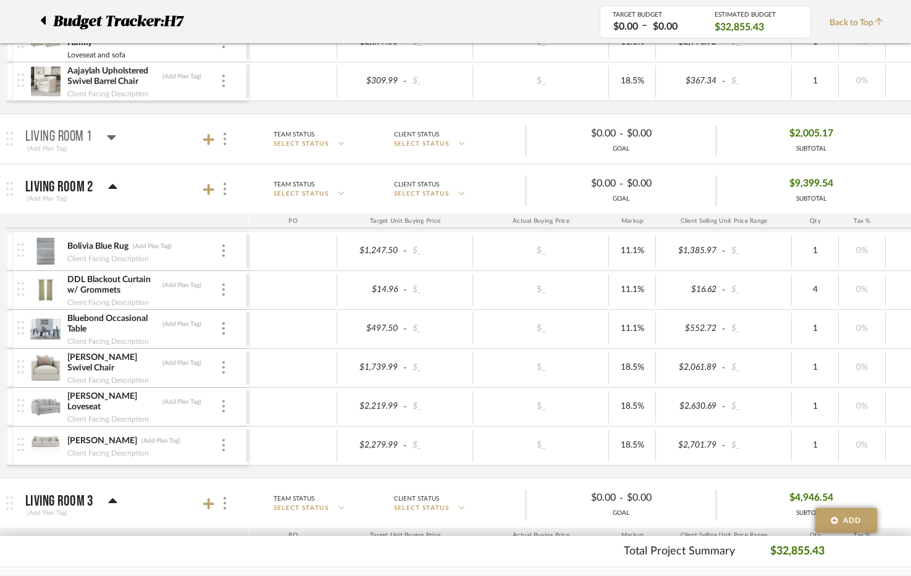
click at [208, 132] on div at bounding box center [216, 139] width 27 height 17
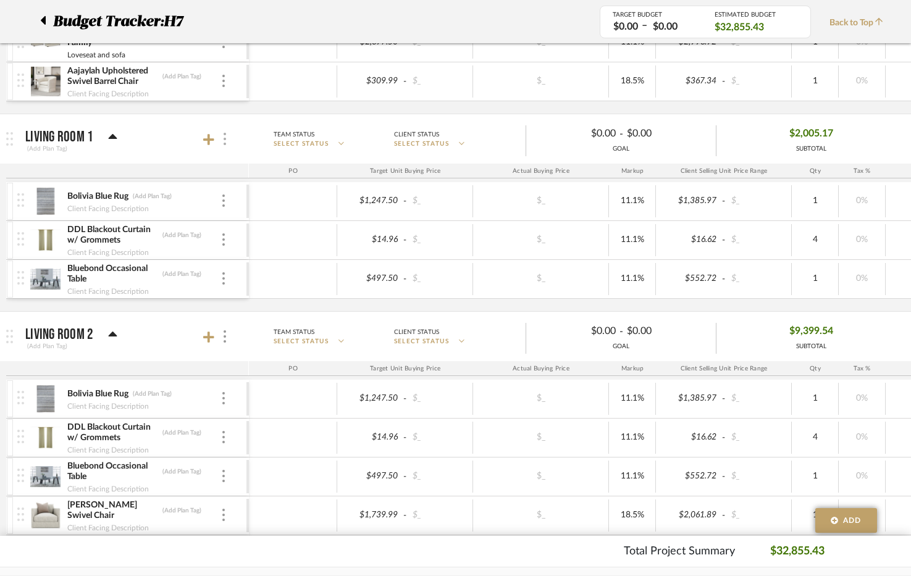
click at [224, 143] on img at bounding box center [225, 139] width 2 height 12
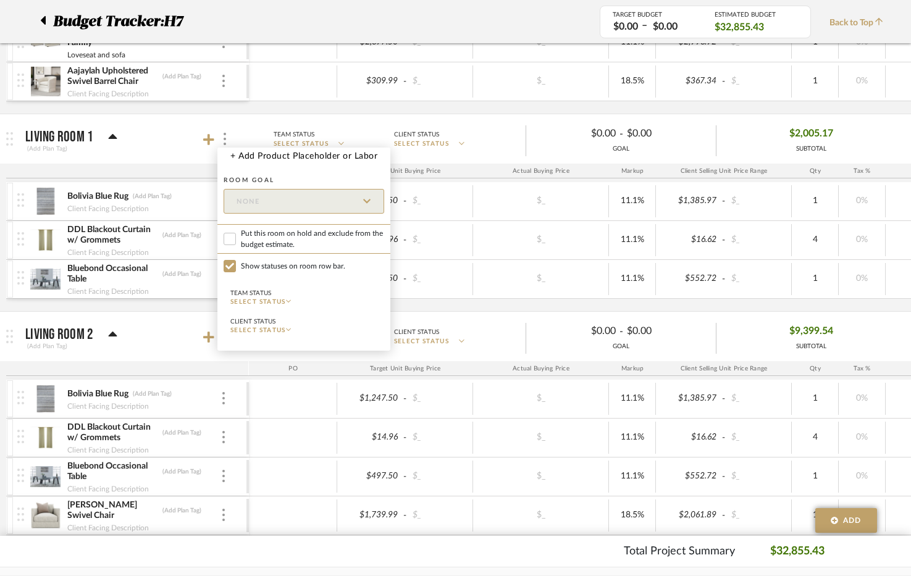
click at [196, 141] on div at bounding box center [455, 288] width 911 height 576
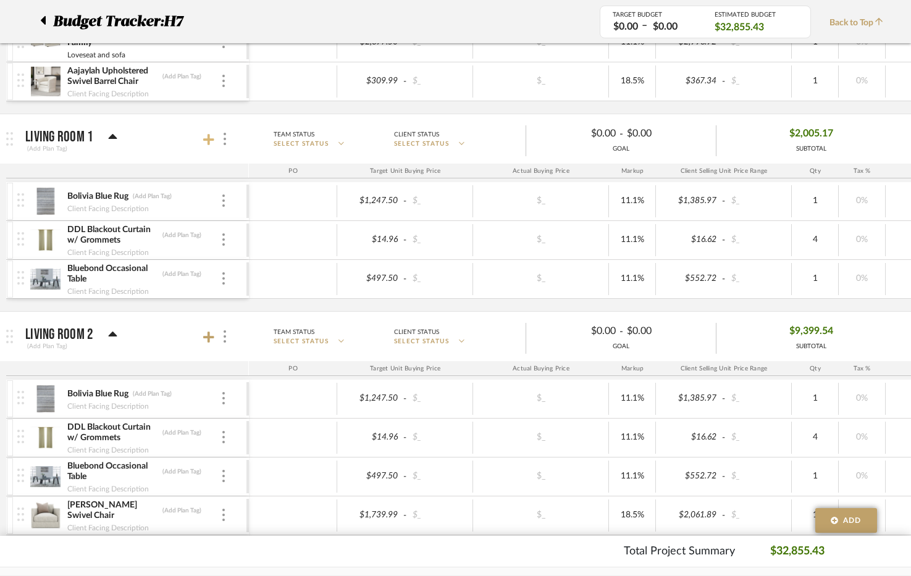
click at [211, 138] on icon at bounding box center [208, 139] width 11 height 12
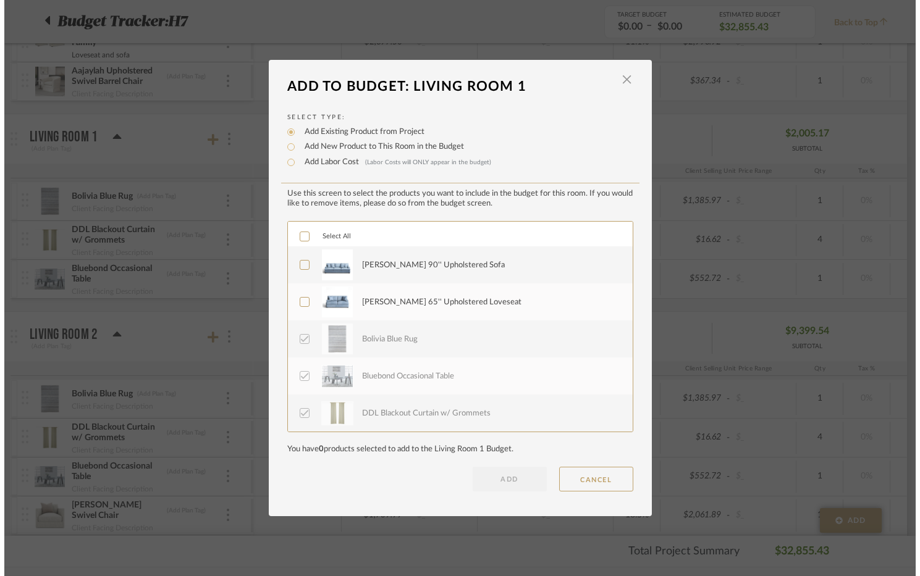
scroll to position [0, 0]
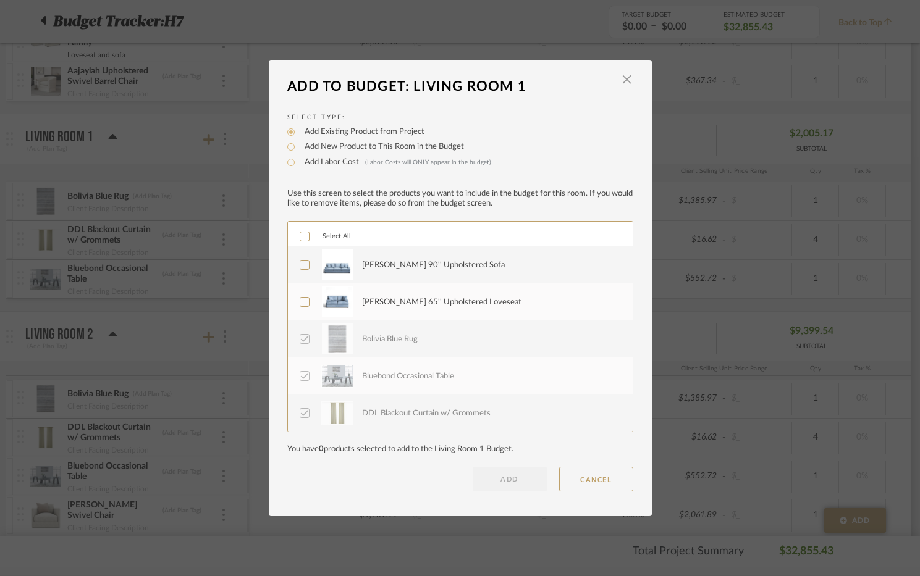
click at [441, 259] on div "[PERSON_NAME] 90'' Upholstered Sofa" at bounding box center [433, 265] width 143 height 12
click at [441, 291] on div "[PERSON_NAME] 65'' Upholstered Loveseat" at bounding box center [490, 302] width 256 height 31
click at [517, 476] on button "ADD" at bounding box center [510, 479] width 74 height 25
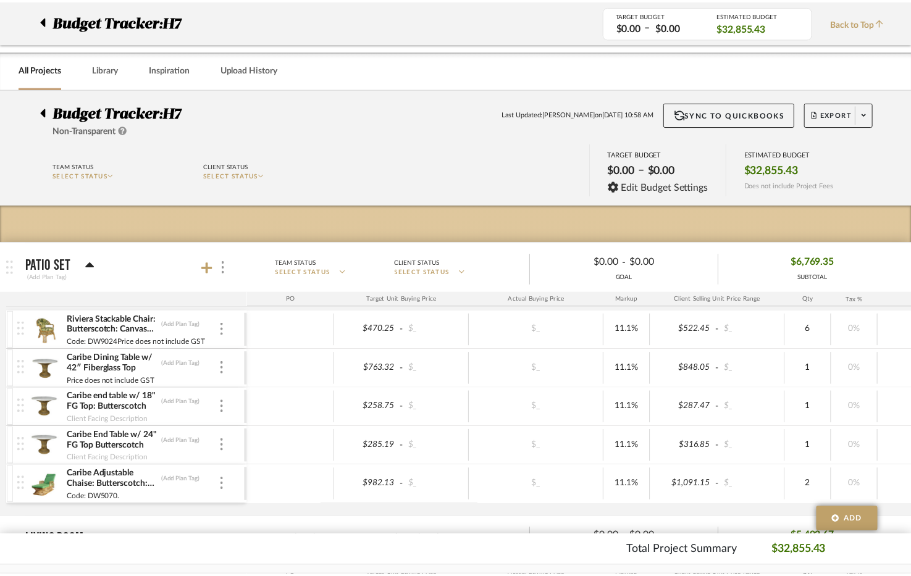
scroll to position [680, 0]
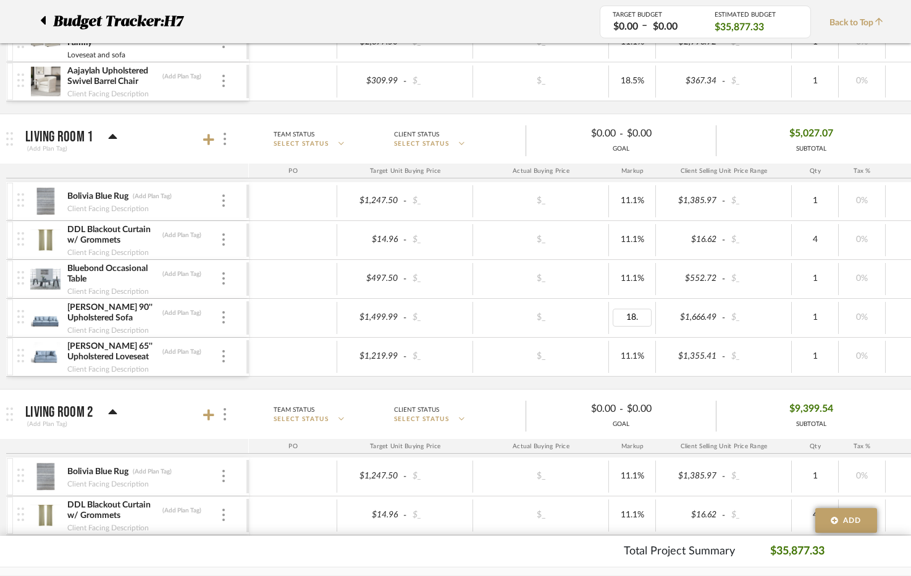
type input "18.5"
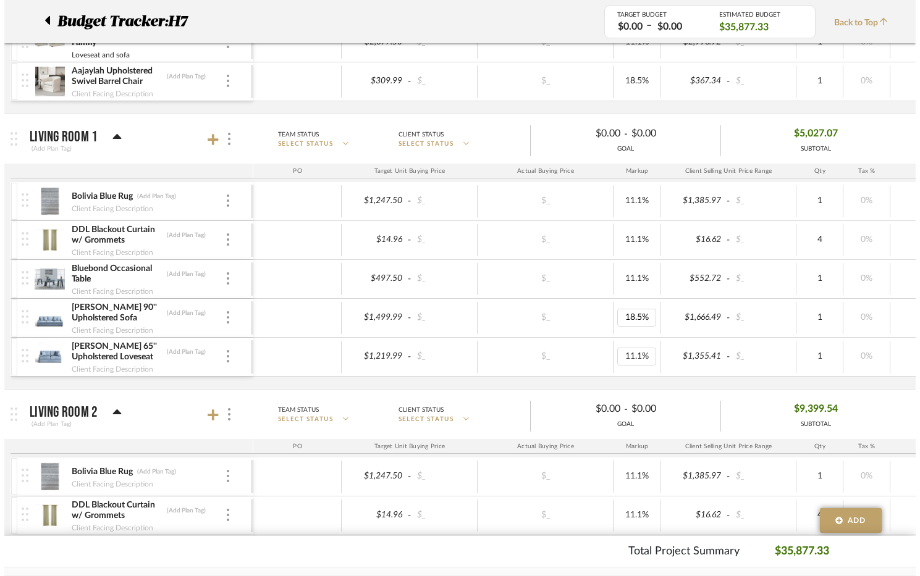
scroll to position [0, 0]
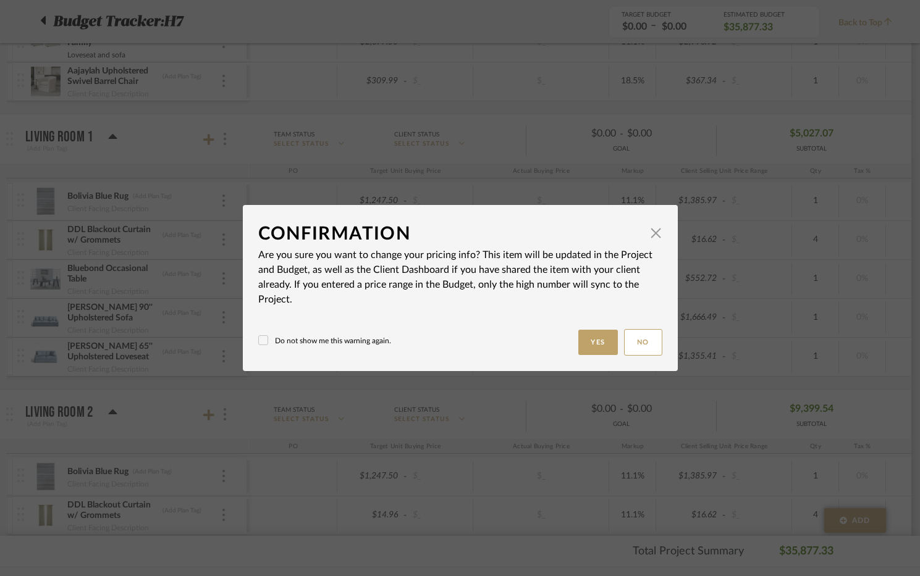
type input "11.1%"
click at [608, 343] on button "Yes" at bounding box center [598, 342] width 40 height 25
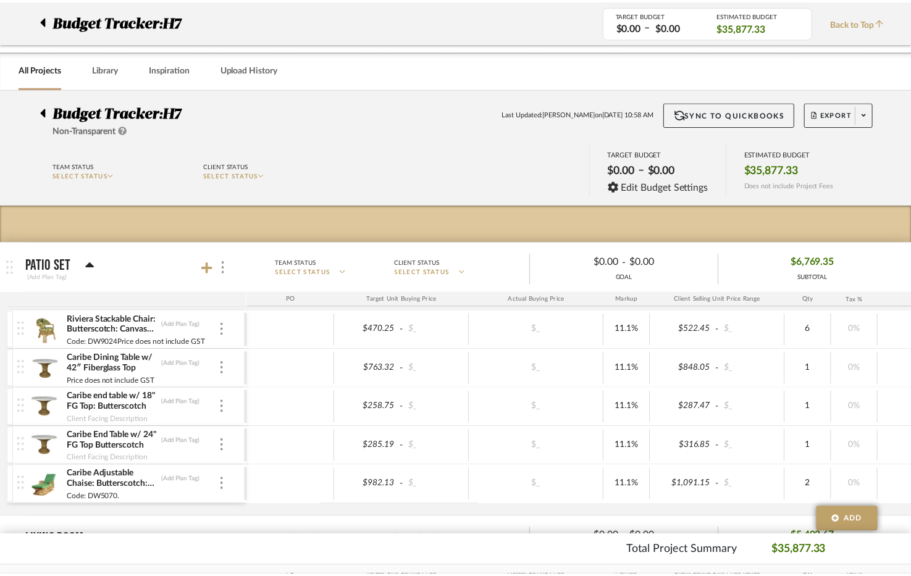
scroll to position [680, 0]
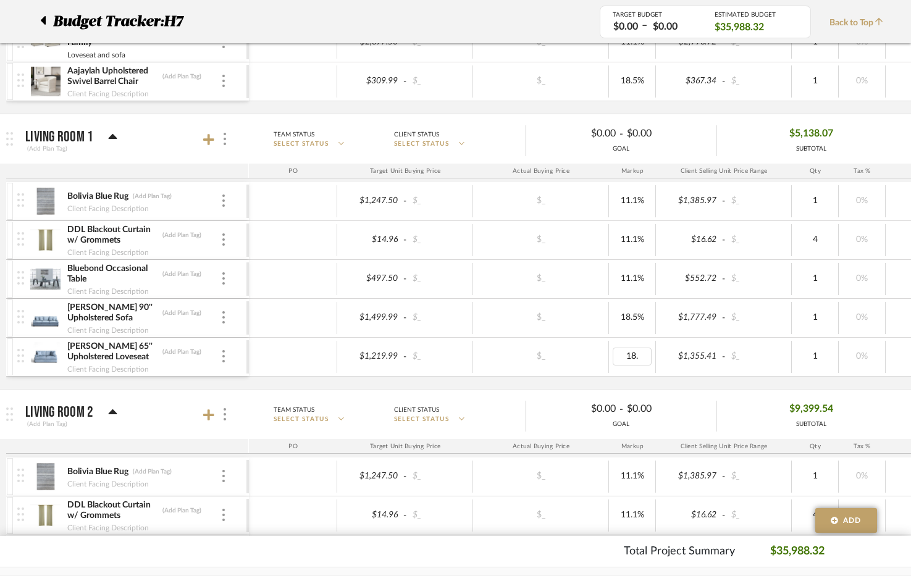
type input "18.5"
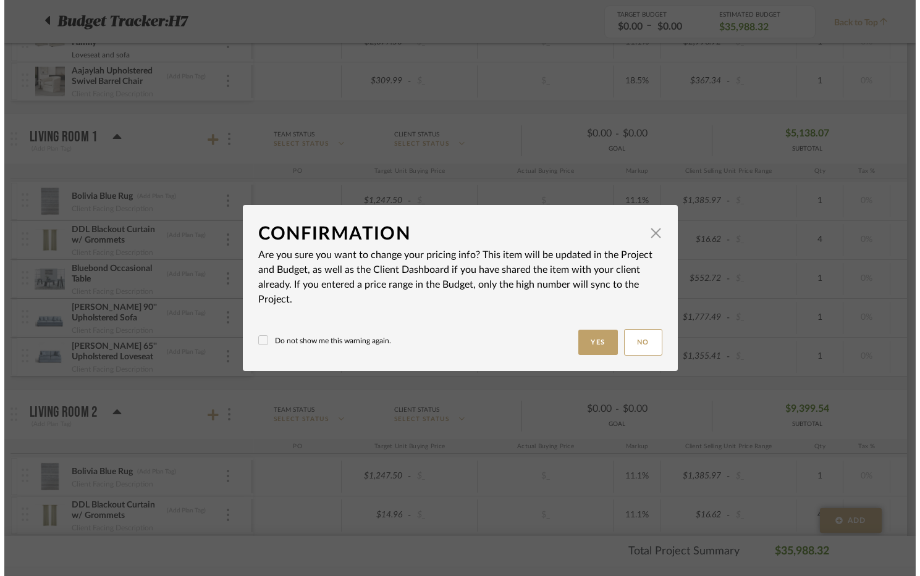
scroll to position [0, 0]
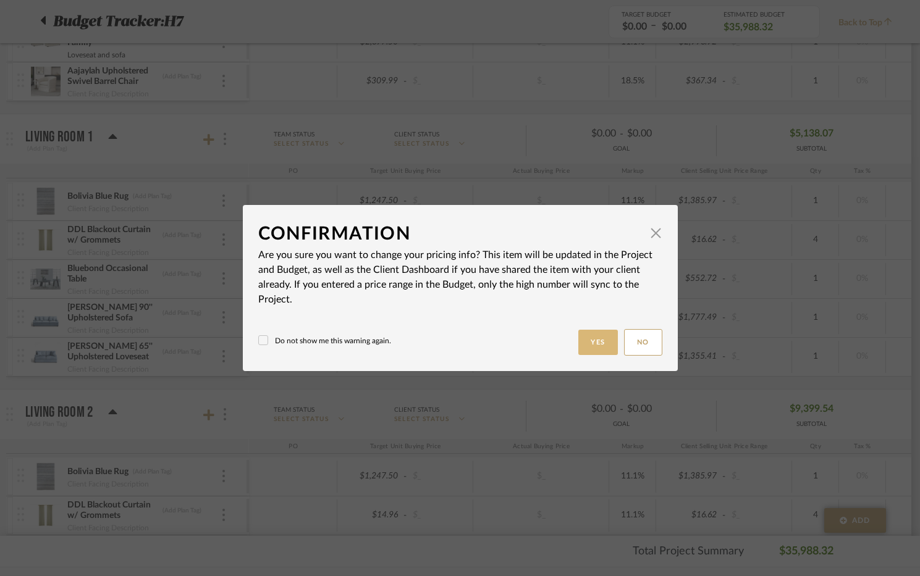
click at [604, 340] on button "Yes" at bounding box center [598, 342] width 40 height 25
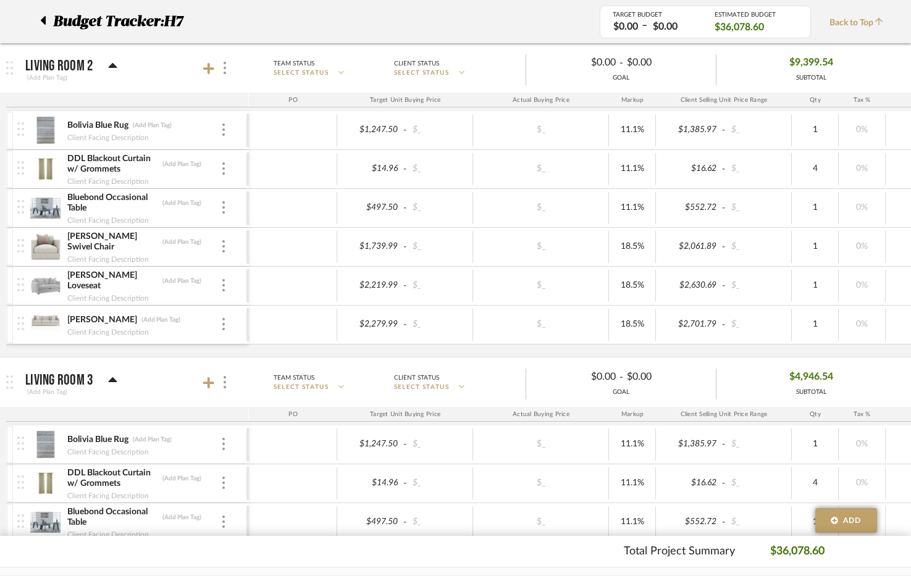
scroll to position [1236, 0]
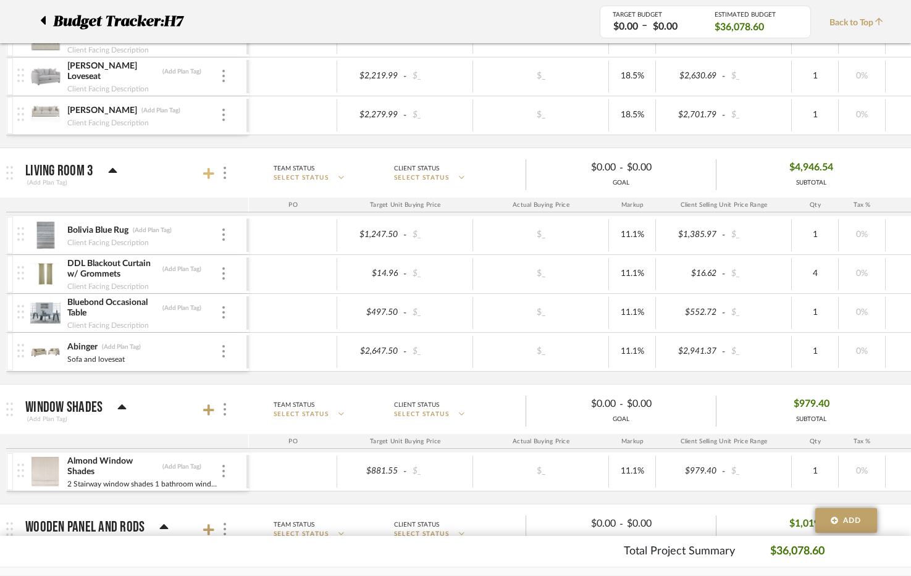
click at [207, 175] on icon at bounding box center [208, 173] width 11 height 12
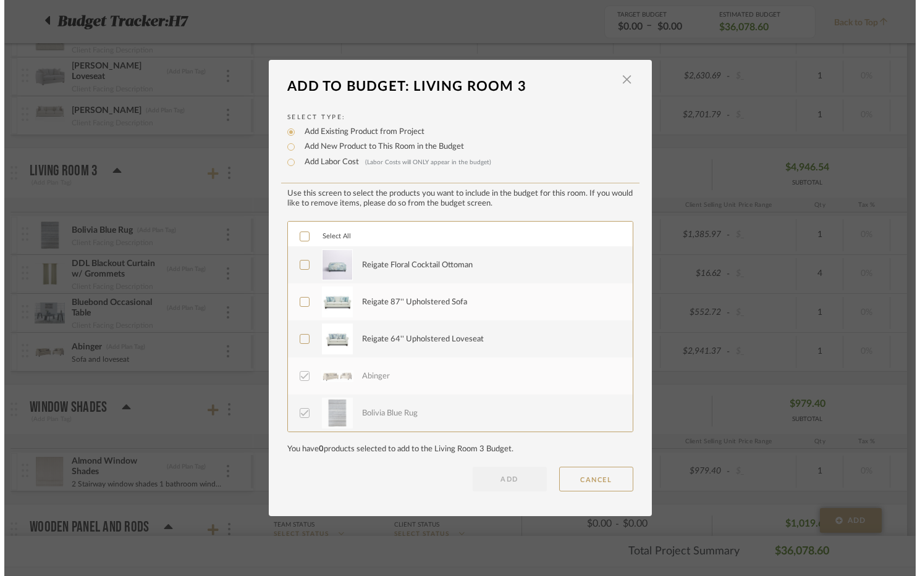
scroll to position [0, 0]
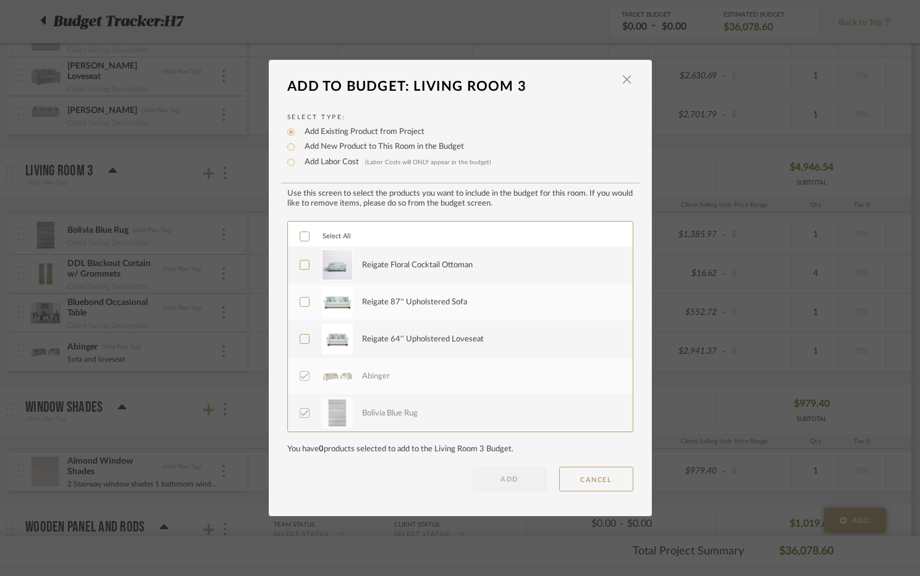
click at [410, 270] on div "Reigate Floral Cocktail Ottoman" at bounding box center [417, 265] width 111 height 12
click at [410, 295] on div "Reigate 87'' Upholstered Sofa" at bounding box center [490, 302] width 256 height 31
click at [414, 332] on div "Reigate 64'' Upholstered Loveseat" at bounding box center [490, 339] width 256 height 31
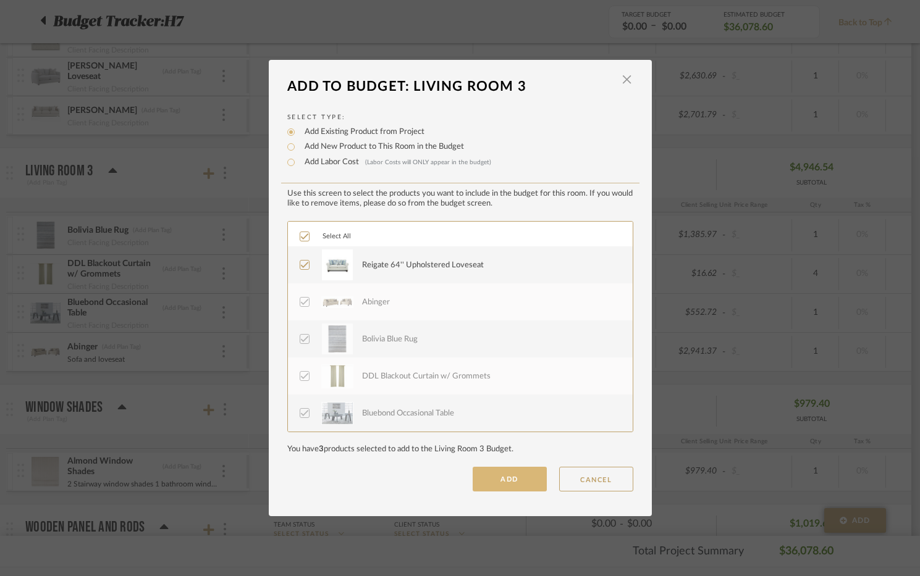
click at [487, 479] on button "ADD" at bounding box center [510, 479] width 74 height 25
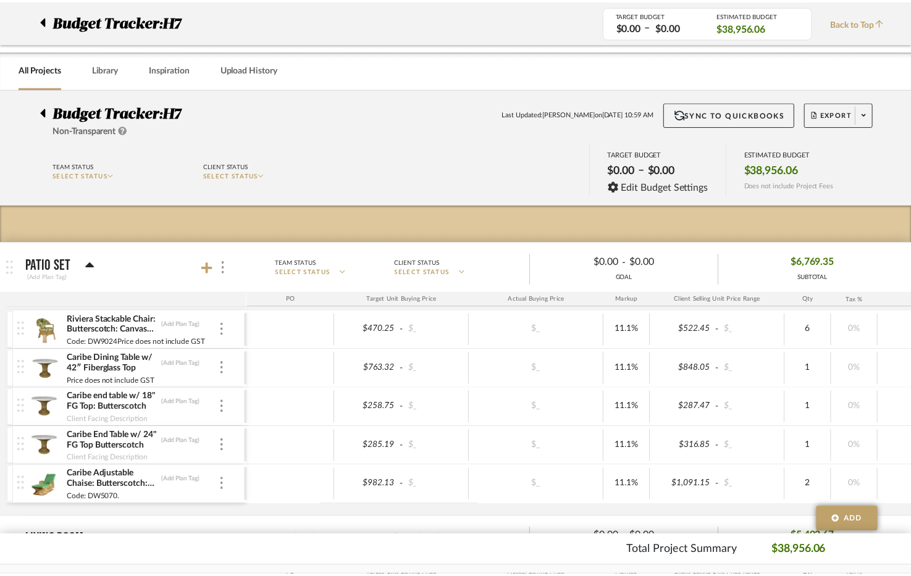
scroll to position [1236, 0]
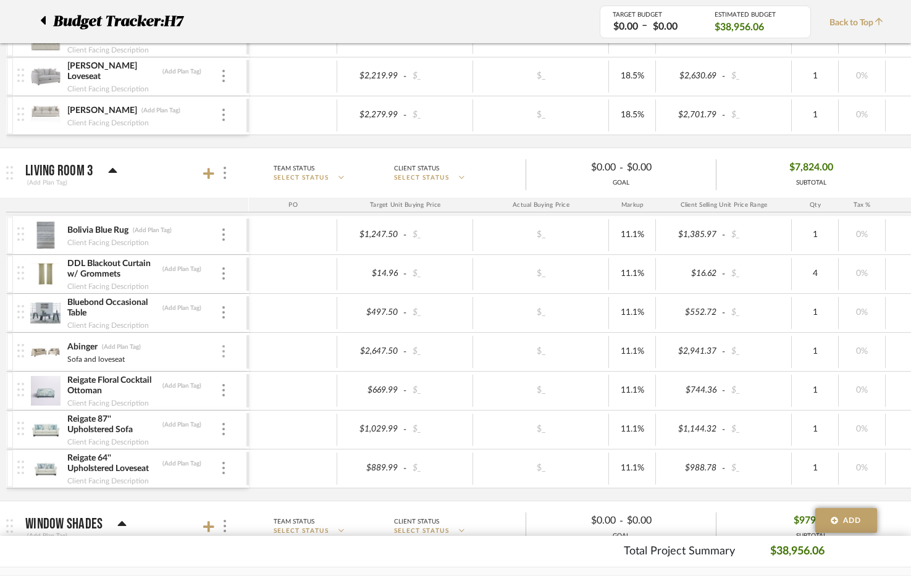
click at [221, 348] on div at bounding box center [224, 352] width 6 height 14
click at [261, 439] on span "Remove Item" at bounding box center [283, 444] width 77 height 11
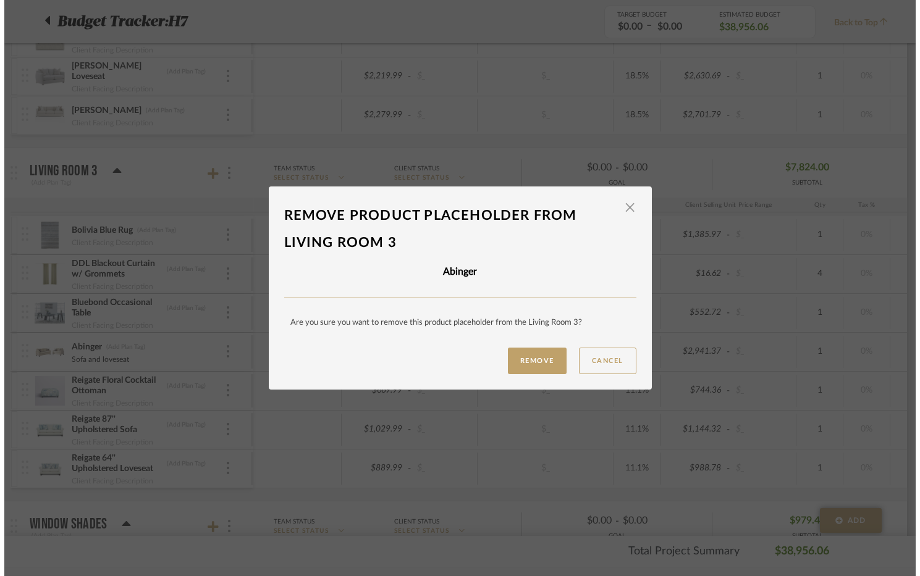
scroll to position [0, 0]
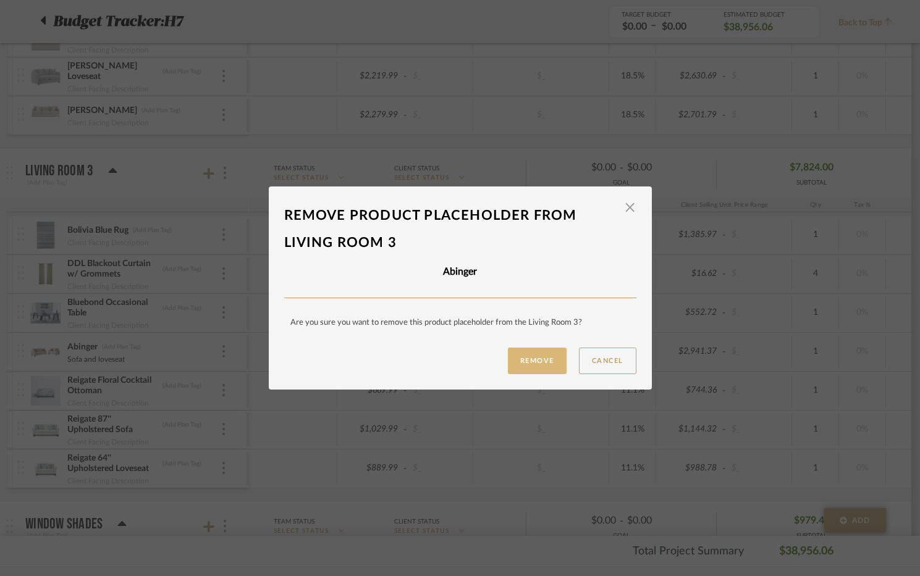
click at [542, 361] on button "Remove" at bounding box center [537, 361] width 59 height 27
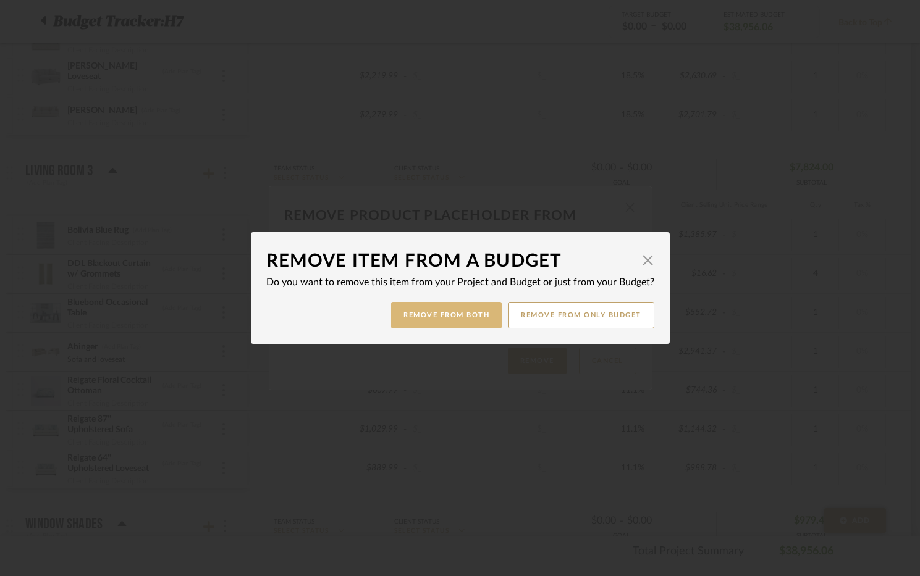
click at [475, 311] on button "Remove from Both" at bounding box center [446, 315] width 111 height 27
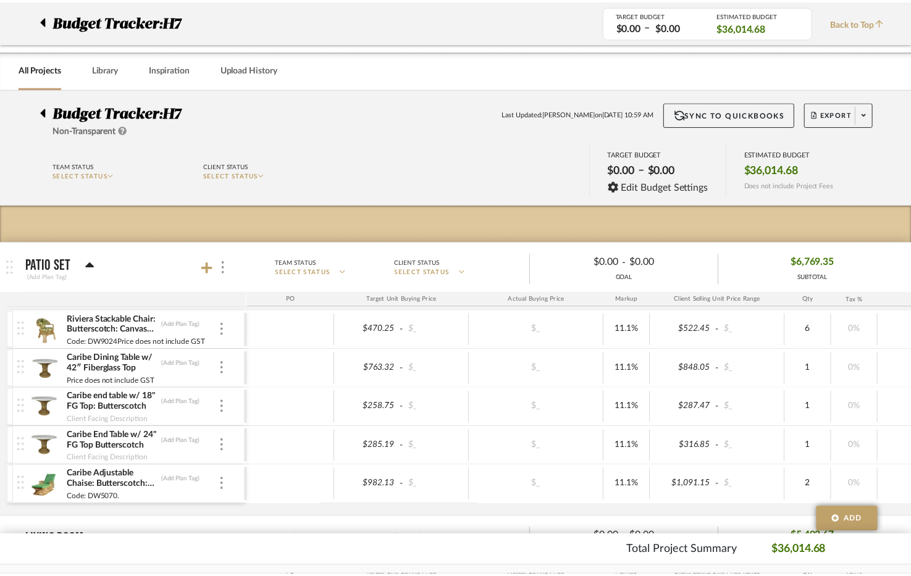
scroll to position [1236, 0]
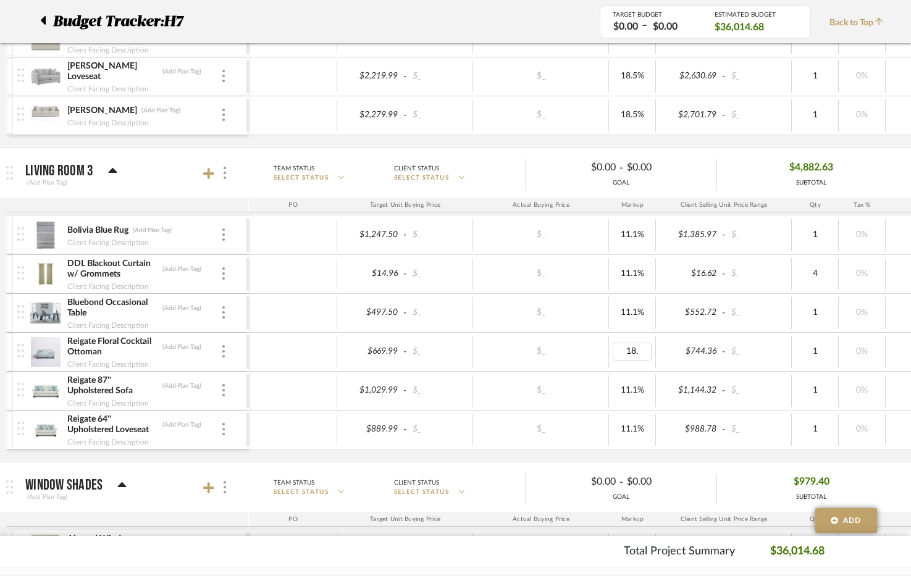
type input "18.5"
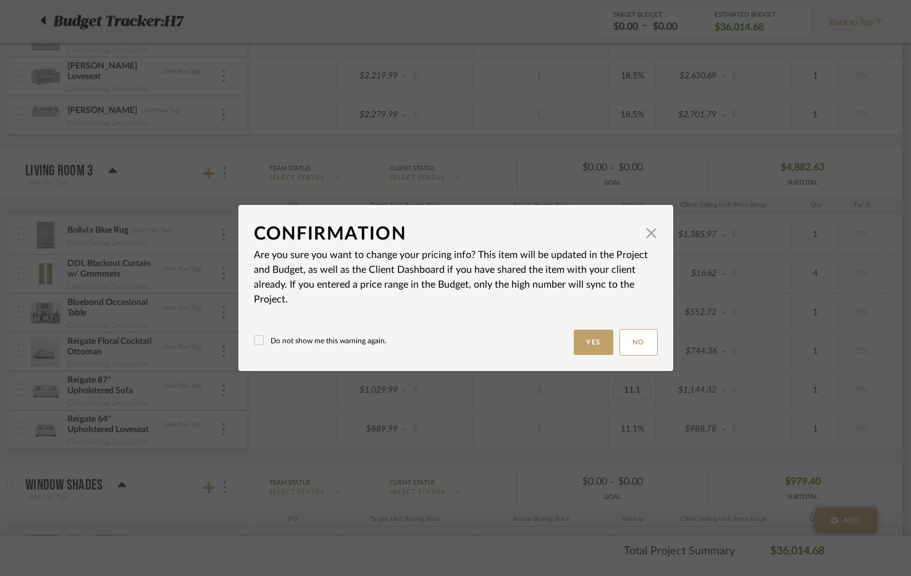
type input "11.1%"
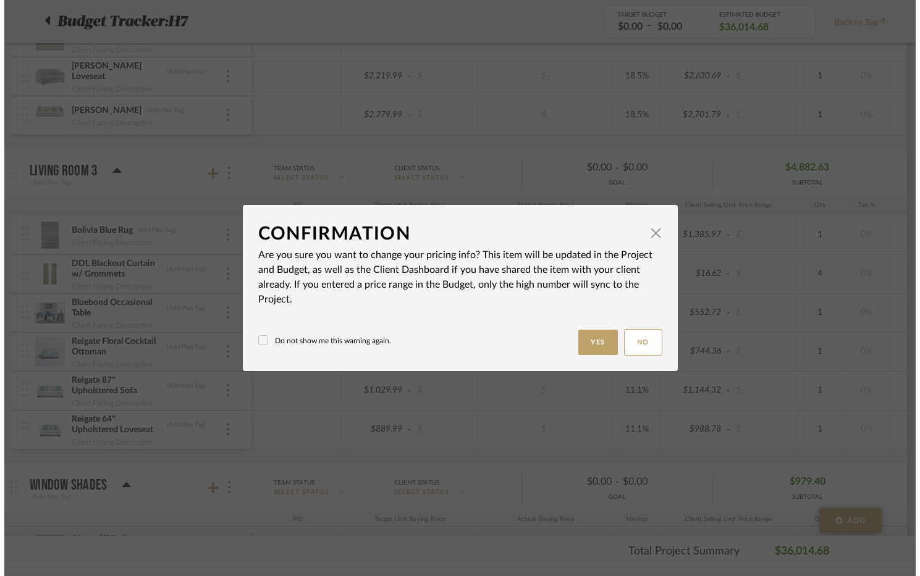
scroll to position [0, 0]
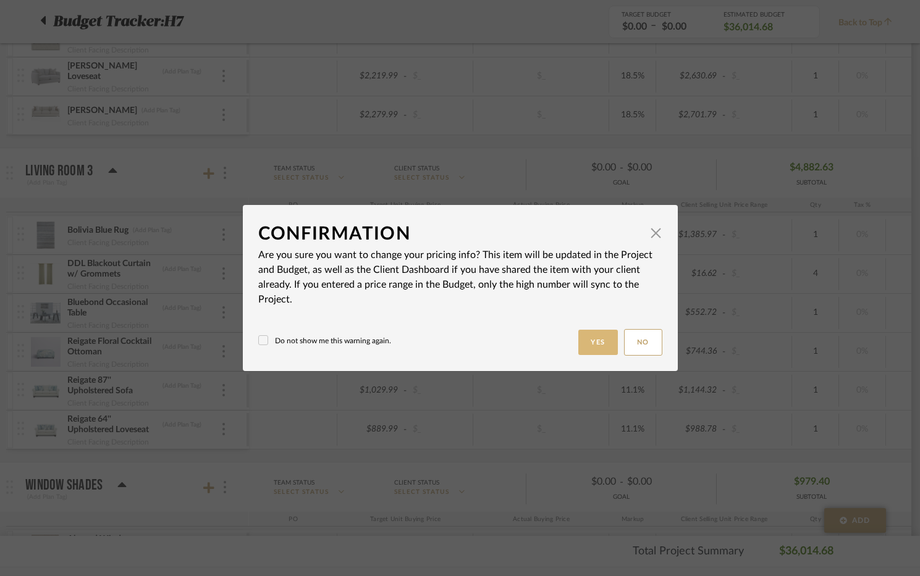
click at [591, 352] on button "Yes" at bounding box center [598, 342] width 40 height 25
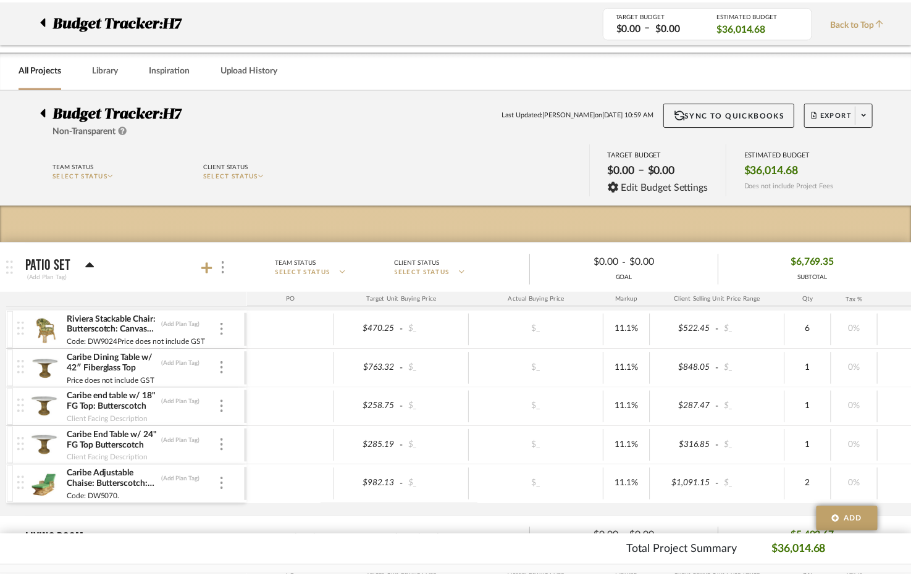
scroll to position [1236, 0]
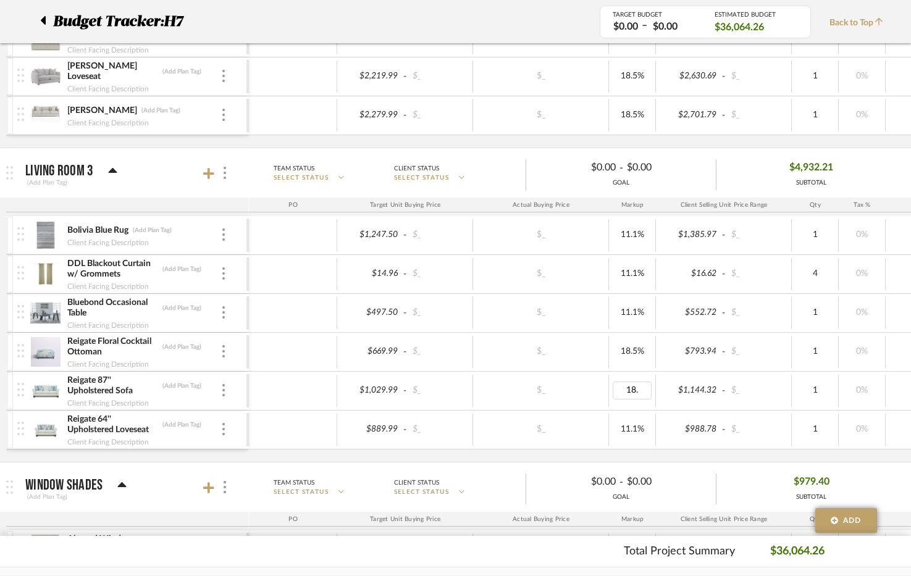
type input "18.5"
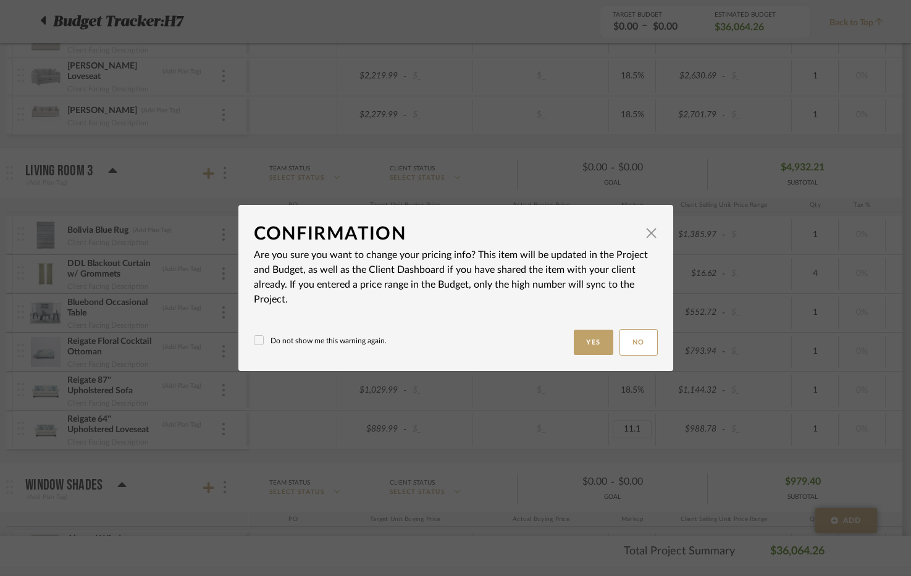
type input "11.1%"
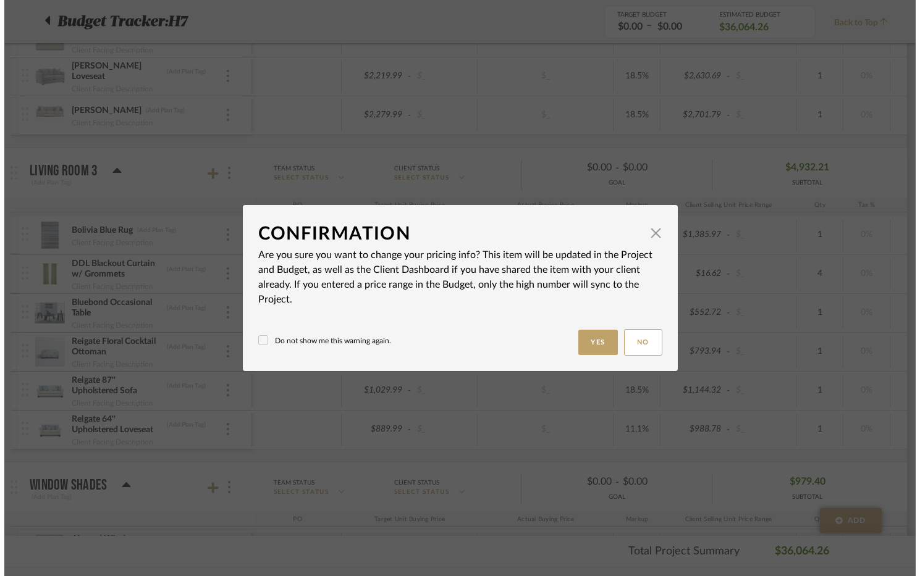
scroll to position [0, 0]
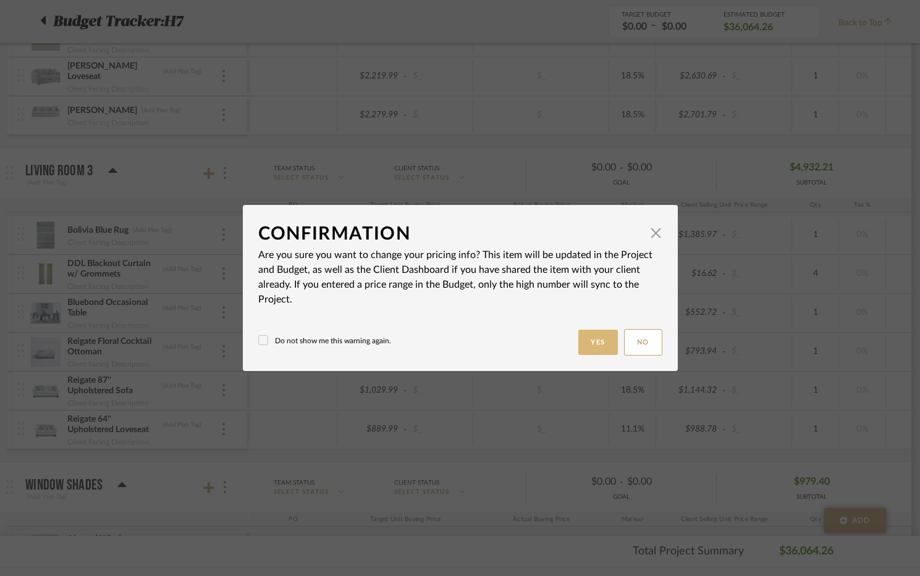
click at [602, 339] on button "Yes" at bounding box center [598, 342] width 40 height 25
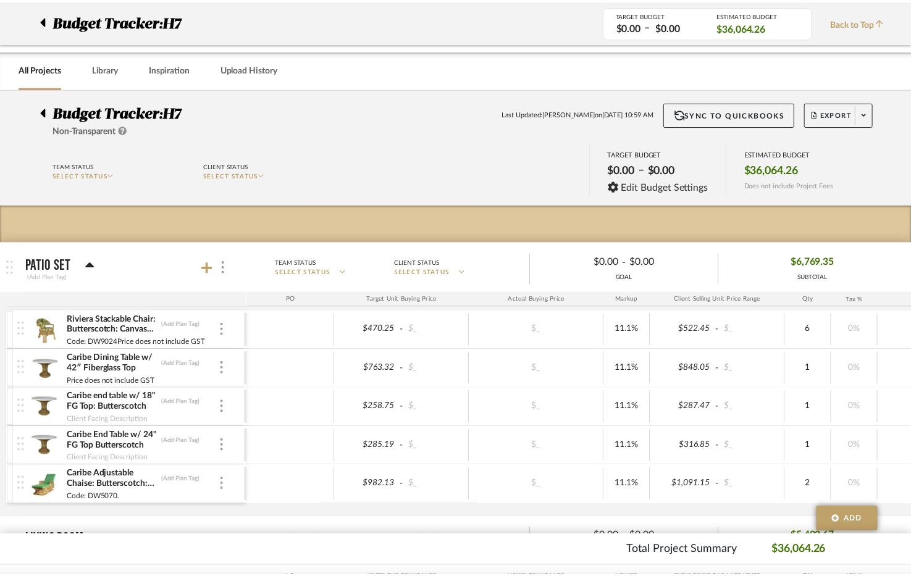
scroll to position [1236, 0]
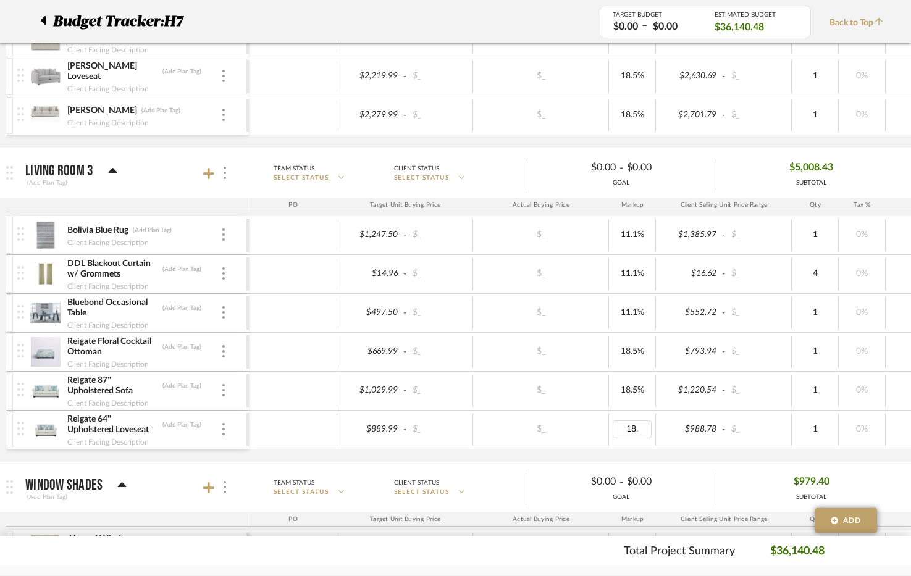
type input "18.5"
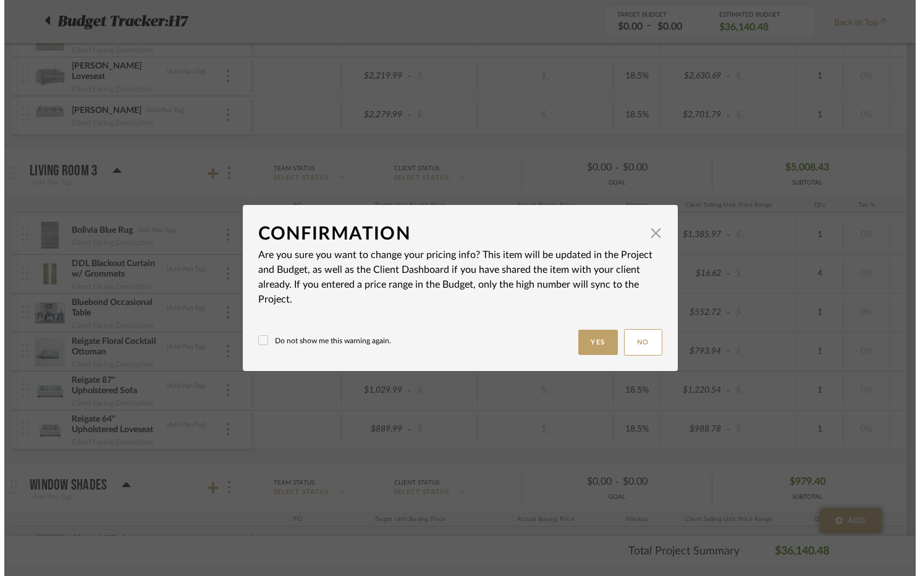
scroll to position [0, 0]
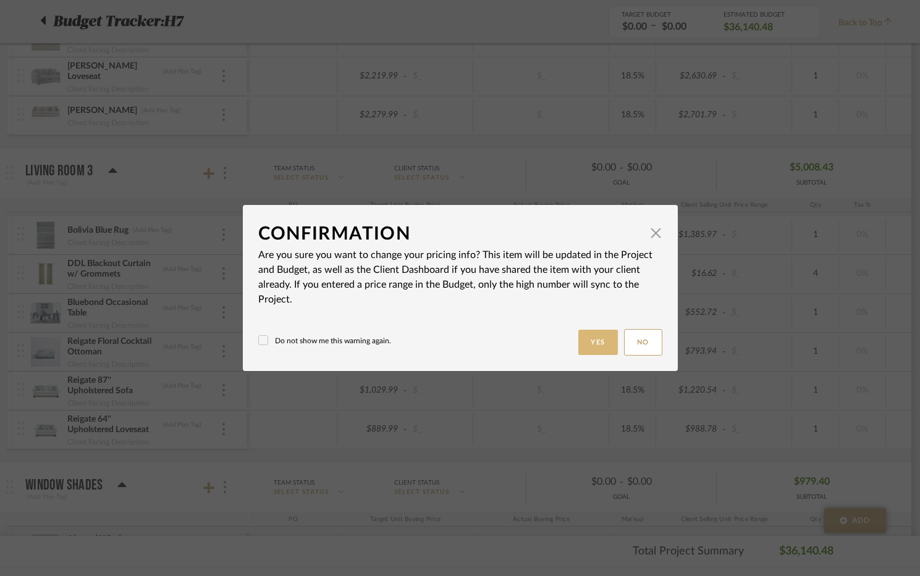
click at [591, 337] on button "Yes" at bounding box center [598, 342] width 40 height 25
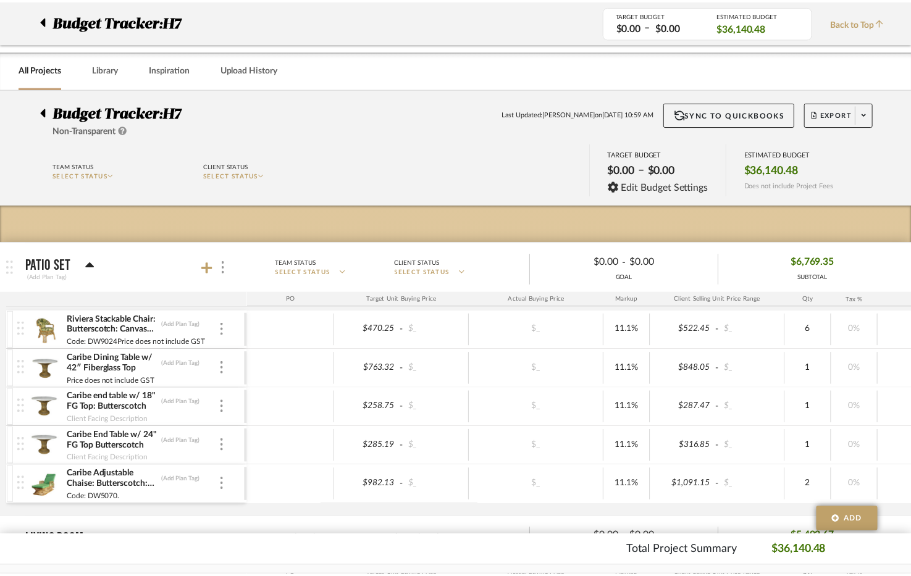
scroll to position [1236, 0]
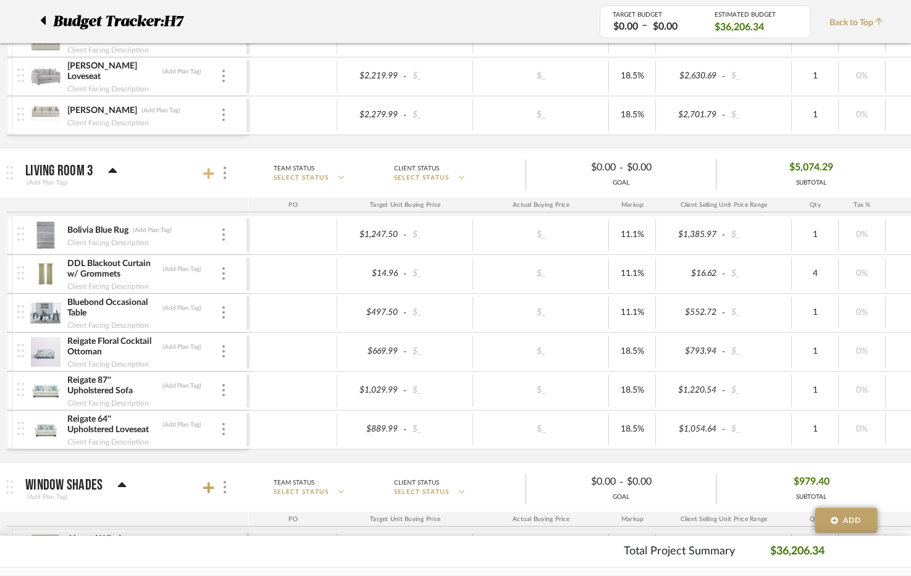
click at [208, 171] on icon at bounding box center [208, 173] width 11 height 11
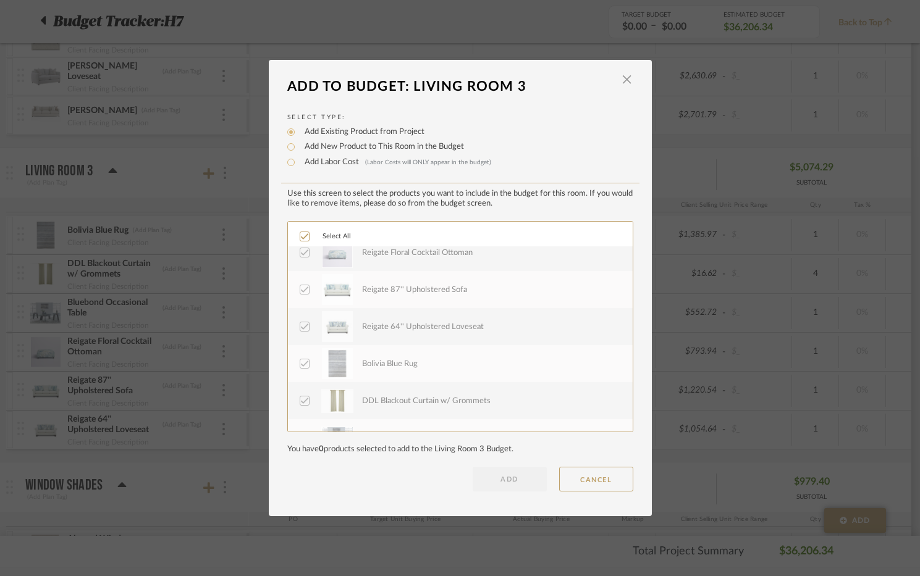
scroll to position [0, 0]
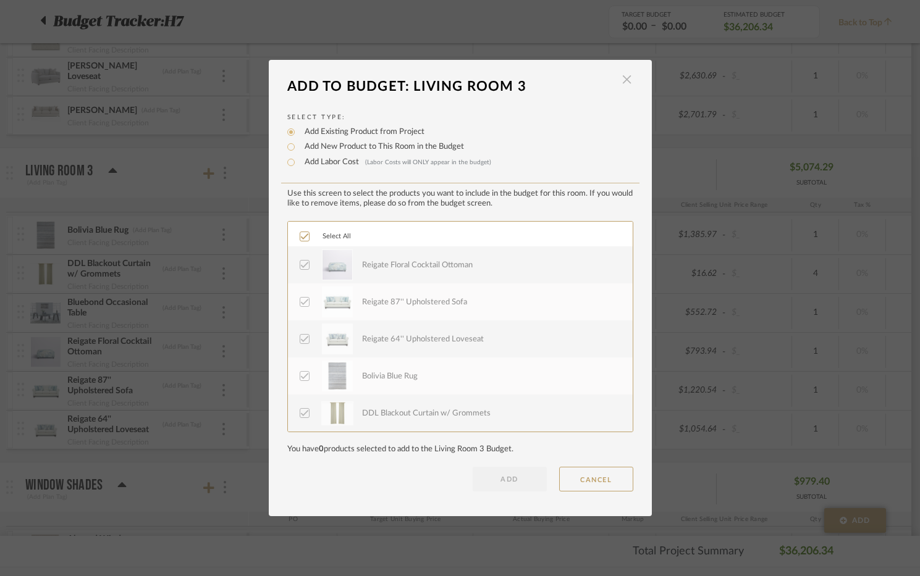
click at [619, 81] on span "button" at bounding box center [627, 79] width 25 height 25
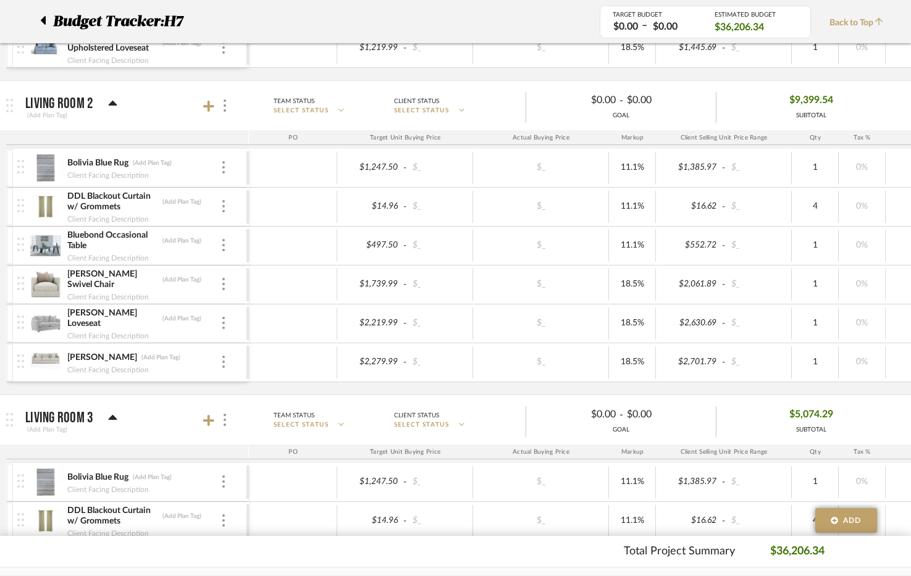
scroll to position [927, 0]
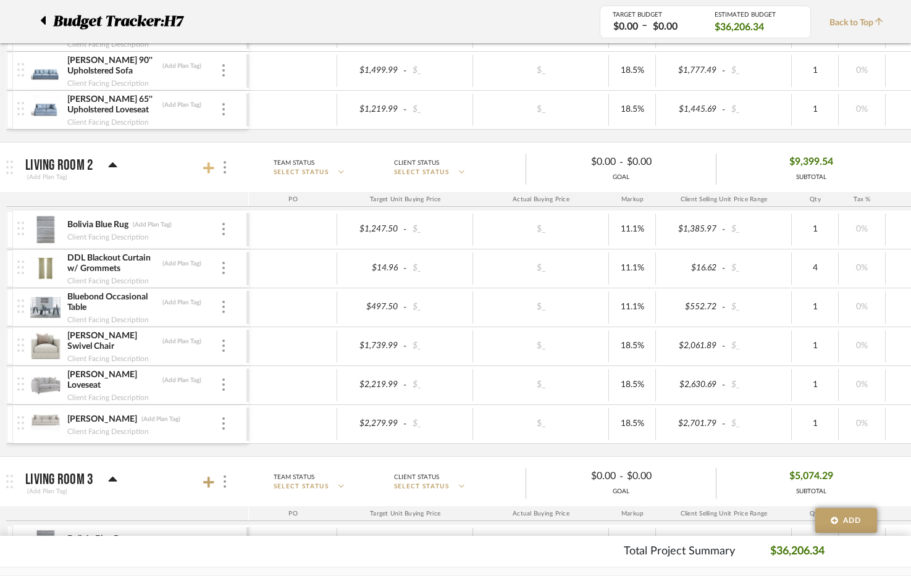
click at [211, 166] on icon at bounding box center [208, 168] width 11 height 12
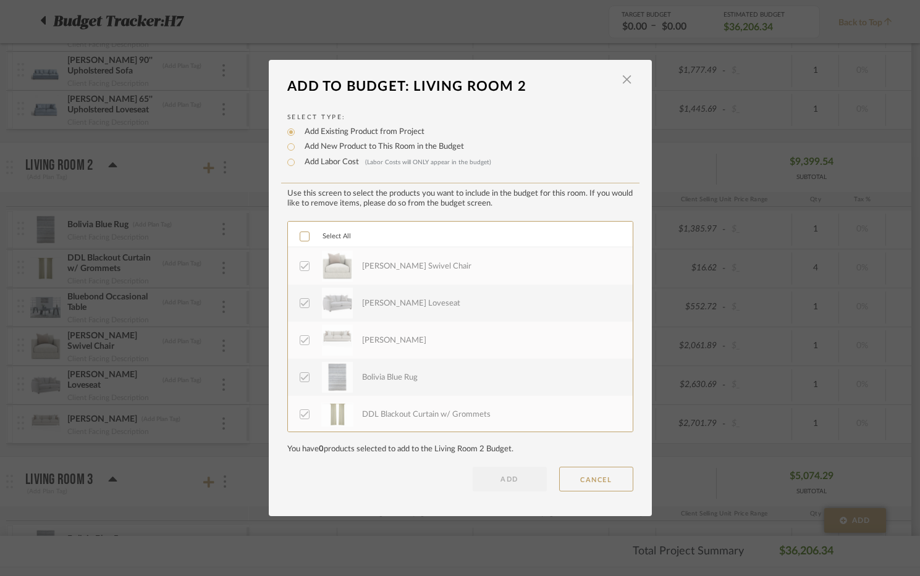
scroll to position [0, 0]
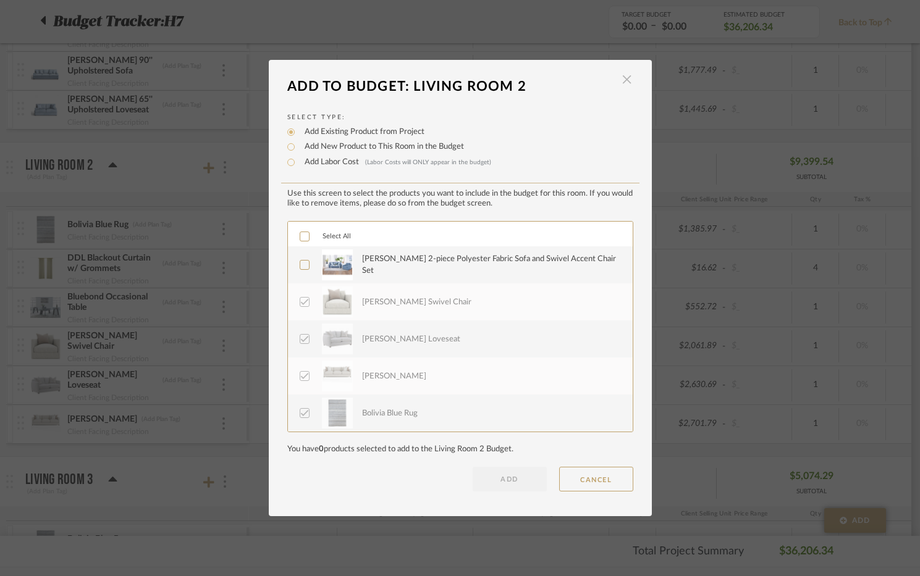
click at [623, 75] on span "button" at bounding box center [627, 79] width 25 height 25
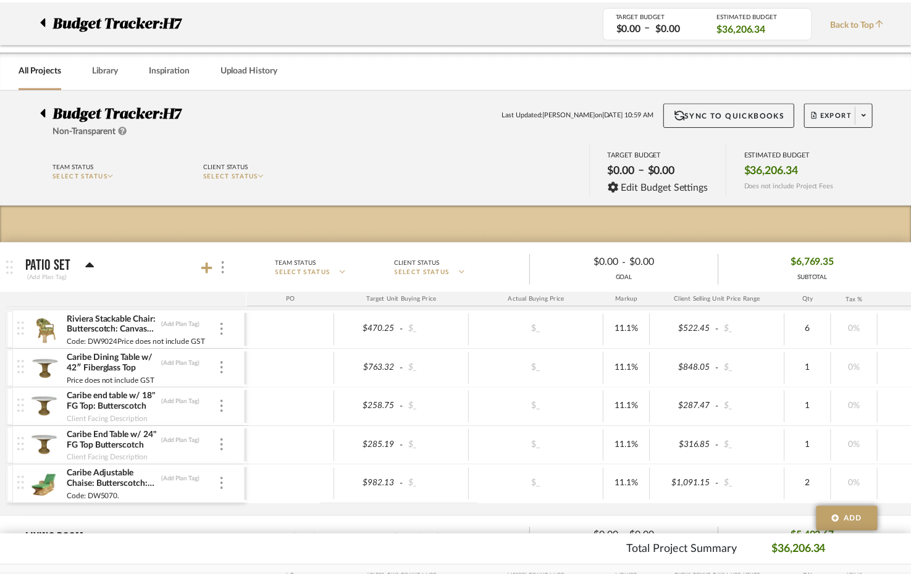
scroll to position [927, 0]
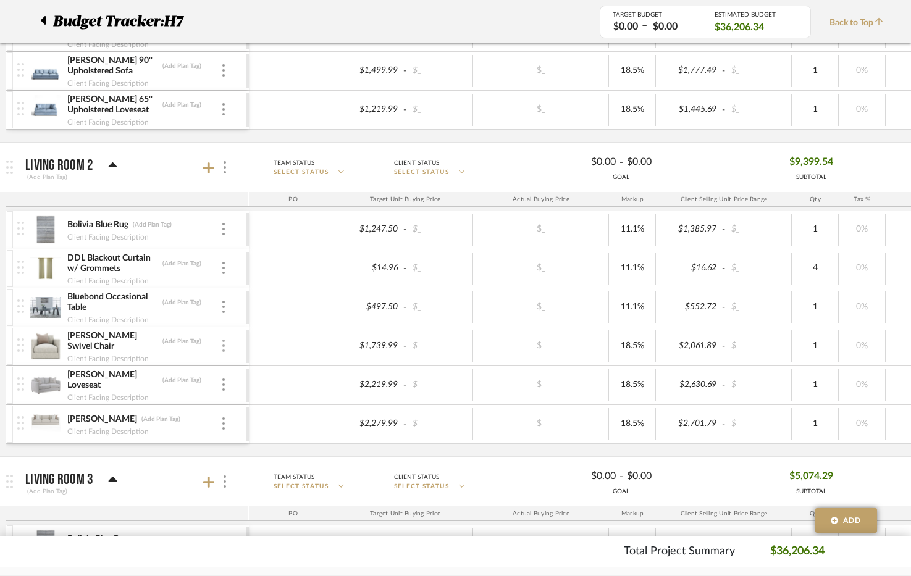
click at [222, 340] on div at bounding box center [224, 347] width 6 height 14
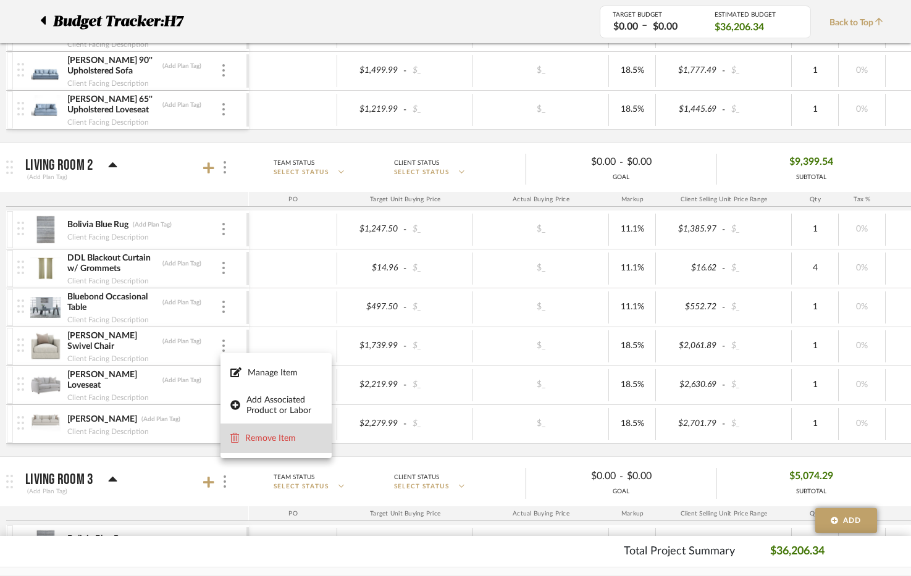
click at [283, 434] on span "Remove Item" at bounding box center [283, 439] width 77 height 11
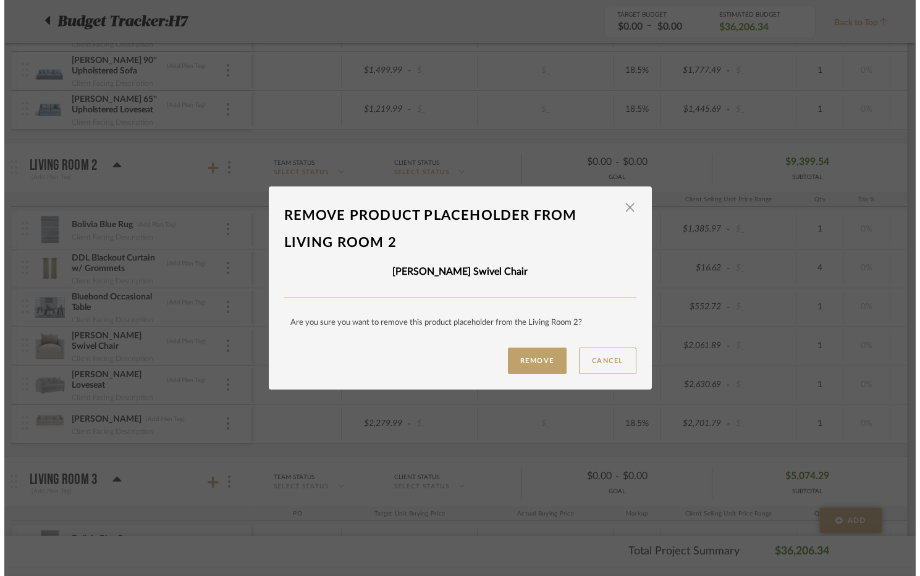
scroll to position [0, 0]
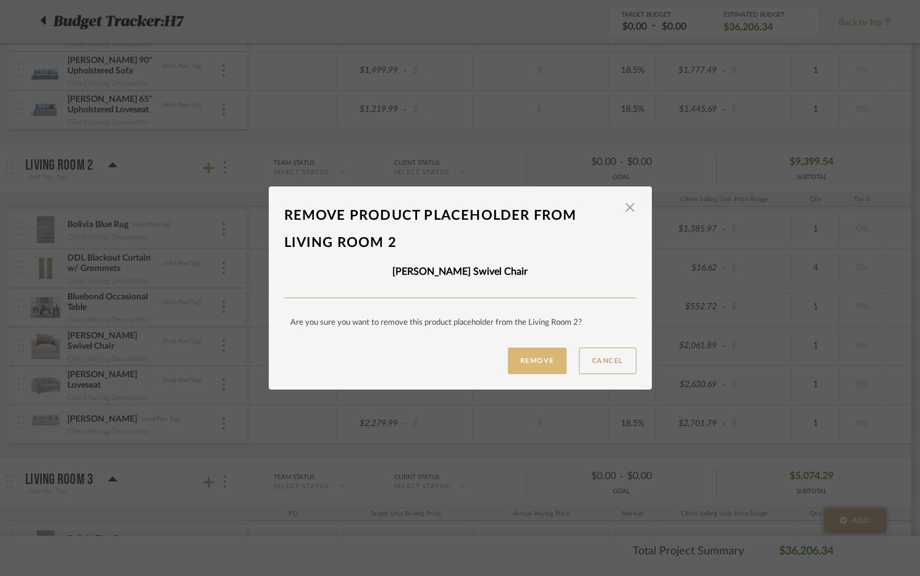
click at [521, 358] on button "Remove" at bounding box center [537, 361] width 59 height 27
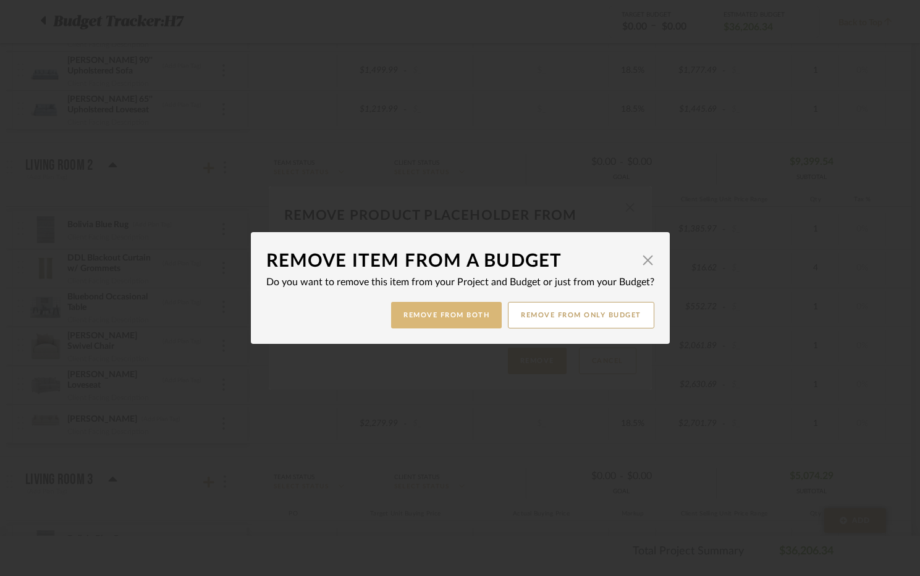
click at [453, 316] on button "Remove from Both" at bounding box center [446, 315] width 111 height 27
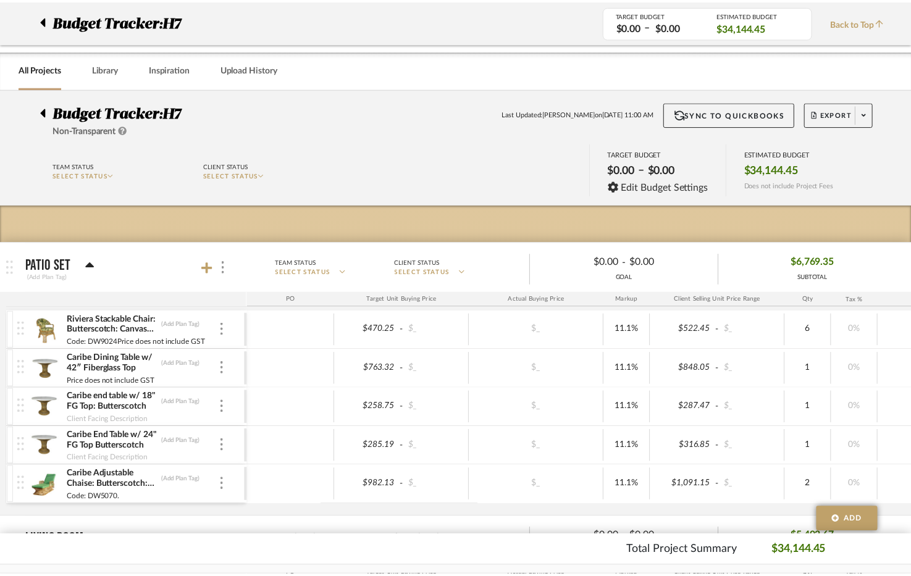
scroll to position [927, 0]
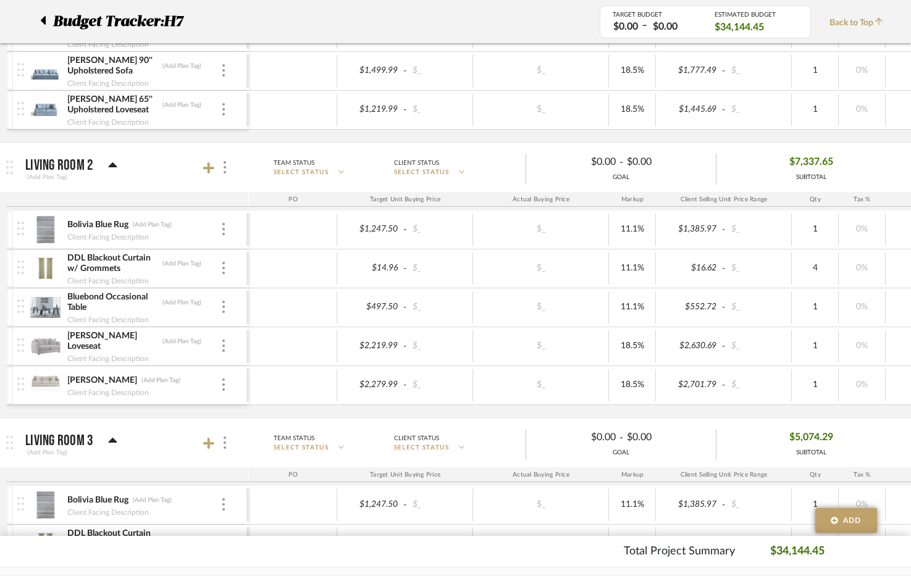
click at [228, 344] on div "Rory Loveseat (Add Plan Tag) Client Facing Description" at bounding box center [131, 346] width 229 height 38
click at [223, 343] on img at bounding box center [223, 346] width 2 height 12
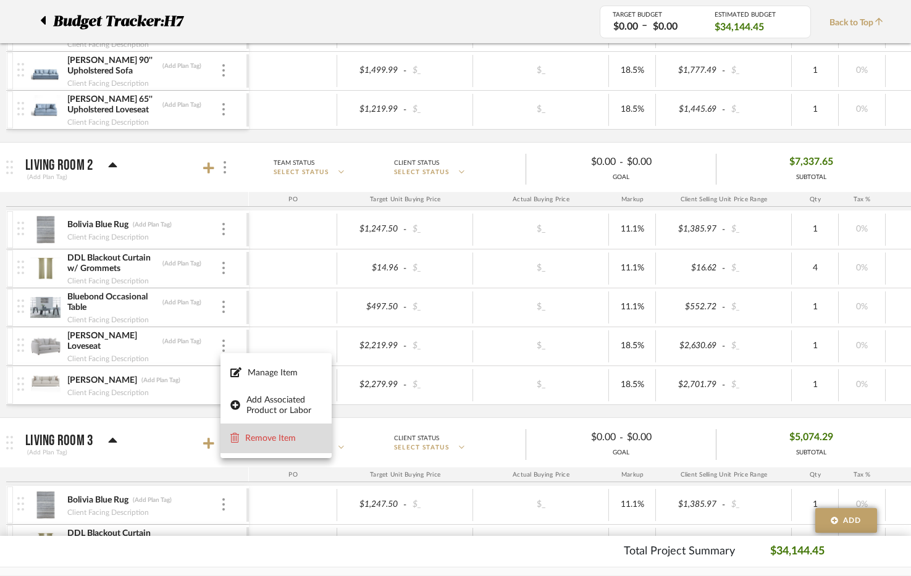
click at [285, 428] on button "Remove Item" at bounding box center [276, 439] width 111 height 30
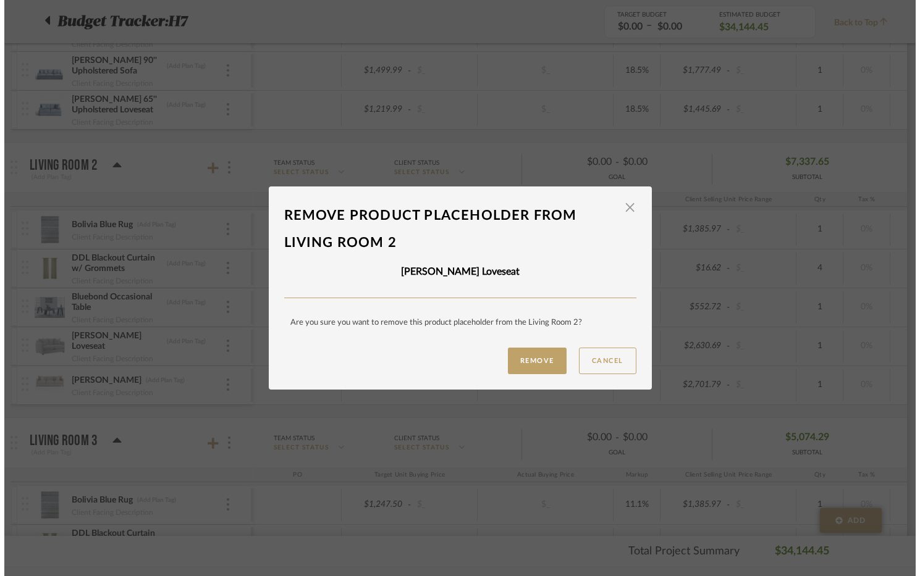
scroll to position [0, 0]
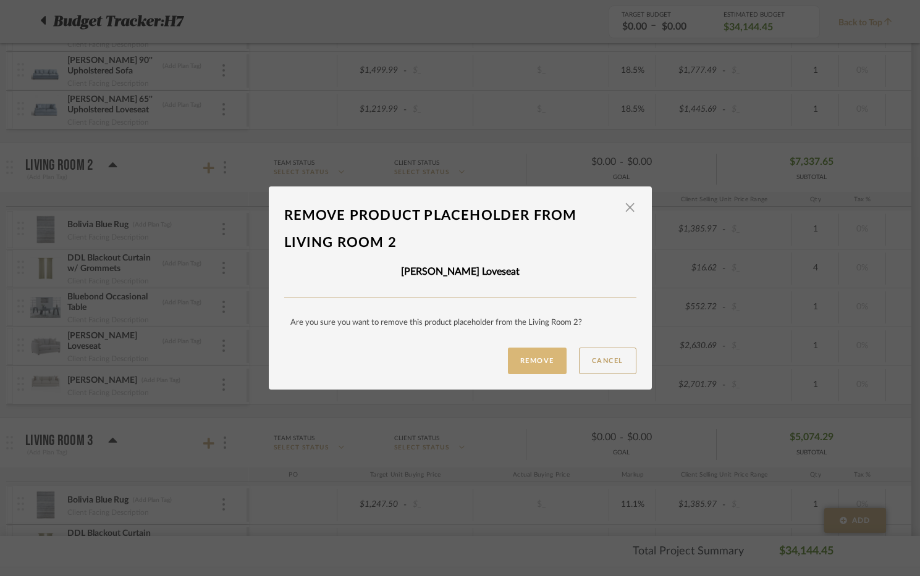
click at [525, 367] on button "Remove" at bounding box center [537, 361] width 59 height 27
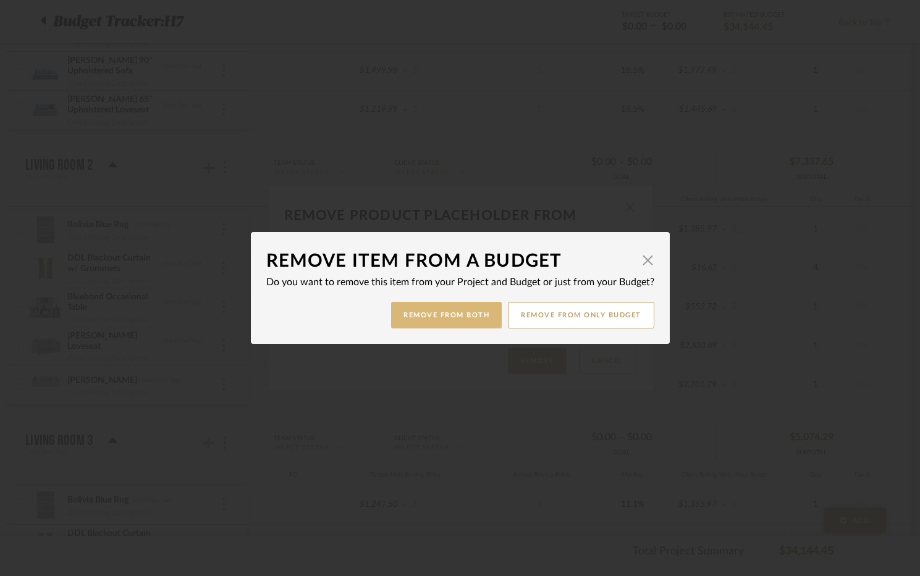
click at [459, 317] on button "Remove from Both" at bounding box center [446, 315] width 111 height 27
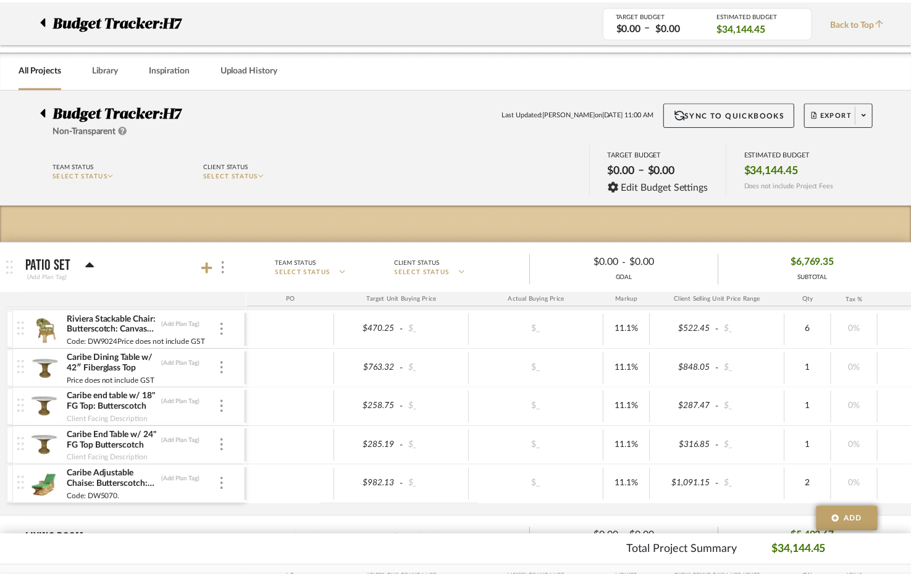
scroll to position [927, 0]
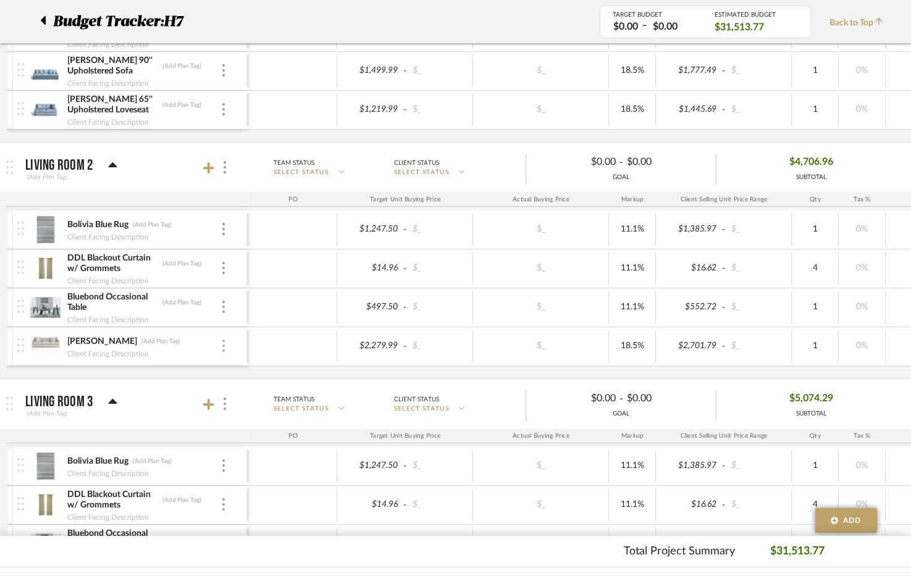
click at [223, 350] on img at bounding box center [223, 346] width 2 height 12
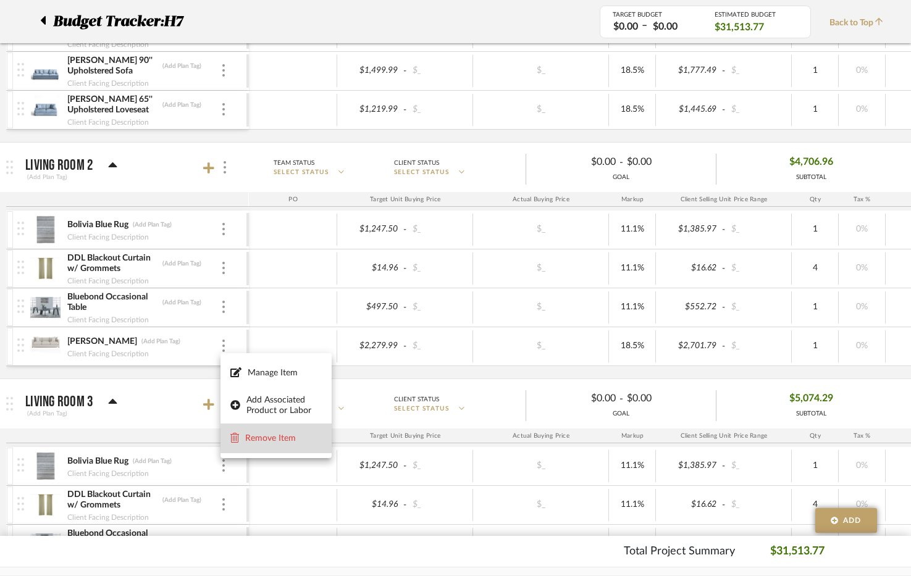
click at [276, 437] on span "Remove Item" at bounding box center [283, 439] width 77 height 11
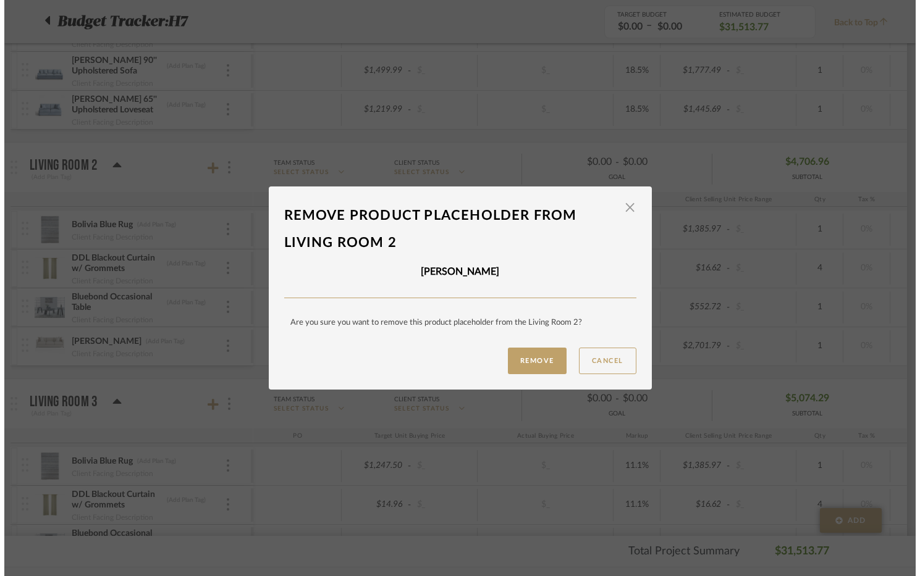
scroll to position [0, 0]
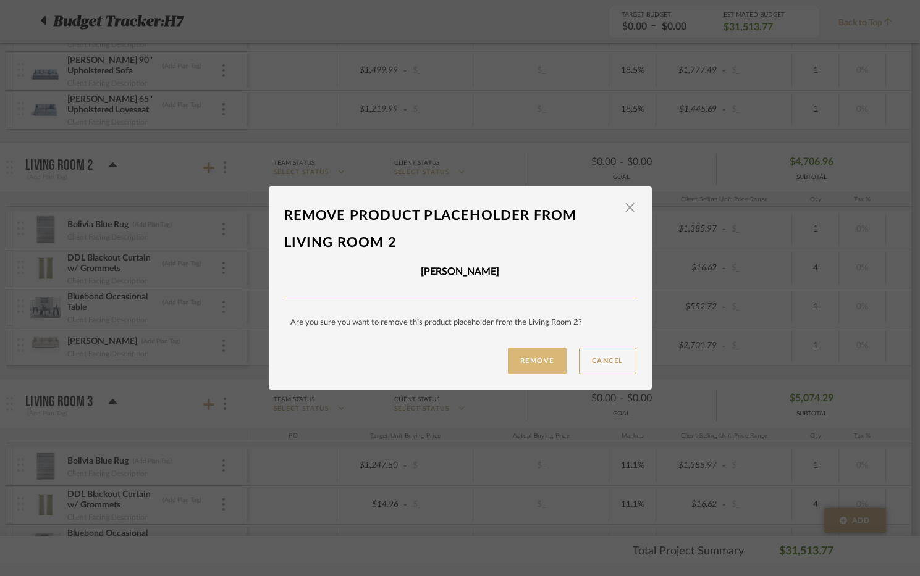
click at [541, 365] on button "Remove" at bounding box center [537, 361] width 59 height 27
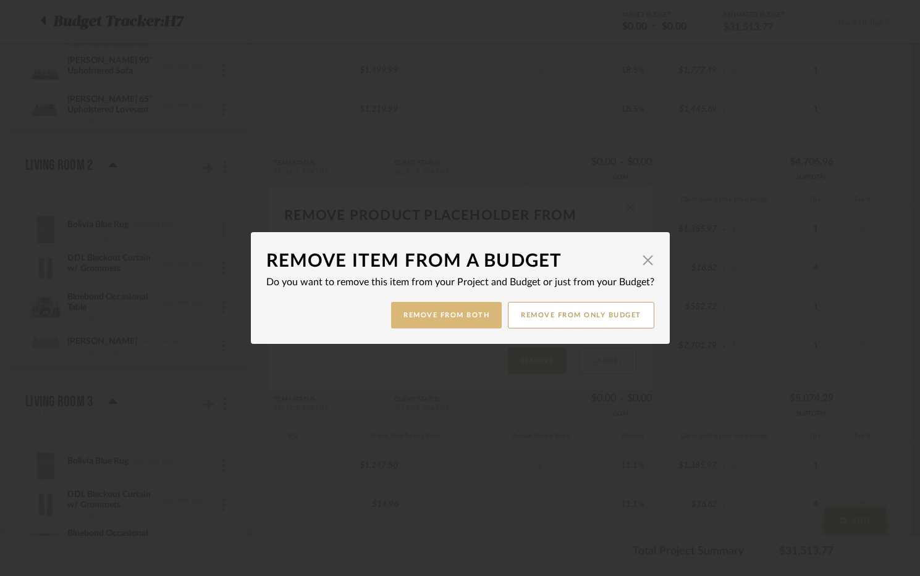
click at [456, 311] on button "Remove from Both" at bounding box center [446, 315] width 111 height 27
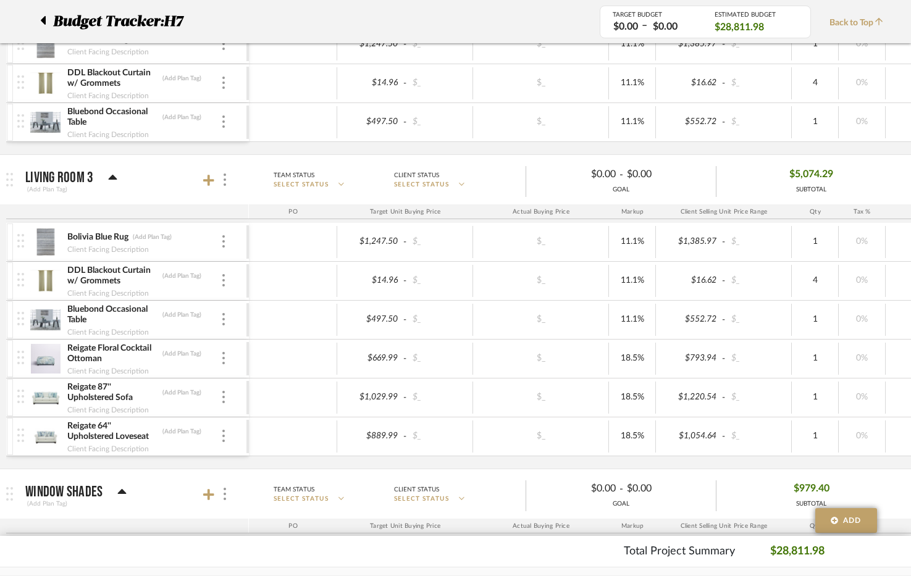
scroll to position [1174, 0]
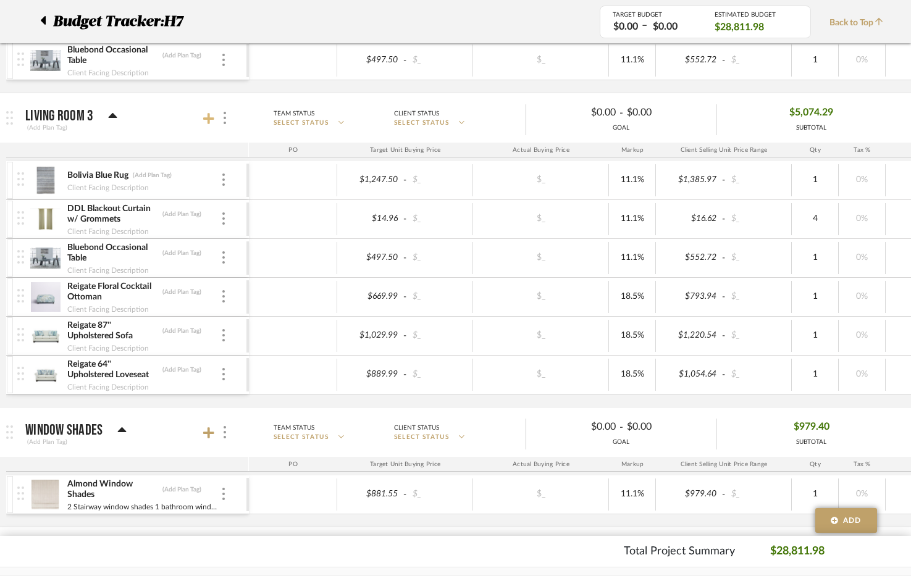
click at [206, 121] on icon at bounding box center [208, 118] width 11 height 12
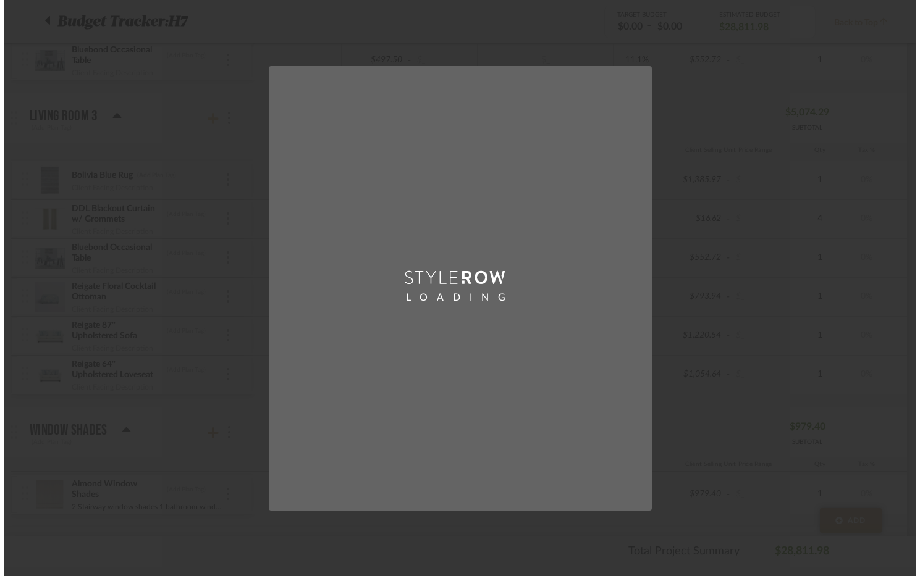
scroll to position [0, 0]
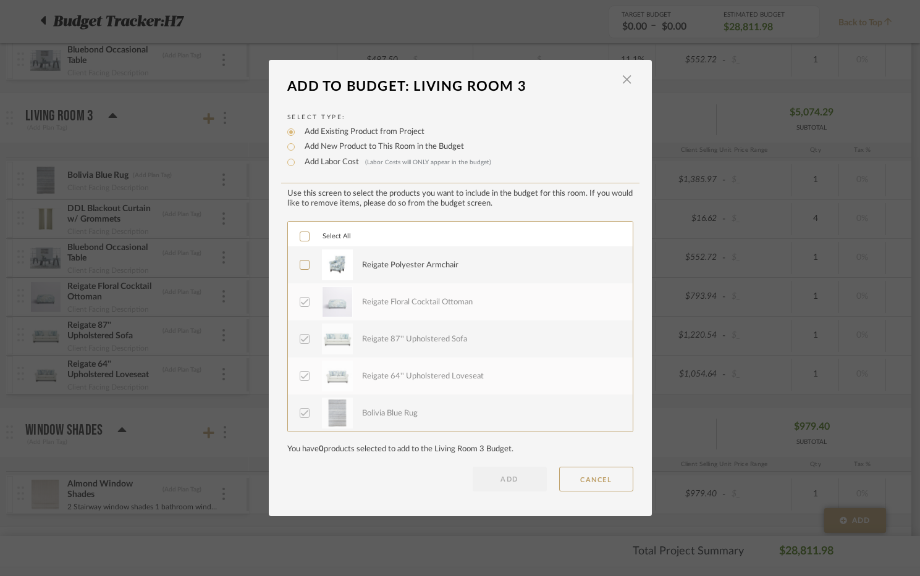
click at [384, 267] on div "Reigate Polyester Armchair" at bounding box center [410, 265] width 96 height 12
click at [509, 474] on button "ADD" at bounding box center [510, 479] width 74 height 25
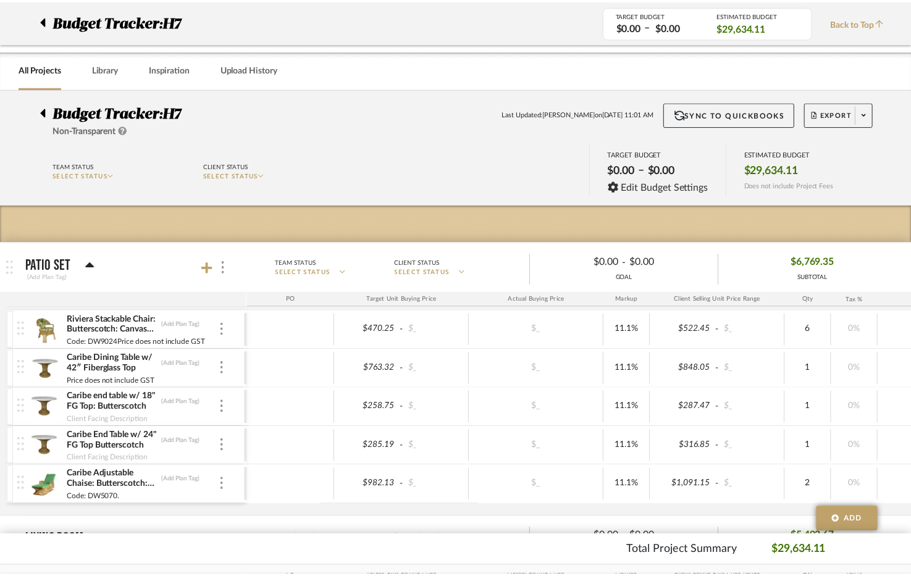
scroll to position [1174, 0]
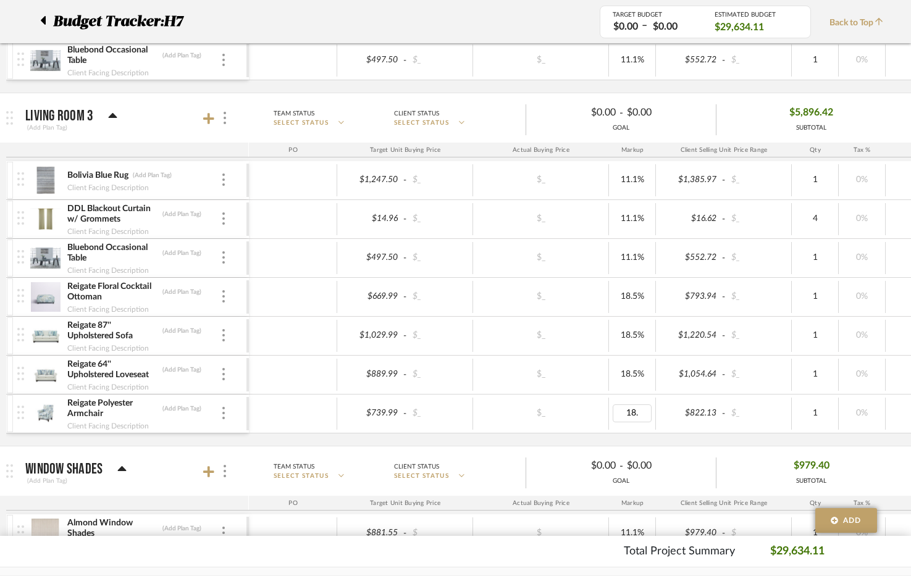
type input "18.5"
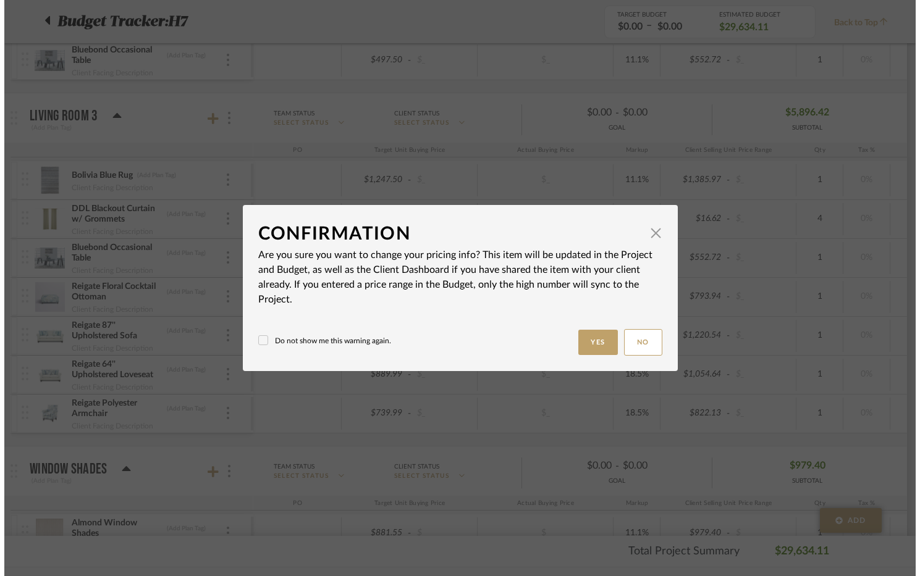
scroll to position [0, 0]
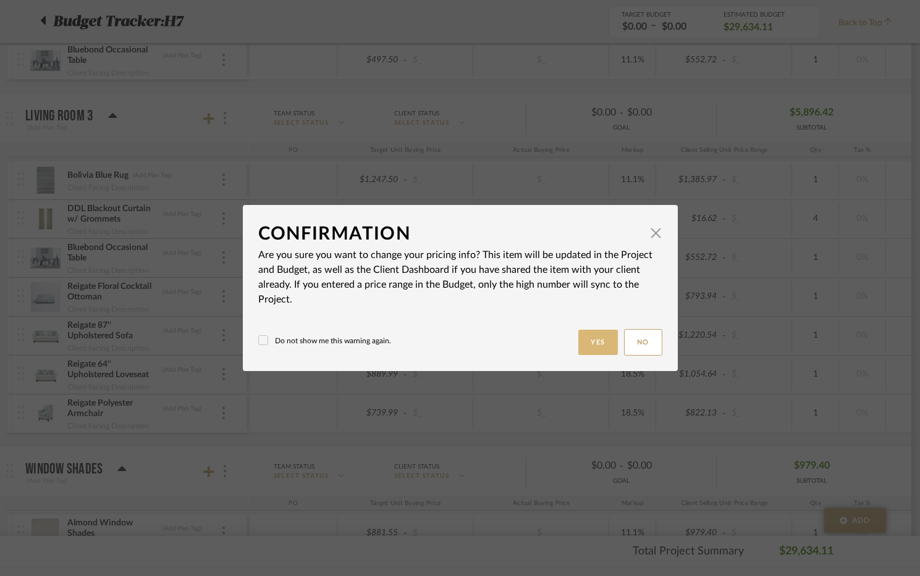
click at [585, 333] on button "Yes" at bounding box center [598, 342] width 40 height 25
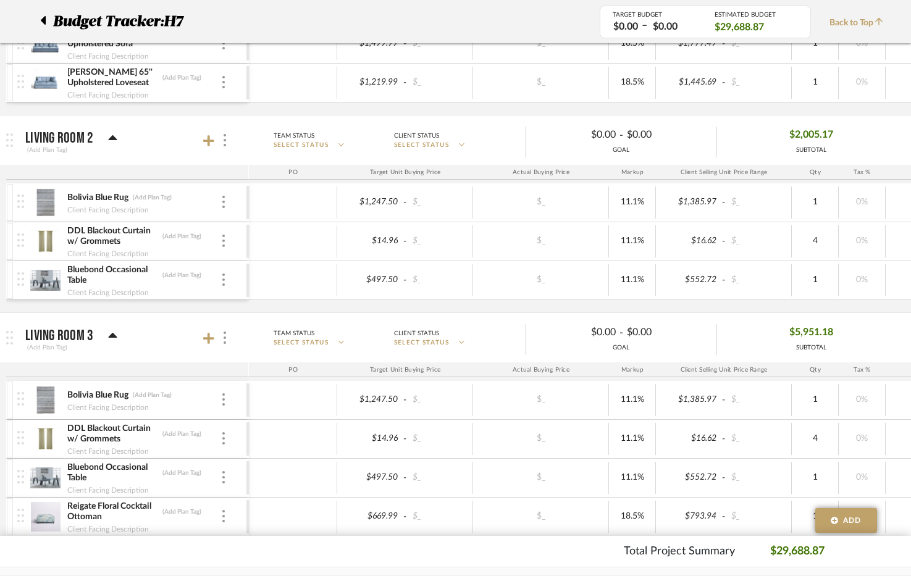
scroll to position [989, 0]
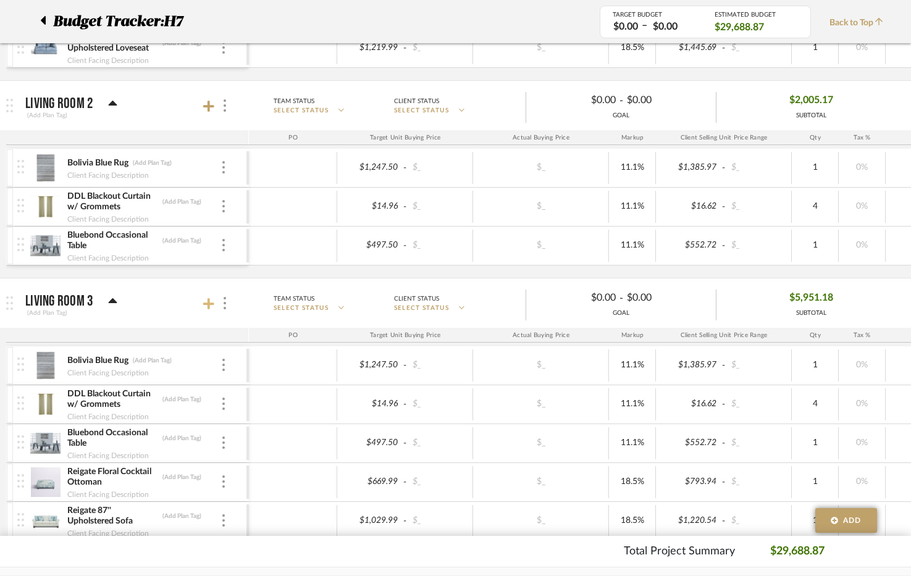
click at [209, 307] on icon at bounding box center [208, 303] width 11 height 11
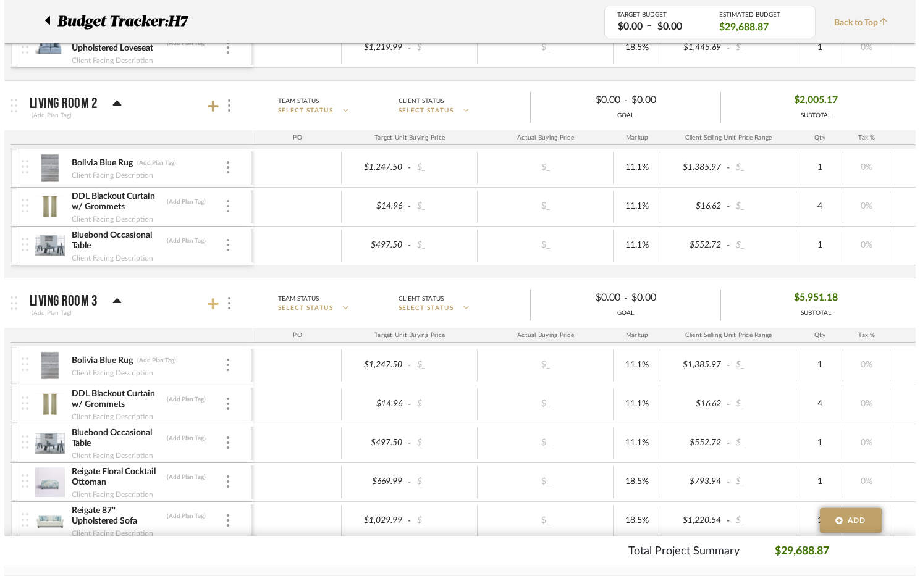
scroll to position [0, 0]
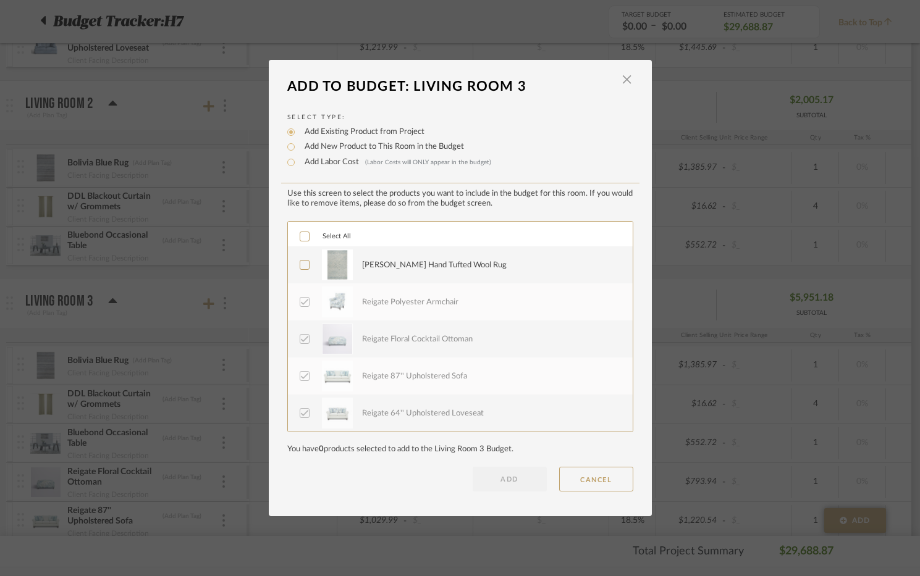
click at [352, 275] on label "[PERSON_NAME] Hand Tufted Wool Rug" at bounding box center [459, 265] width 319 height 31
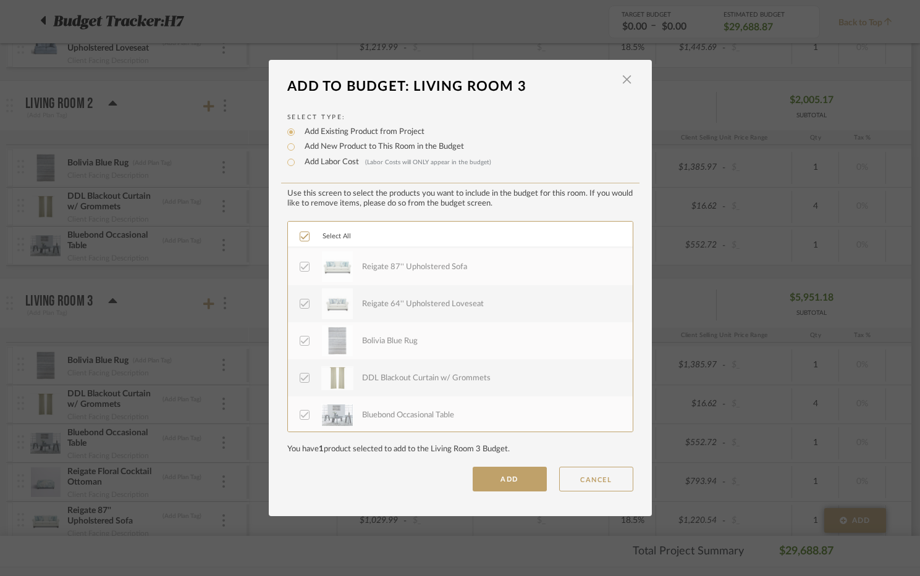
scroll to position [111, 0]
click at [378, 342] on div "Bolivia Blue Rug" at bounding box center [390, 340] width 56 height 12
click at [300, 344] on icon at bounding box center [304, 339] width 9 height 9
click at [502, 480] on button "ADD" at bounding box center [510, 479] width 74 height 25
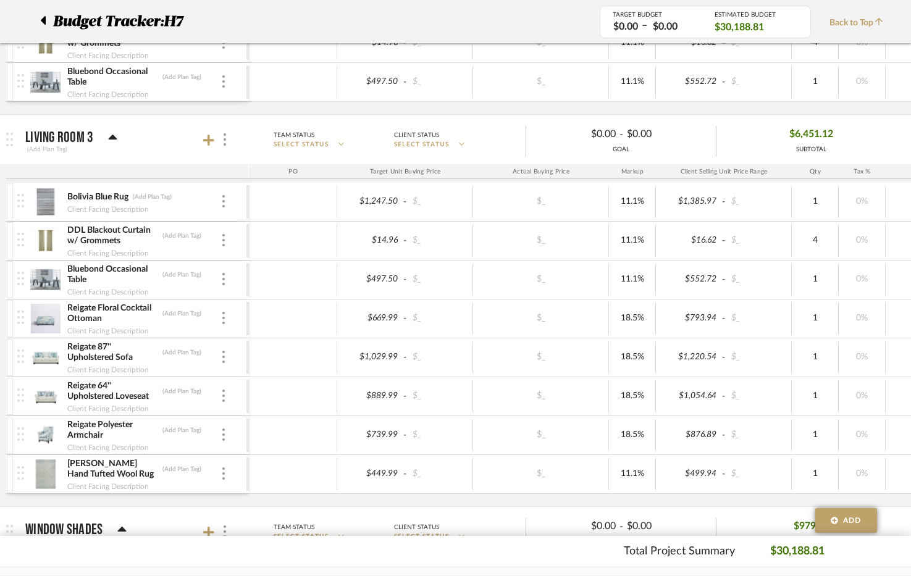
scroll to position [1174, 0]
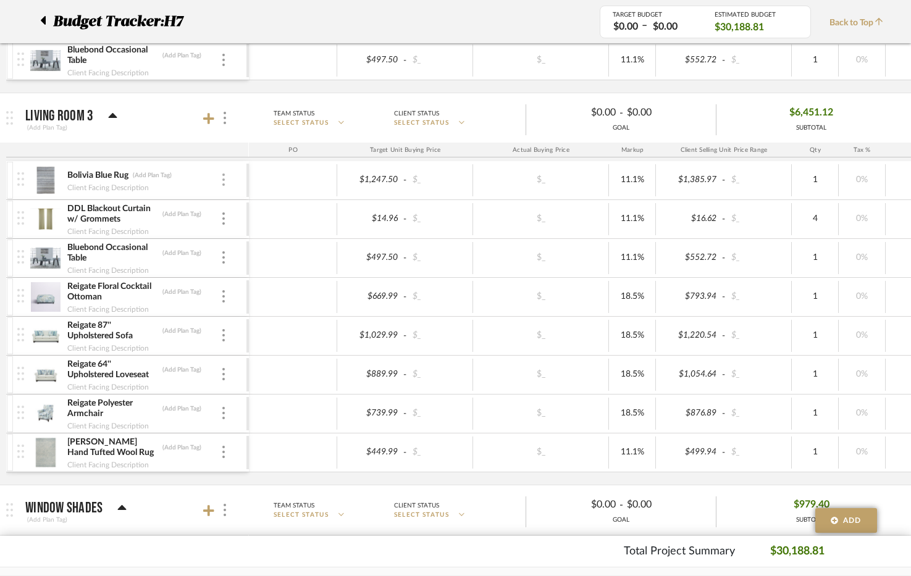
click at [222, 180] on div at bounding box center [224, 181] width 6 height 14
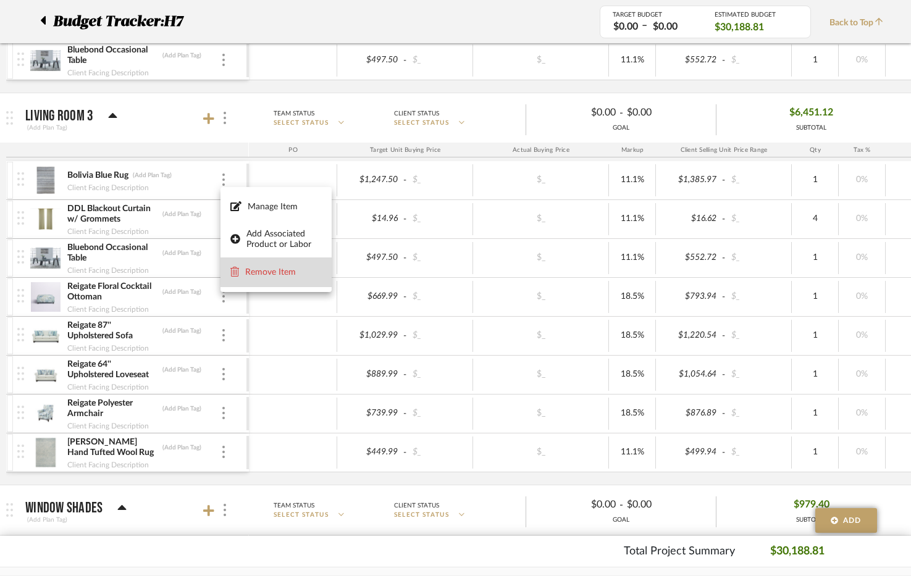
click at [256, 272] on span "Remove Item" at bounding box center [283, 273] width 77 height 11
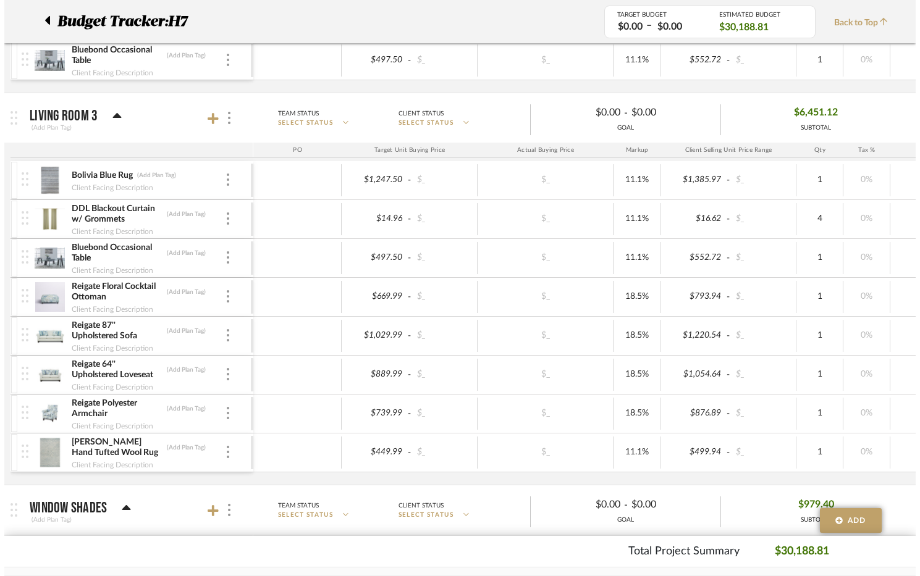
scroll to position [0, 0]
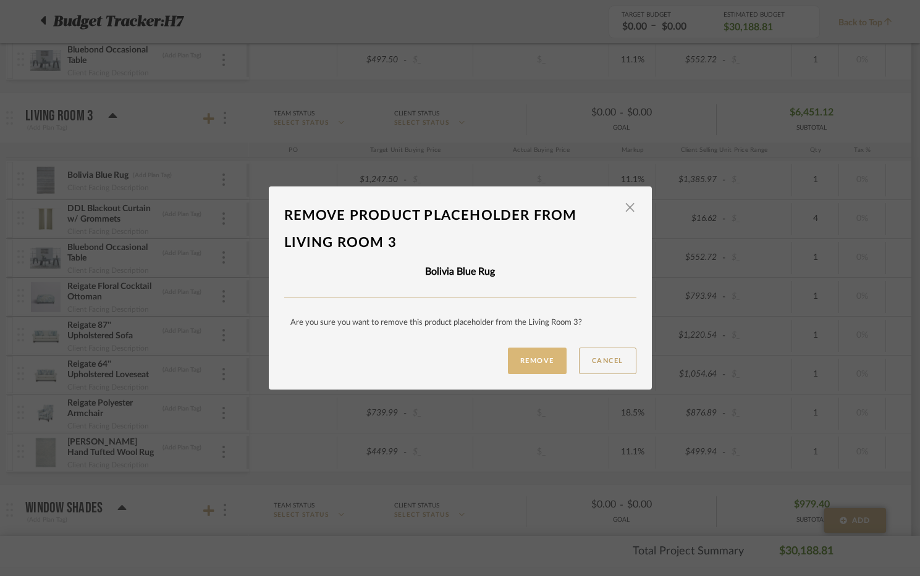
click at [546, 358] on button "Remove" at bounding box center [537, 361] width 59 height 27
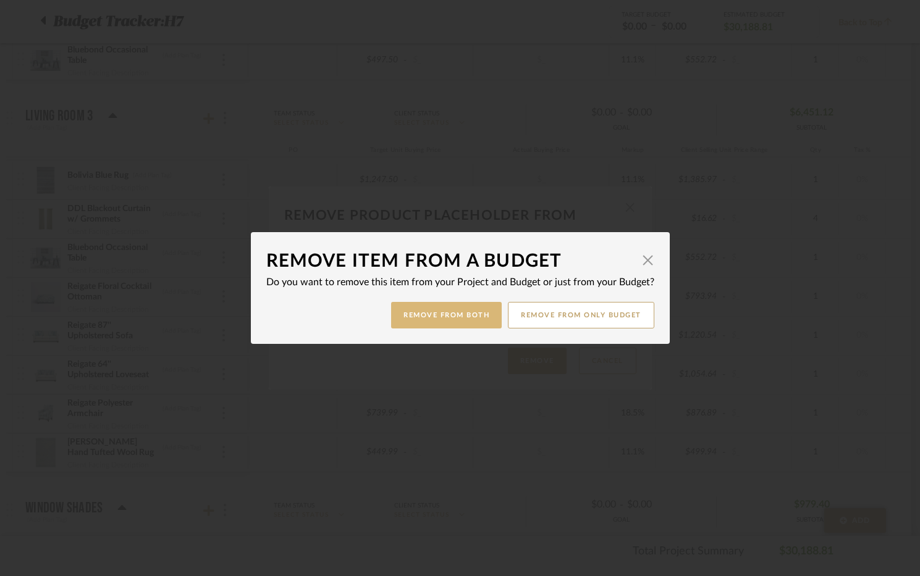
click at [459, 314] on button "Remove from Both" at bounding box center [446, 315] width 111 height 27
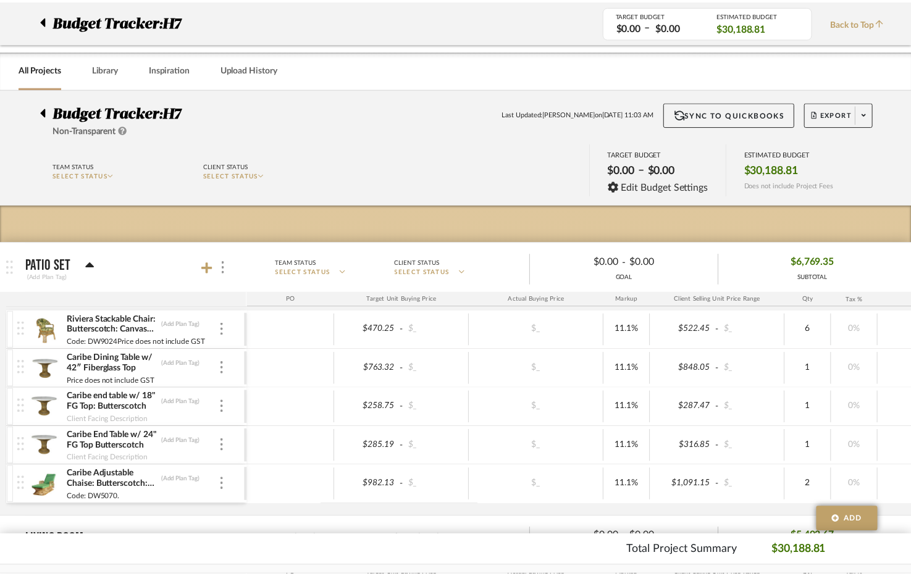
scroll to position [1174, 0]
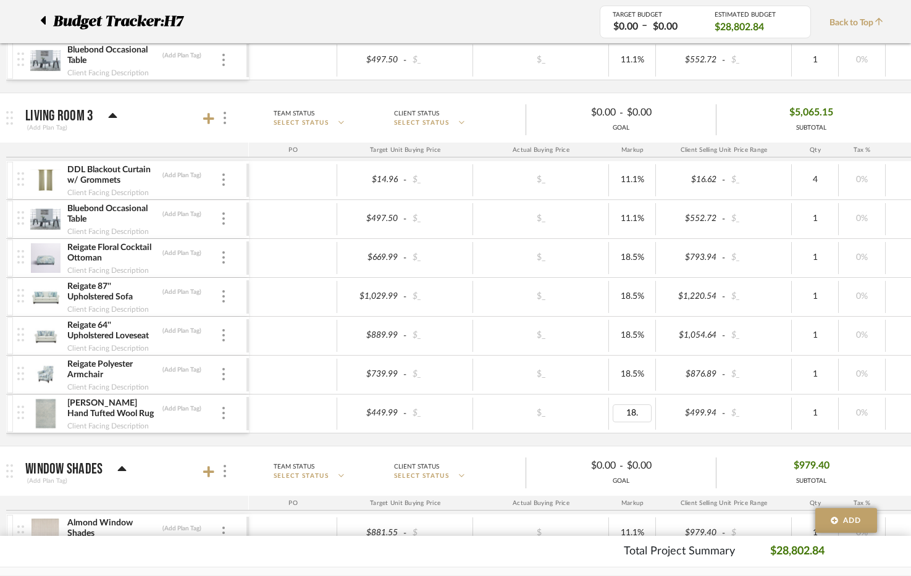
type input "18.5"
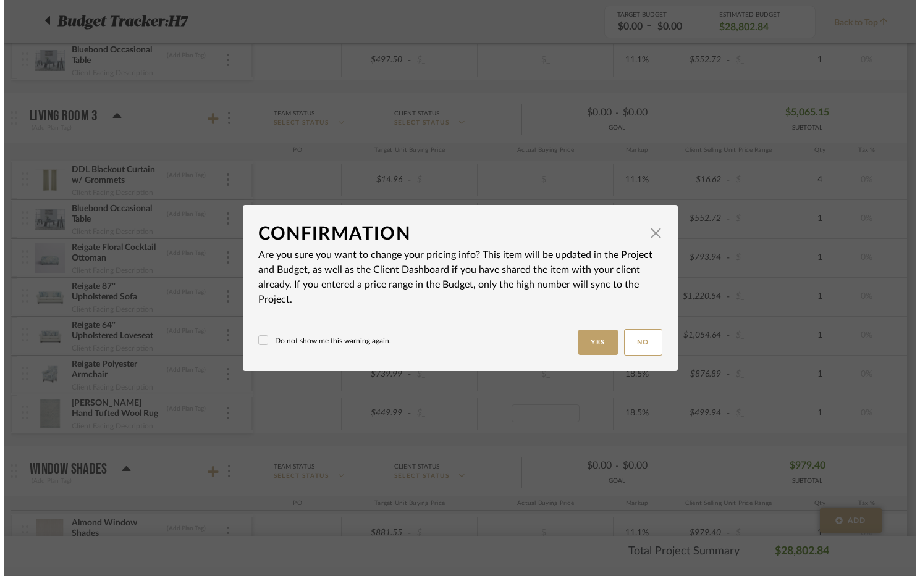
scroll to position [0, 0]
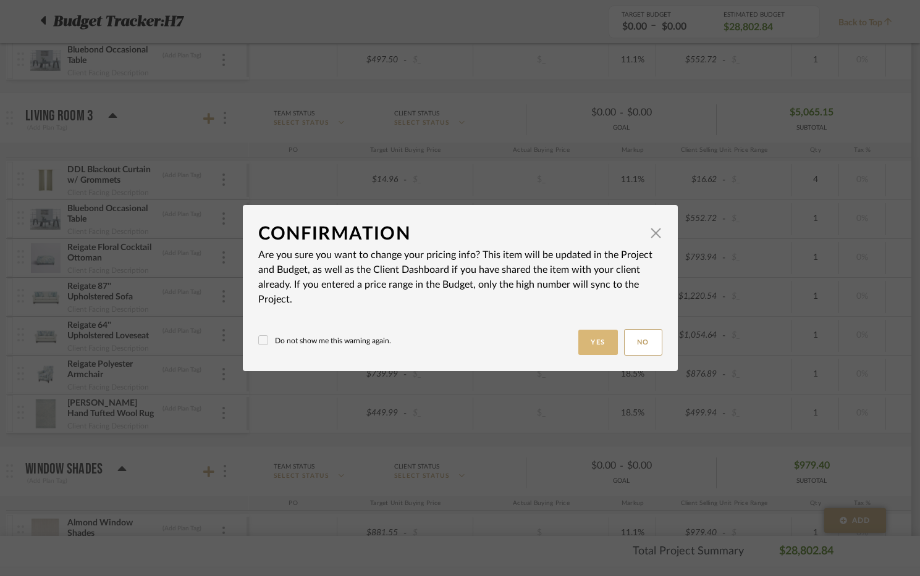
click at [583, 344] on button "Yes" at bounding box center [598, 342] width 40 height 25
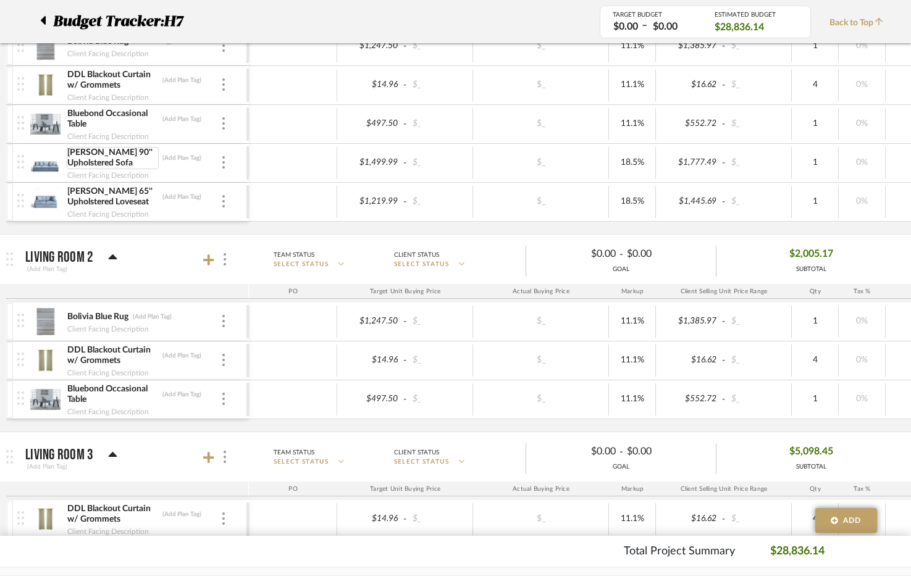
scroll to position [865, 0]
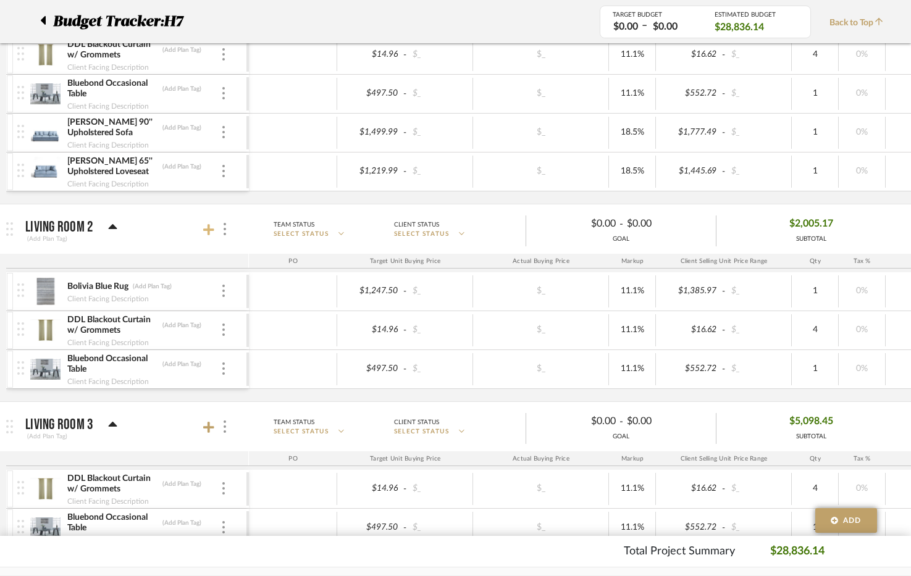
click at [206, 234] on icon at bounding box center [208, 230] width 11 height 12
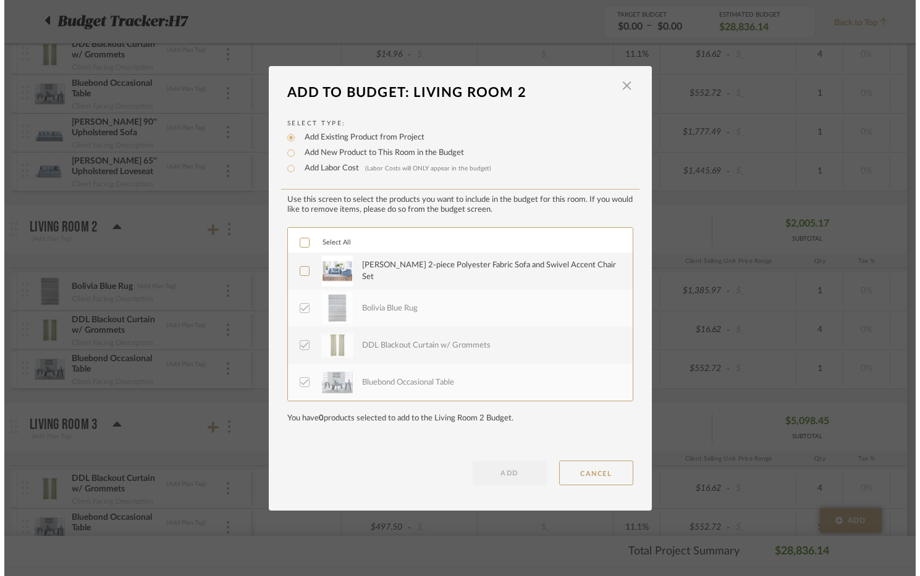
scroll to position [0, 0]
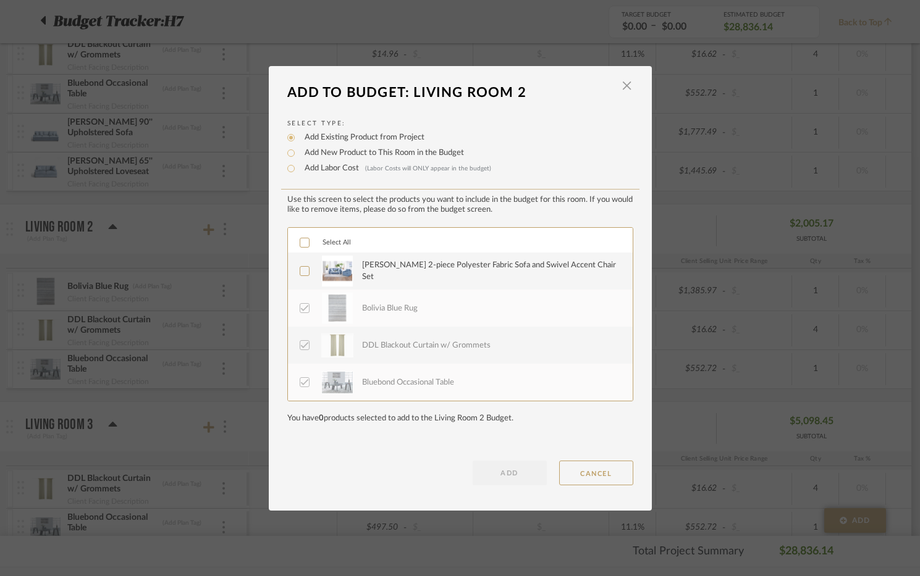
click at [442, 259] on div "[PERSON_NAME] 2-piece Polyester Fabric Sofa and Swivel Accent Chair Set" at bounding box center [490, 271] width 256 height 24
click at [501, 466] on button "ADD" at bounding box center [510, 473] width 74 height 25
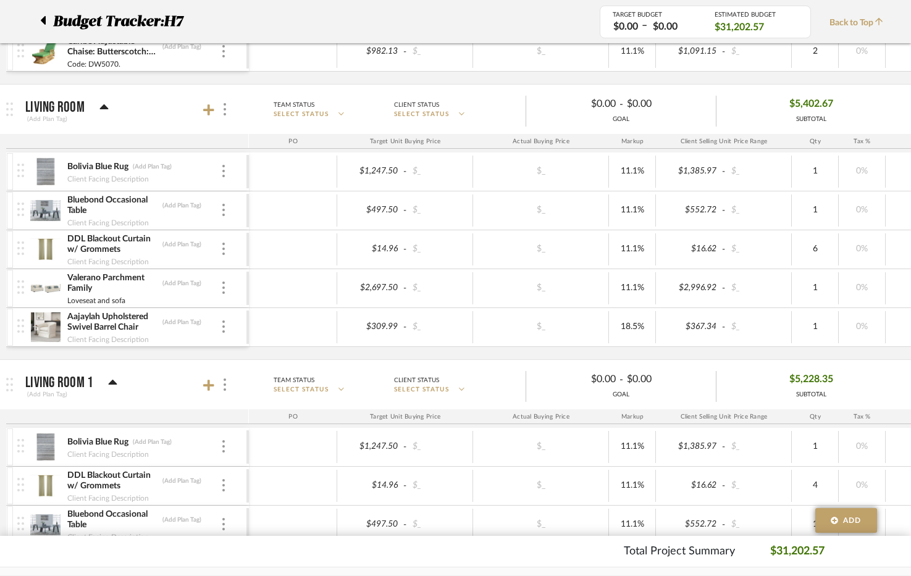
scroll to position [432, 0]
click at [204, 118] on div at bounding box center [216, 111] width 27 height 17
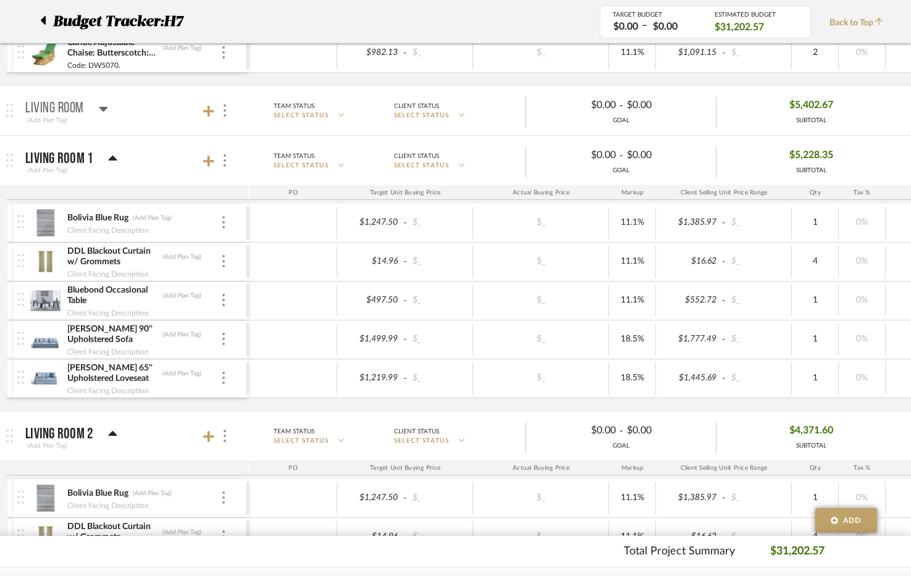
click at [204, 118] on div at bounding box center [216, 111] width 27 height 17
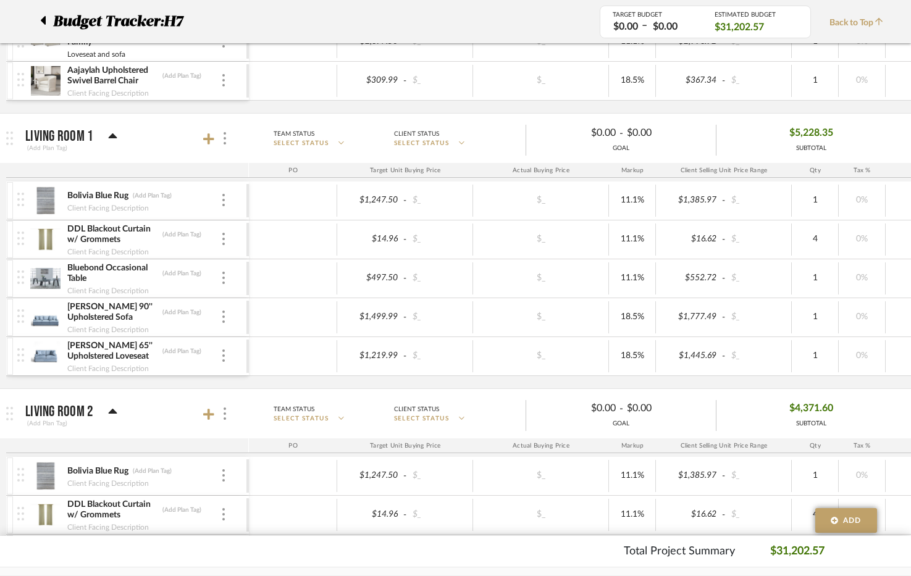
scroll to position [680, 0]
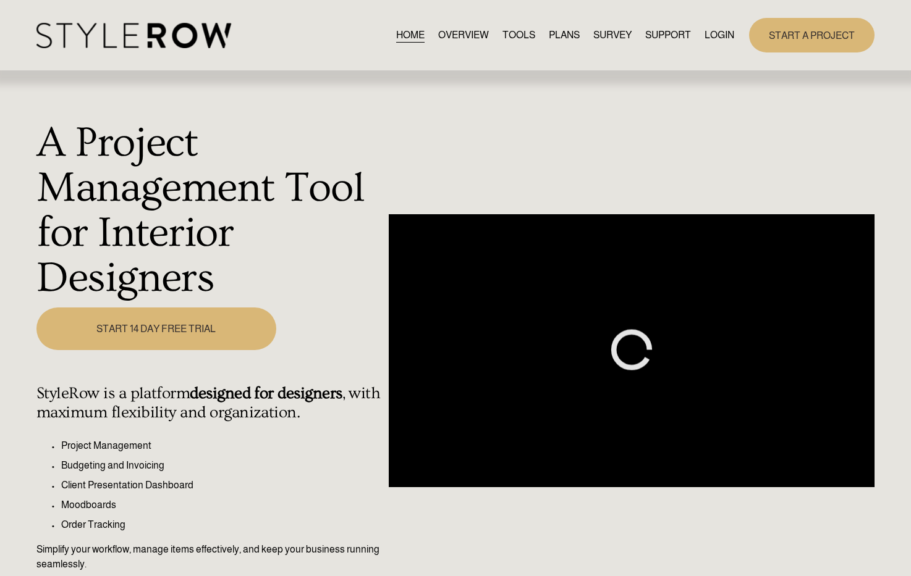
click at [704, 43] on link "LOGIN" at bounding box center [719, 35] width 30 height 17
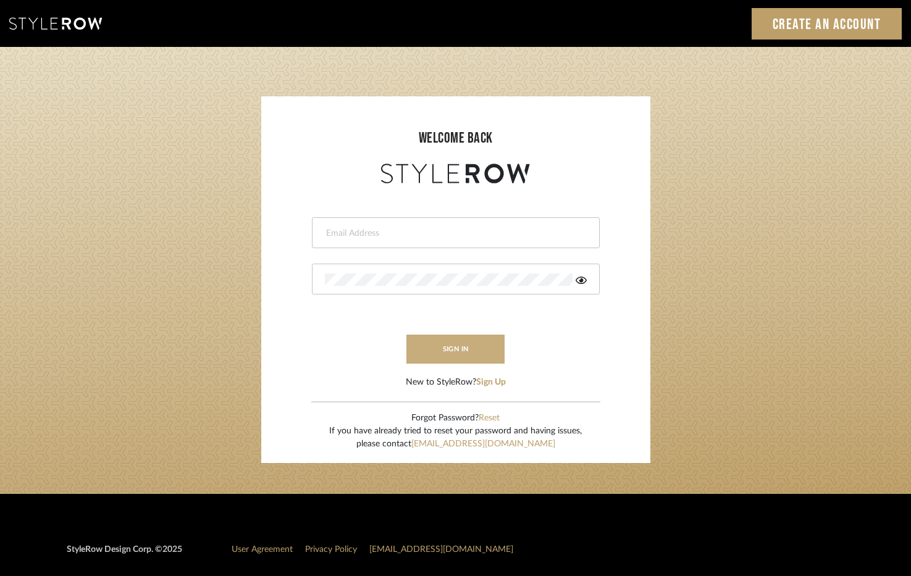
type input "[EMAIL_ADDRESS][DOMAIN_NAME]"
click at [468, 344] on button "sign in" at bounding box center [456, 349] width 99 height 29
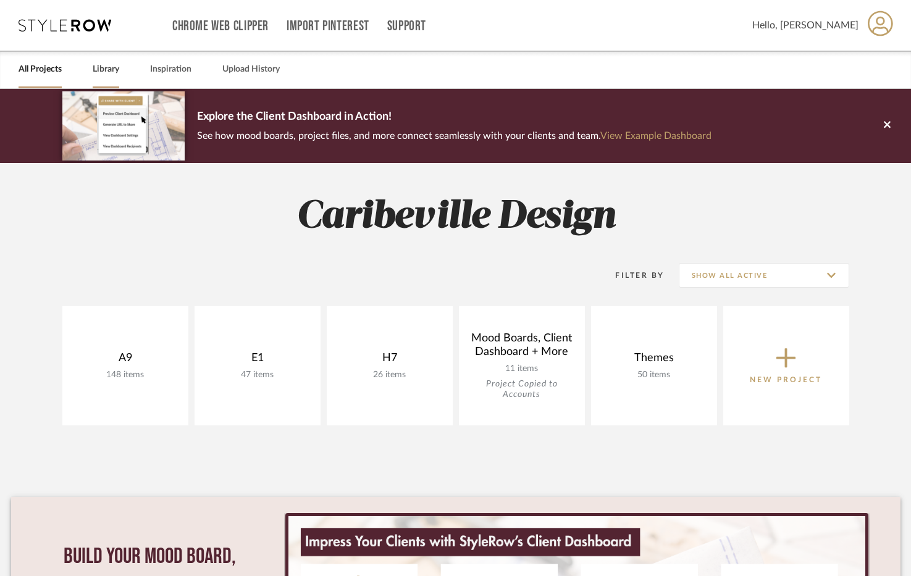
click at [115, 64] on link "Library" at bounding box center [106, 69] width 27 height 17
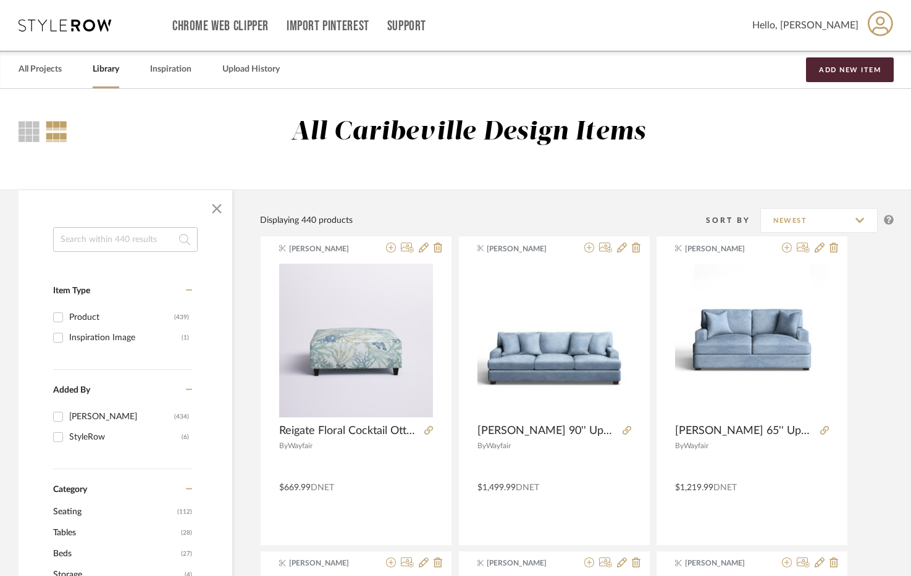
click at [106, 237] on input at bounding box center [125, 239] width 145 height 25
type input "seating"
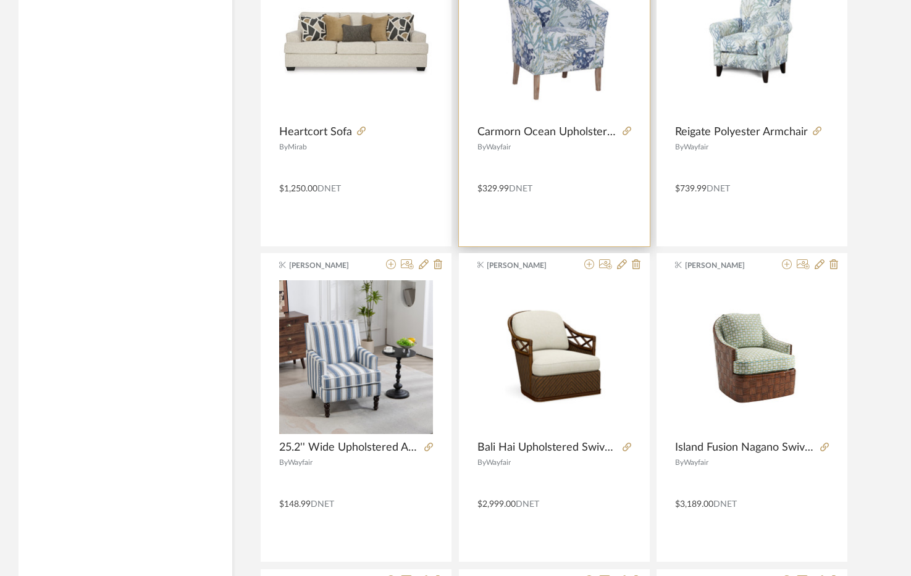
scroll to position [1730, 0]
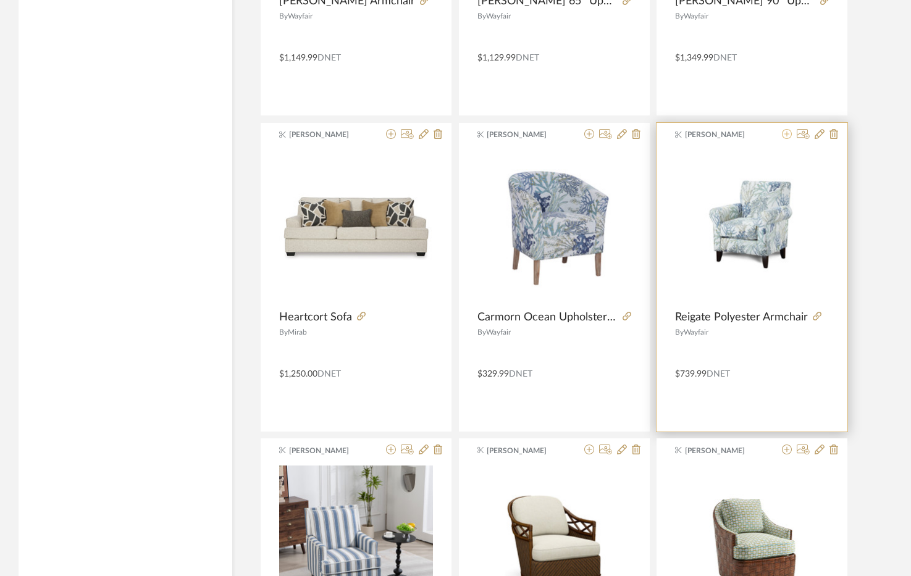
click at [789, 132] on icon at bounding box center [787, 134] width 10 height 10
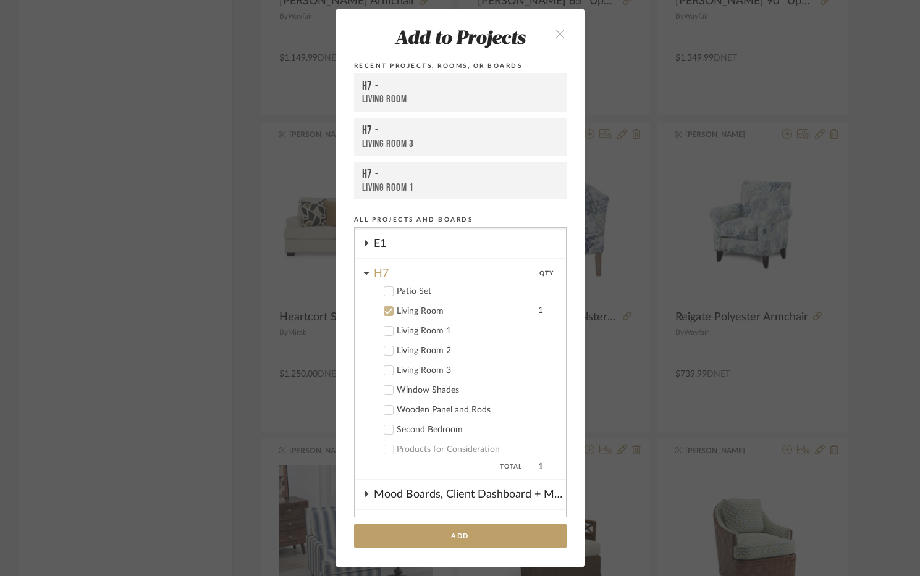
scroll to position [86, 0]
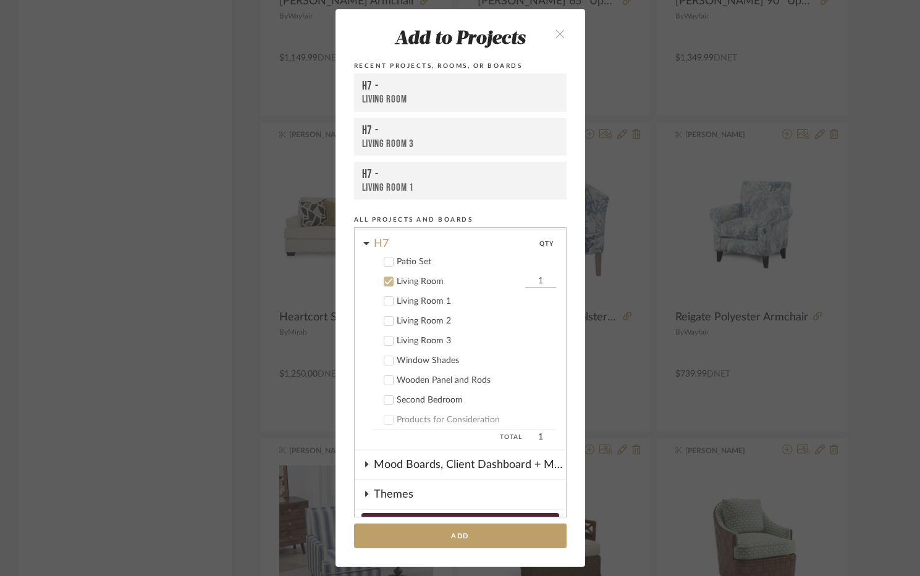
click at [424, 336] on div "Living Room 3" at bounding box center [476, 341] width 159 height 11
click at [416, 284] on div "Living Room" at bounding box center [459, 282] width 125 height 11
click at [465, 536] on button "Add" at bounding box center [460, 536] width 213 height 25
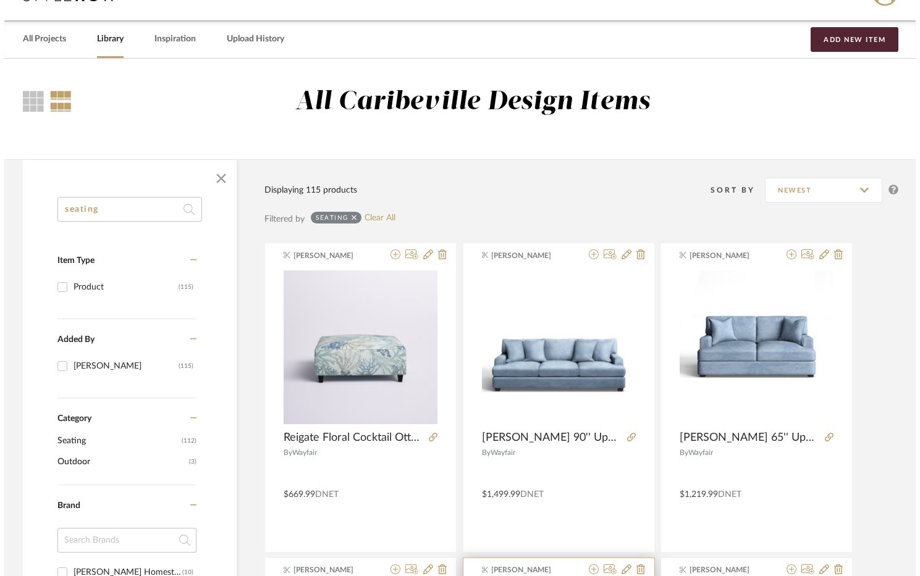
scroll to position [0, 0]
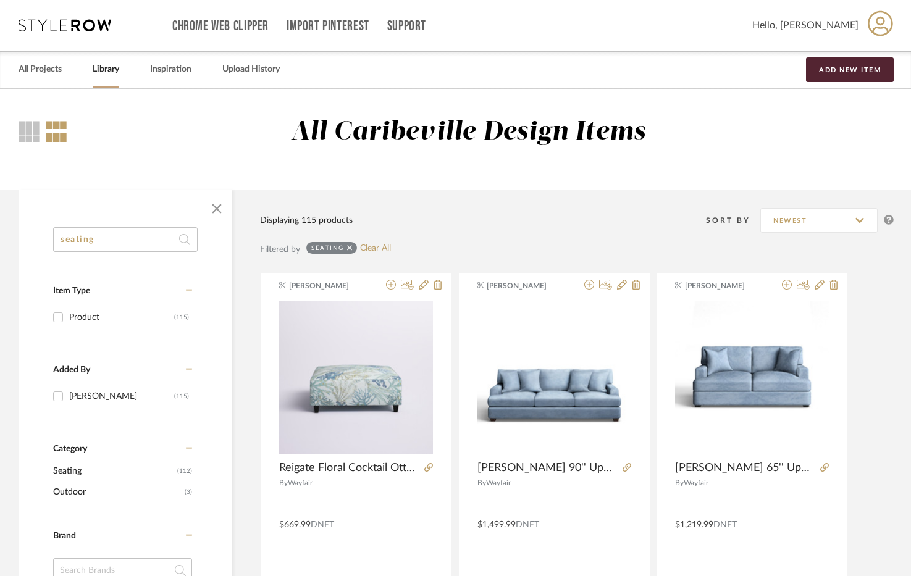
drag, startPoint x: 110, startPoint y: 246, endPoint x: 39, endPoint y: 232, distance: 72.5
type input "rug"
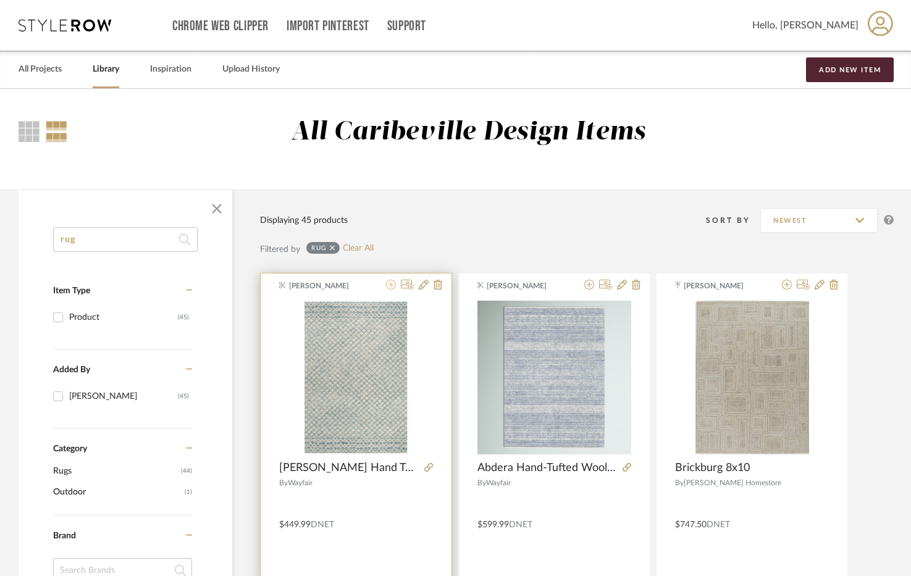
click at [390, 284] on icon at bounding box center [391, 285] width 10 height 10
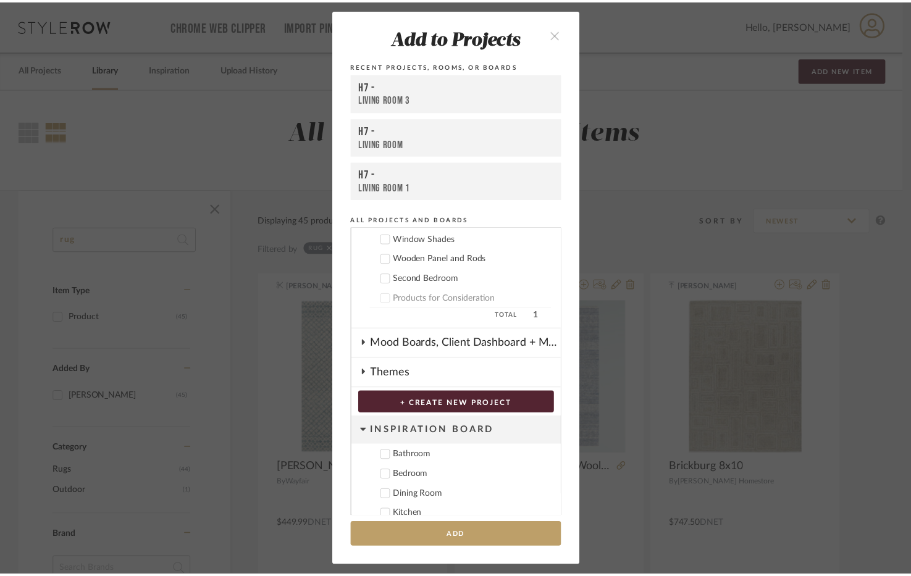
scroll to position [240, 0]
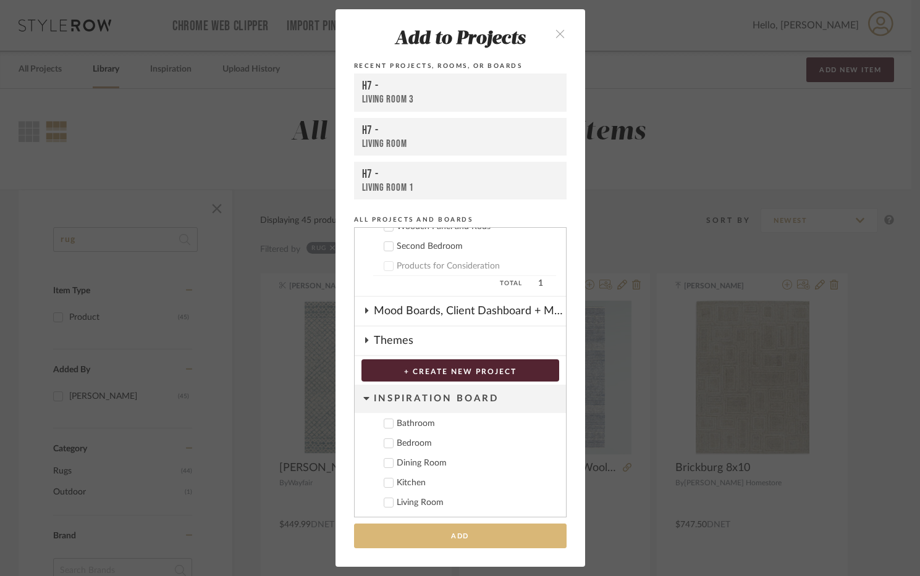
click at [452, 538] on button "Add" at bounding box center [460, 536] width 213 height 25
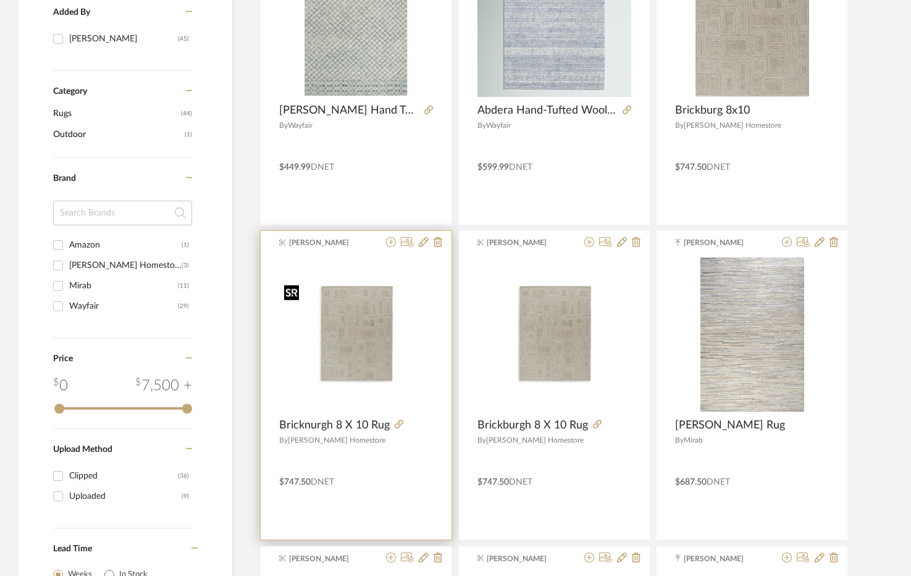
scroll to position [371, 0]
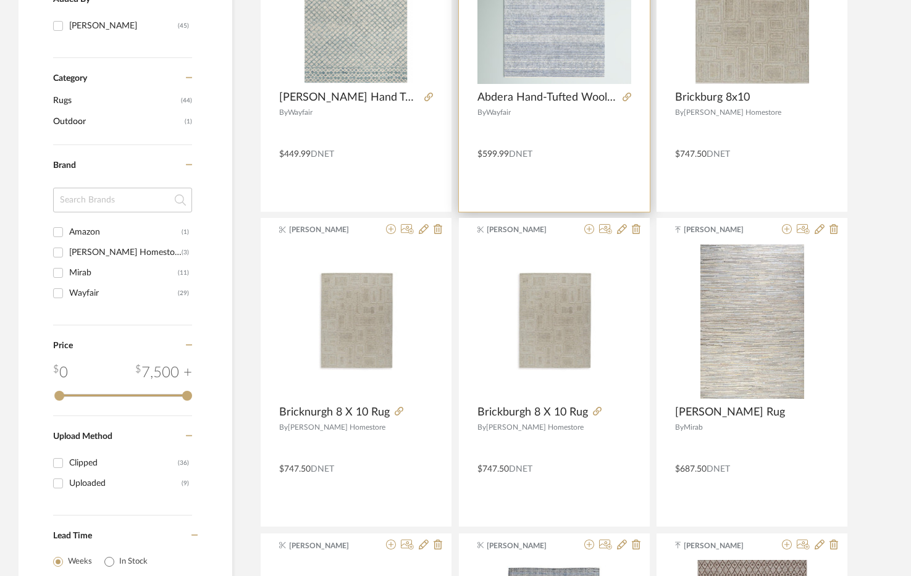
click at [552, 53] on img "0" at bounding box center [555, 7] width 154 height 154
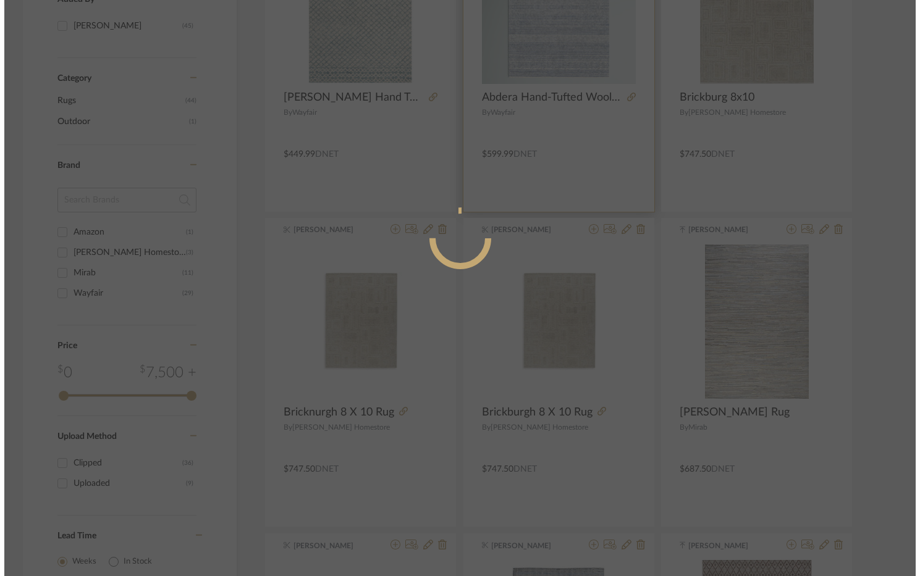
scroll to position [0, 0]
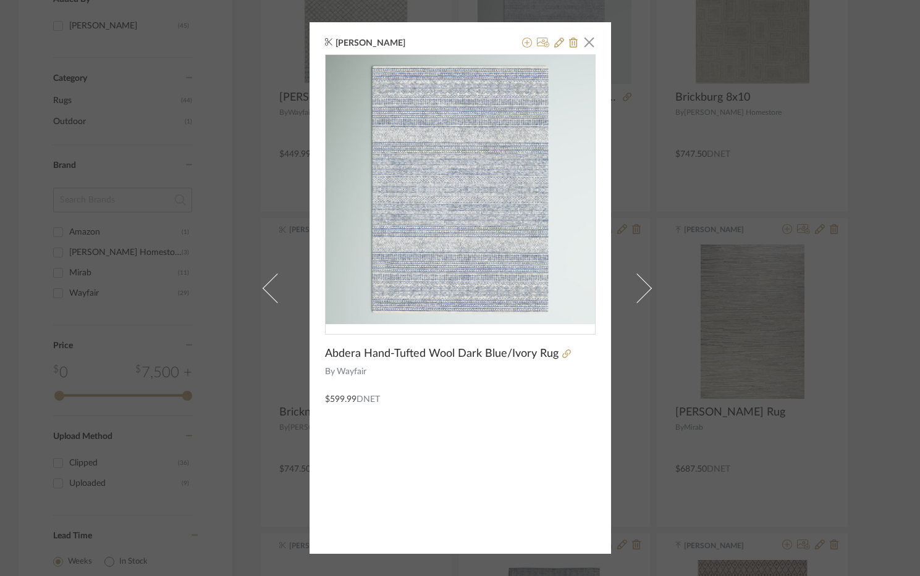
click at [447, 255] on img "0" at bounding box center [460, 189] width 269 height 269
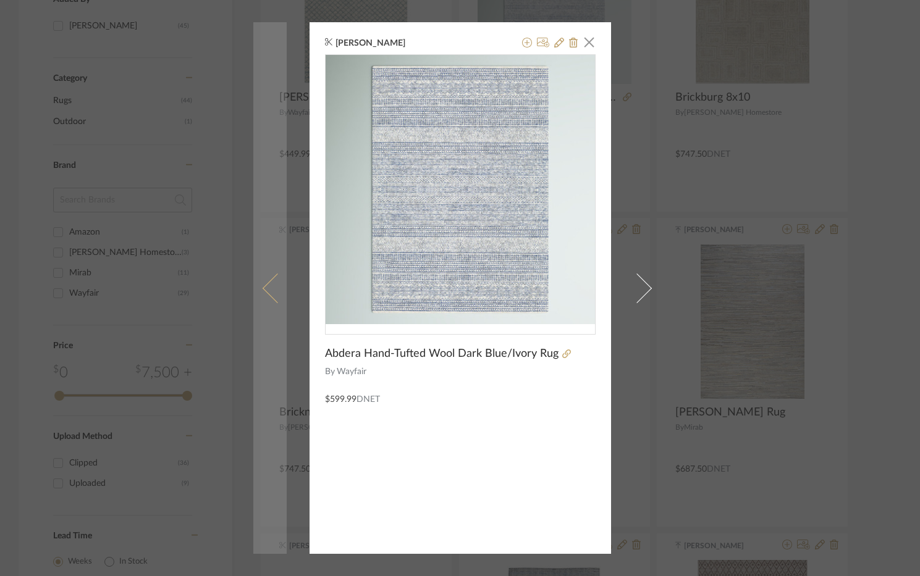
click at [271, 59] on link at bounding box center [269, 288] width 33 height 532
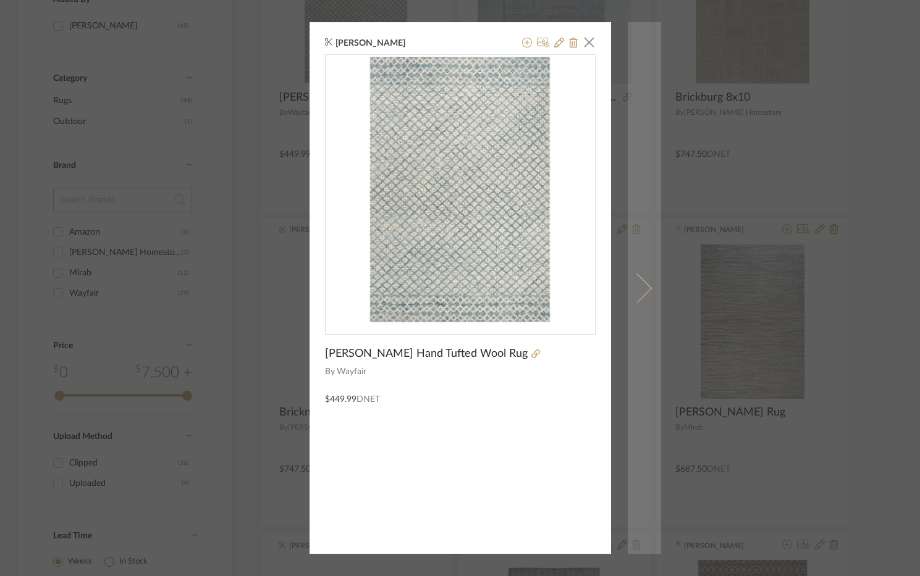
click at [628, 279] on link at bounding box center [644, 288] width 33 height 532
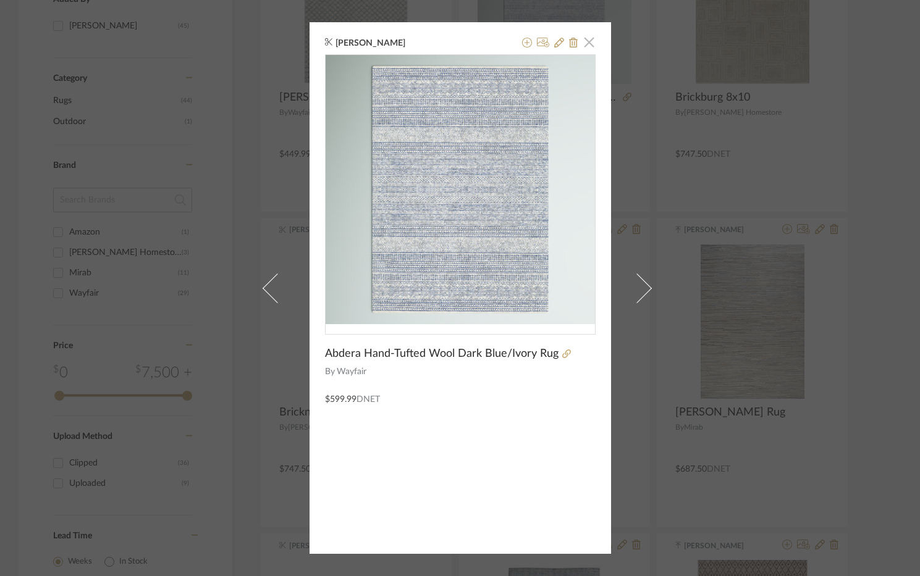
click at [587, 40] on span "button" at bounding box center [589, 42] width 25 height 25
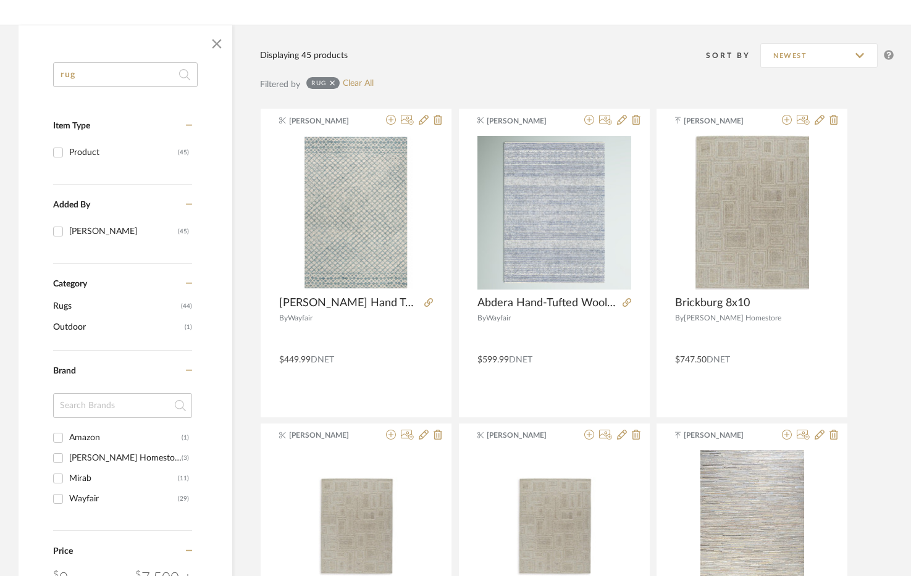
scroll to position [62, 0]
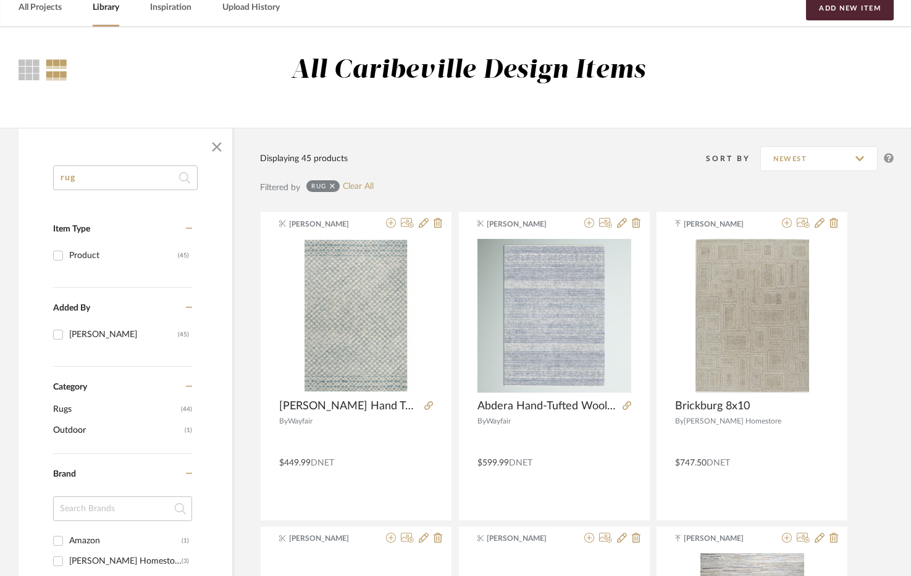
drag, startPoint x: 127, startPoint y: 177, endPoint x: -39, endPoint y: 182, distance: 165.7
click at [0, 182] on html "Chrome Web Clipper Import Pinterest Support All Projects Library Inspiration Up…" at bounding box center [455, 226] width 911 height 576
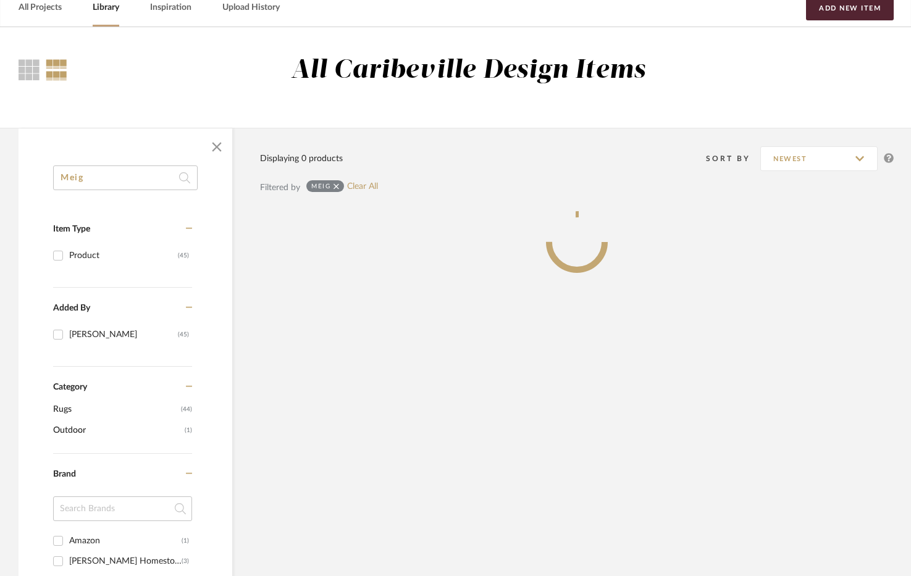
type input "Meig"
